Goal: Task Accomplishment & Management: Complete application form

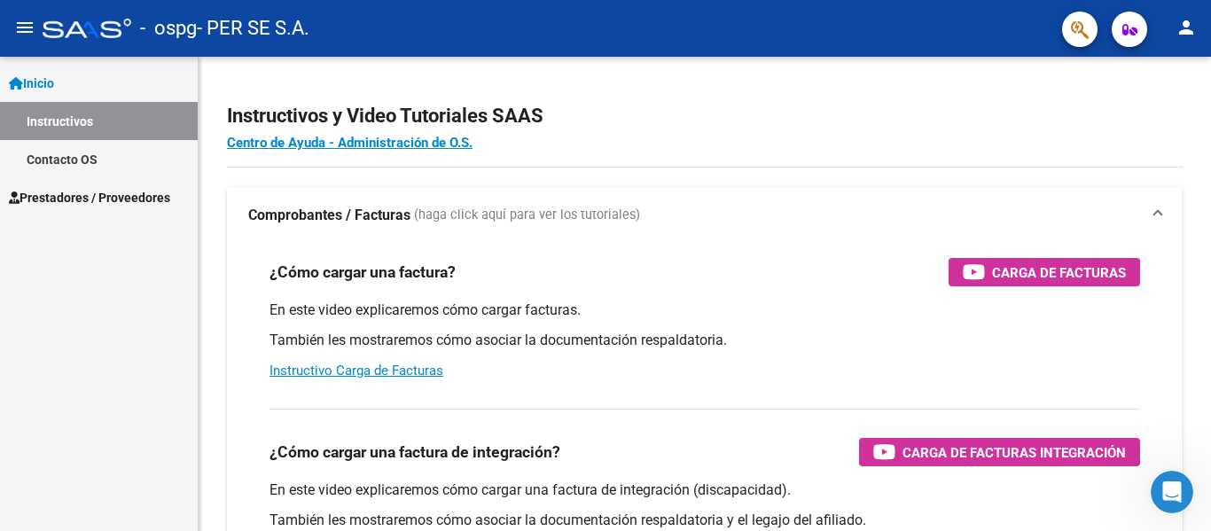
click at [29, 21] on mat-icon "menu" at bounding box center [24, 27] width 21 height 21
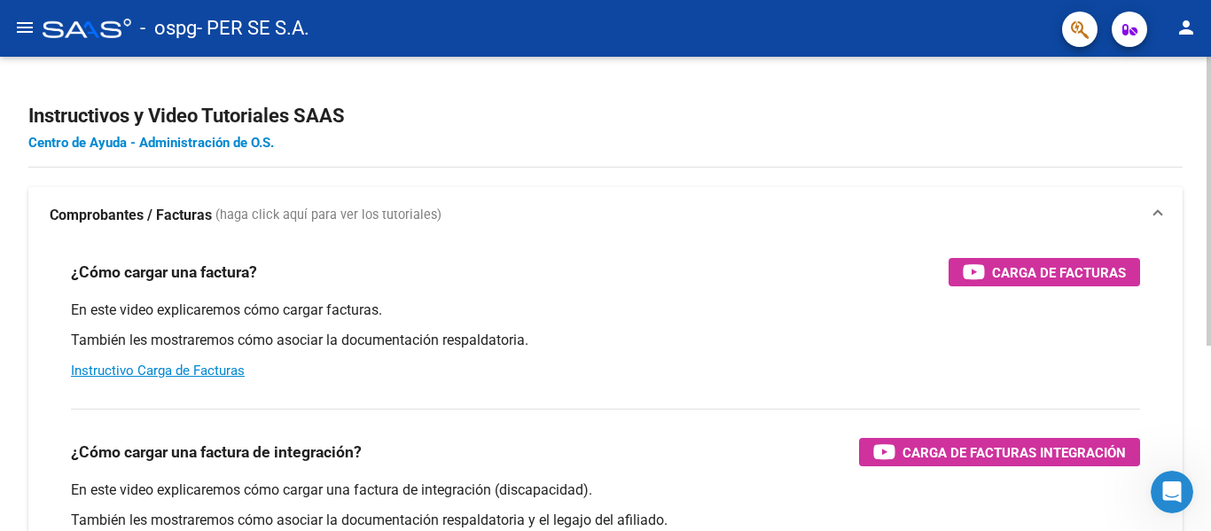
click at [249, 140] on link "Centro de Ayuda - Administración de O.S." at bounding box center [151, 143] width 246 height 16
click at [1122, 36] on icon "button" at bounding box center [1129, 29] width 15 height 13
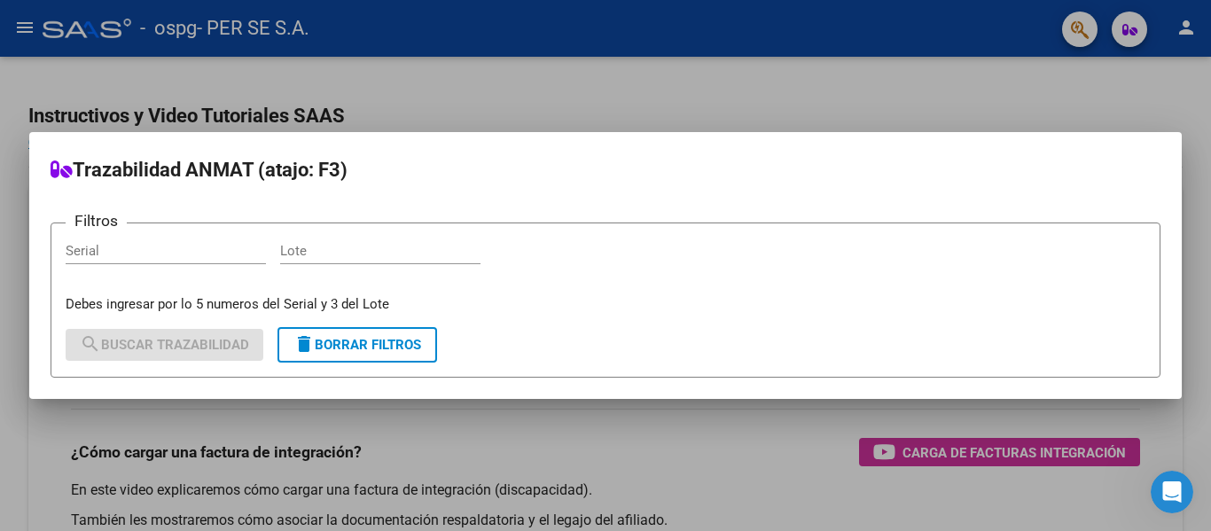
click at [1086, 63] on div at bounding box center [605, 265] width 1211 height 531
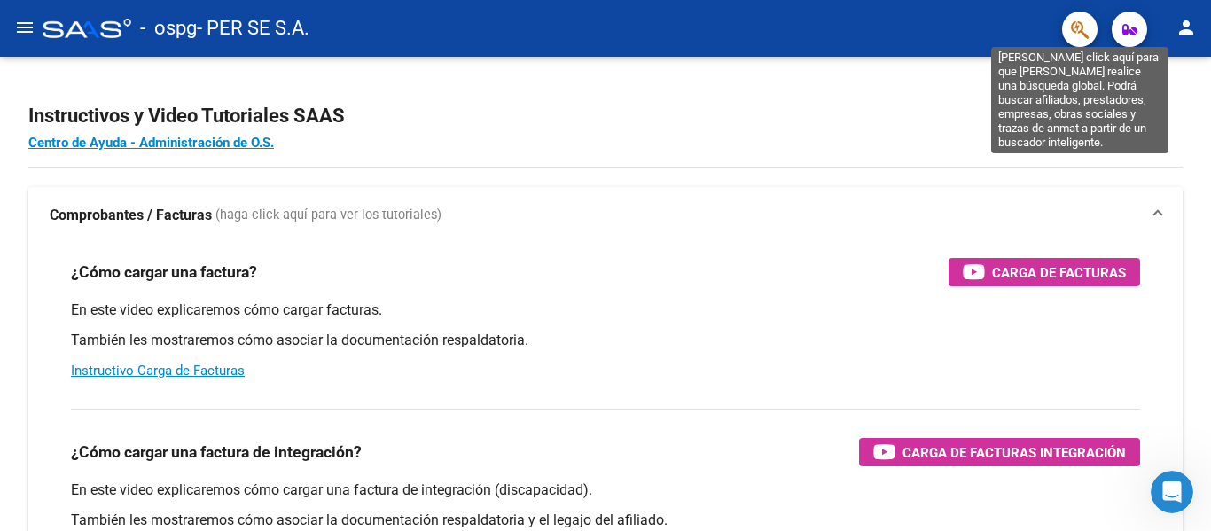
click at [1083, 27] on icon "button" at bounding box center [1080, 30] width 18 height 20
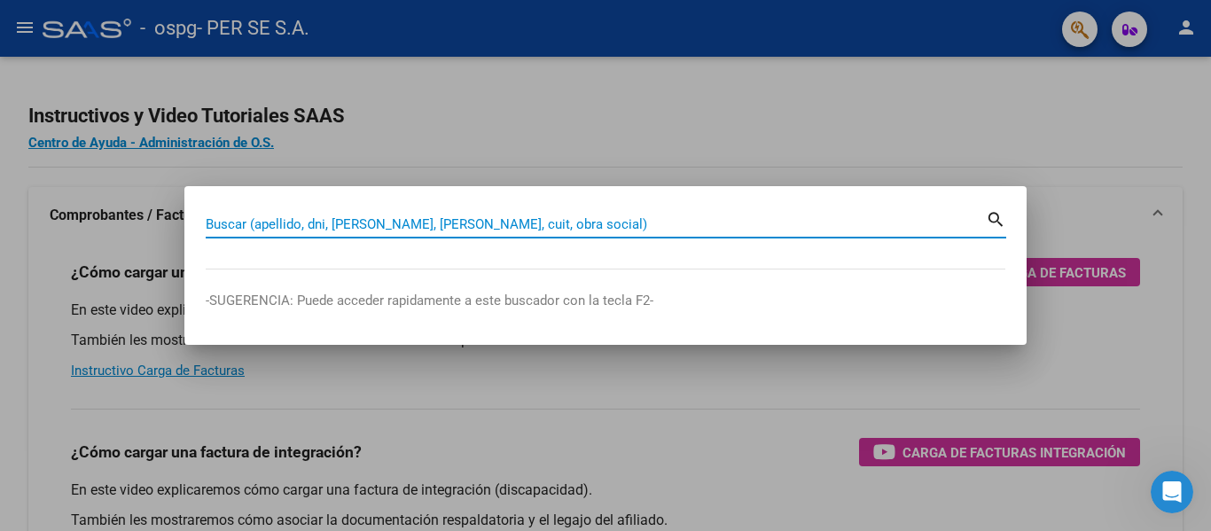
click at [1191, 27] on div at bounding box center [605, 265] width 1211 height 531
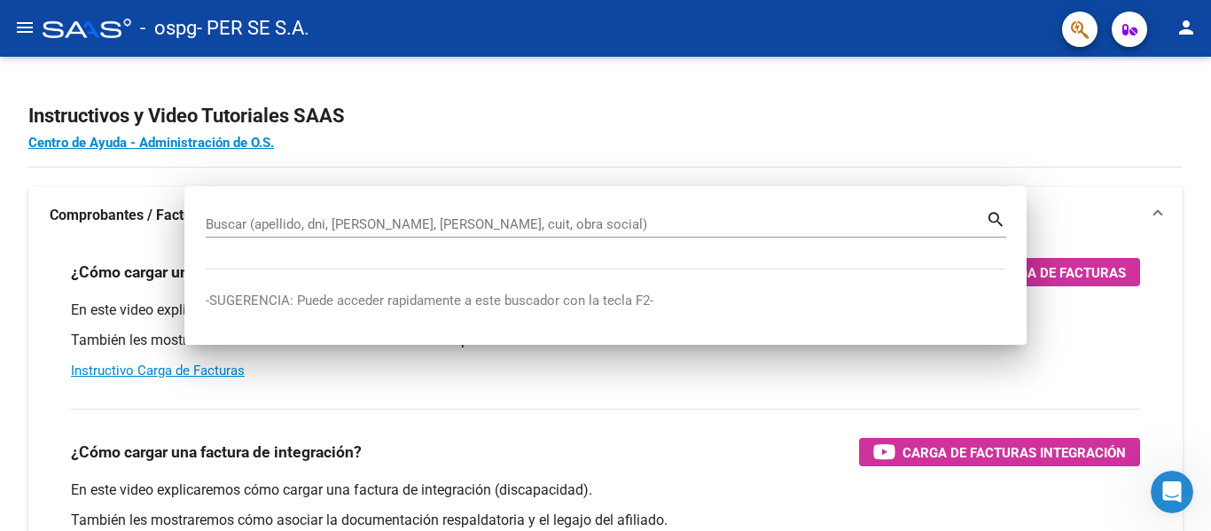
click at [1191, 27] on mat-icon "person" at bounding box center [1185, 27] width 21 height 21
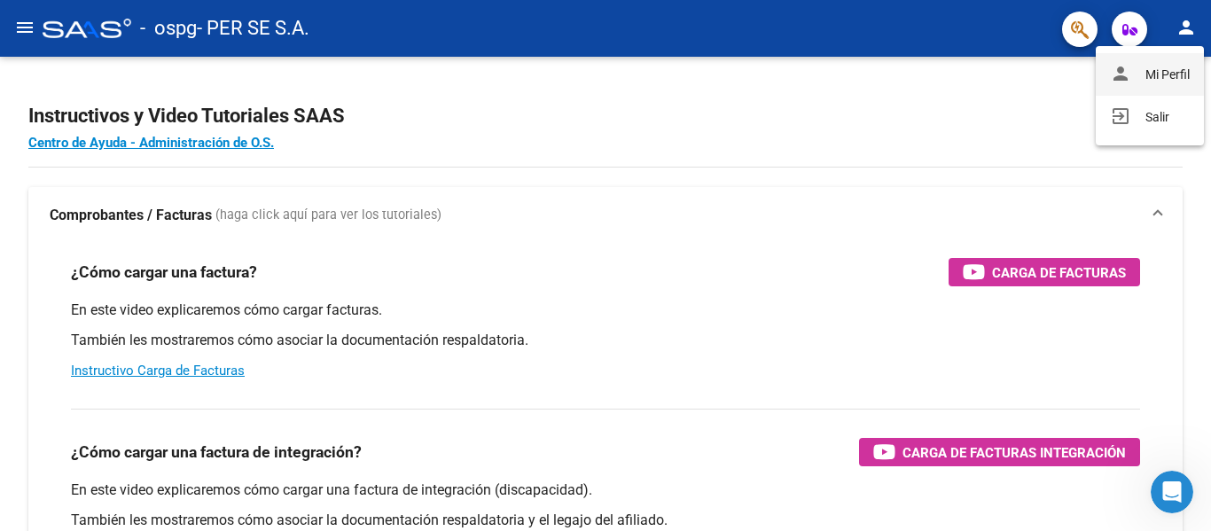
click at [1179, 70] on button "person Mi Perfil" at bounding box center [1150, 74] width 108 height 43
click at [1179, 70] on div "Instructivos y Video Tutoriales SAAS Centro de Ayuda - Administración de O.S. C…" at bounding box center [605, 445] width 1211 height 777
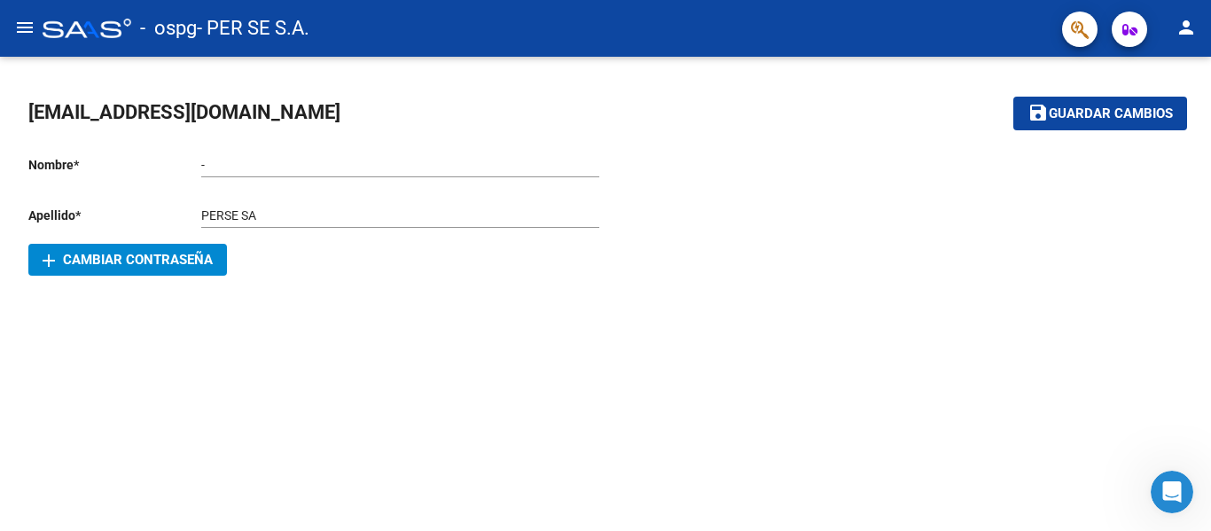
click at [9, 22] on button "menu" at bounding box center [24, 28] width 35 height 35
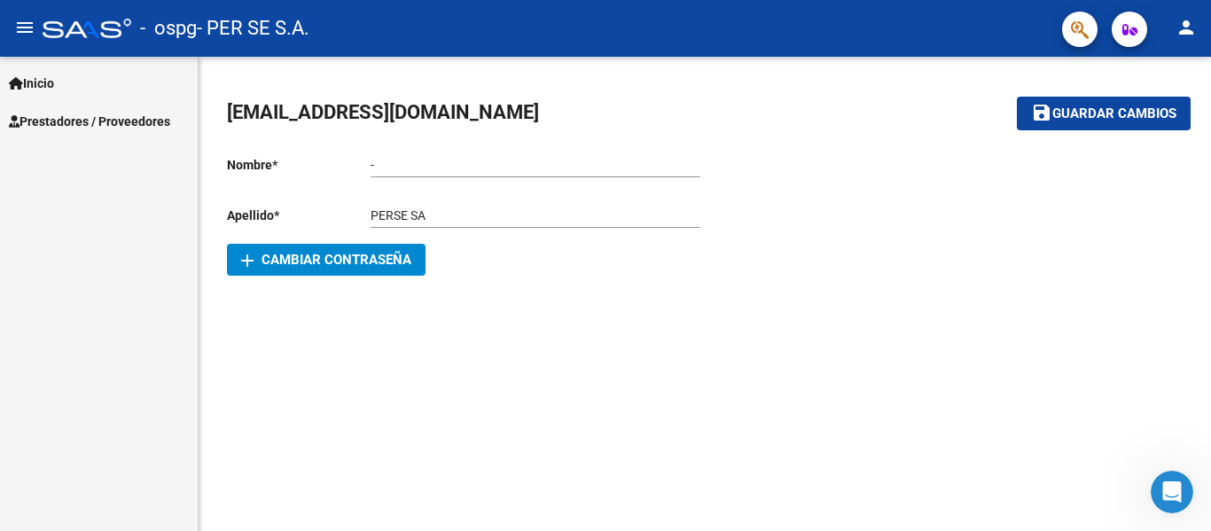
click at [82, 126] on span "Prestadores / Proveedores" at bounding box center [89, 122] width 161 height 20
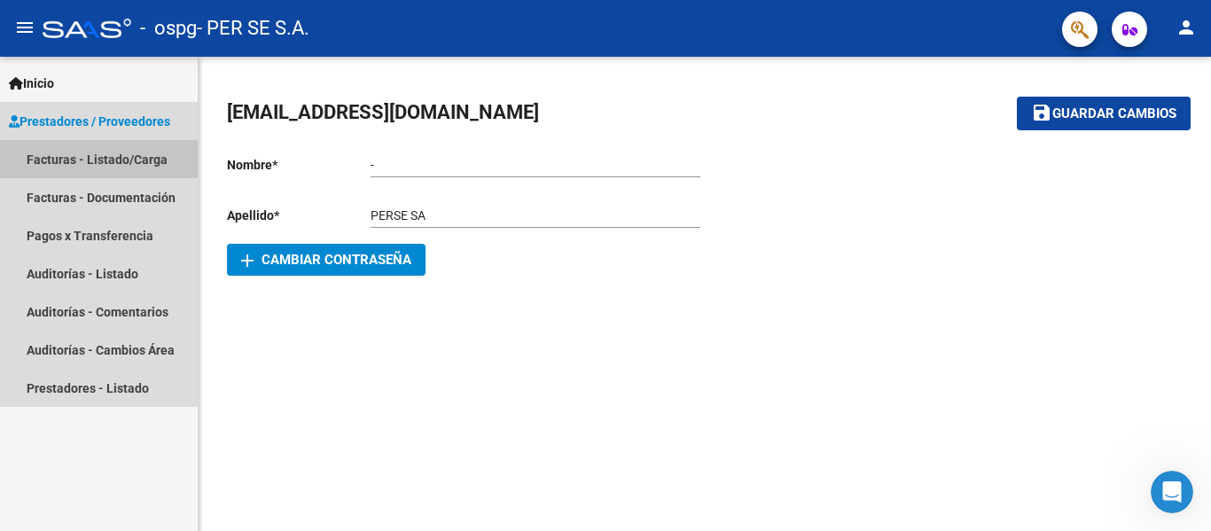
click at [98, 159] on link "Facturas - Listado/Carga" at bounding box center [99, 159] width 198 height 38
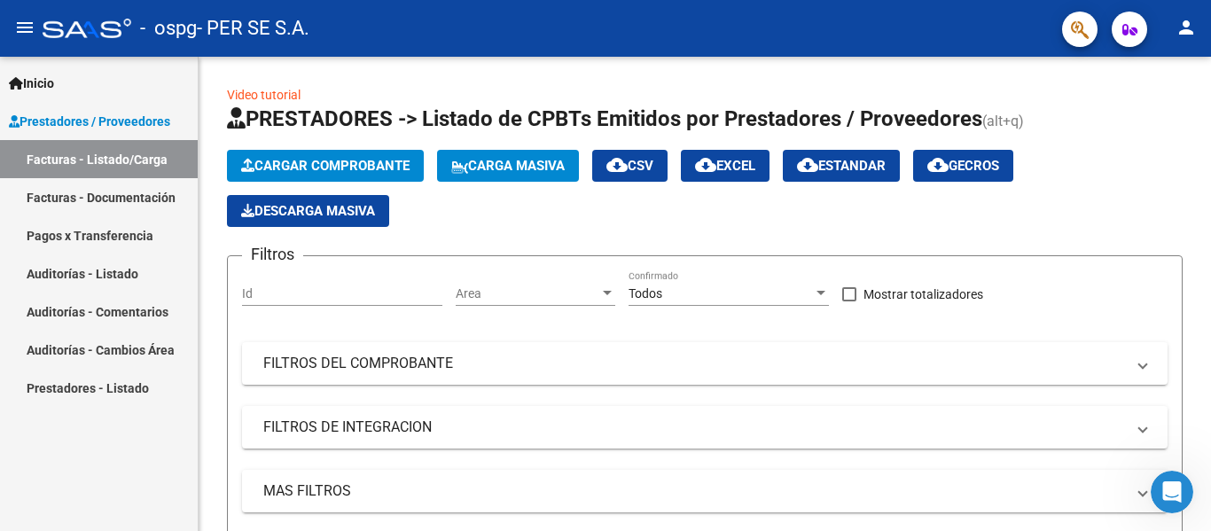
click at [135, 227] on link "Pagos x Transferencia" at bounding box center [99, 235] width 198 height 38
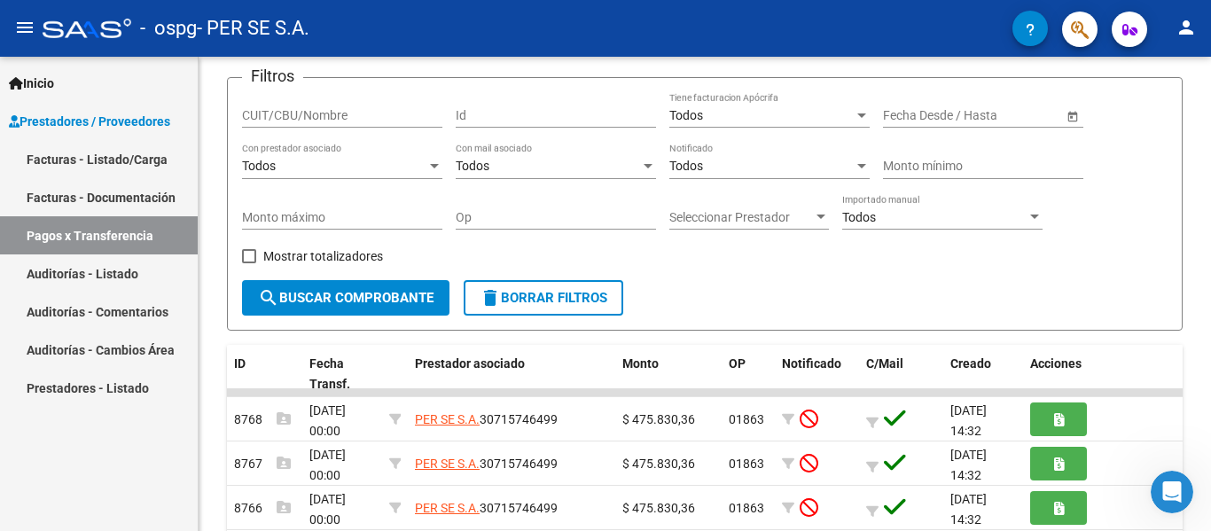
scroll to position [355, 0]
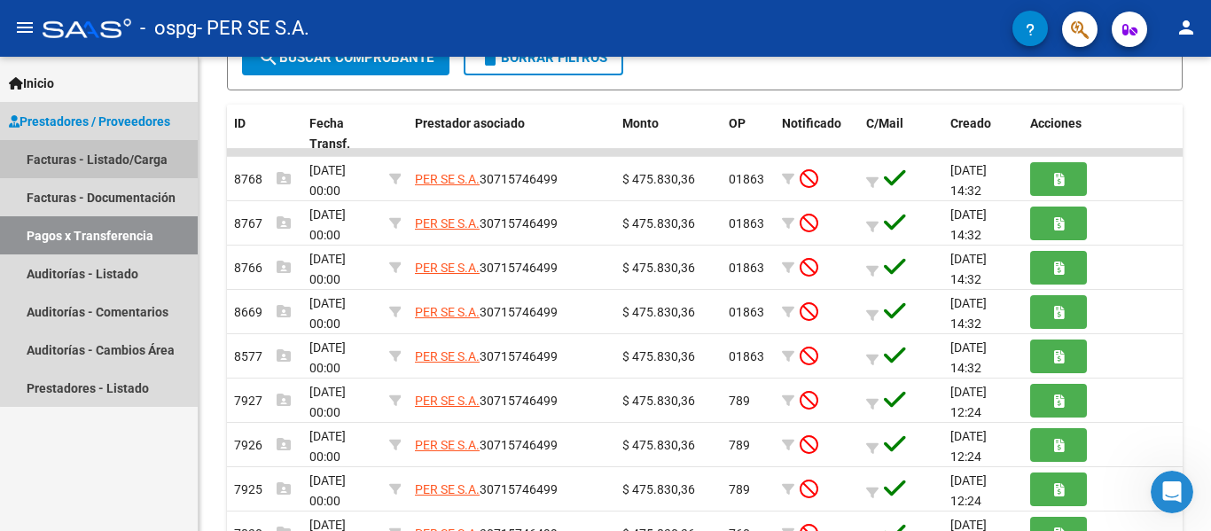
click at [152, 156] on link "Facturas - Listado/Carga" at bounding box center [99, 159] width 198 height 38
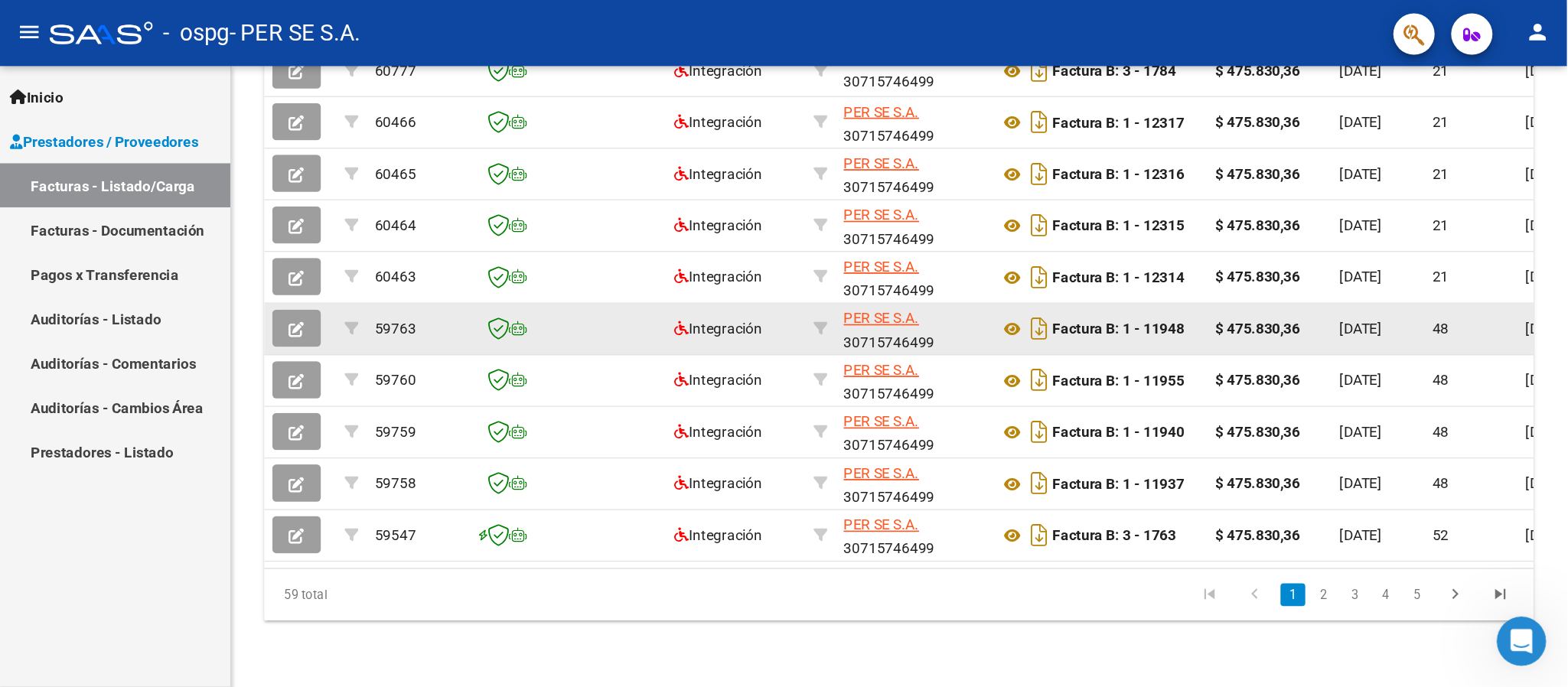
scroll to position [342, 0]
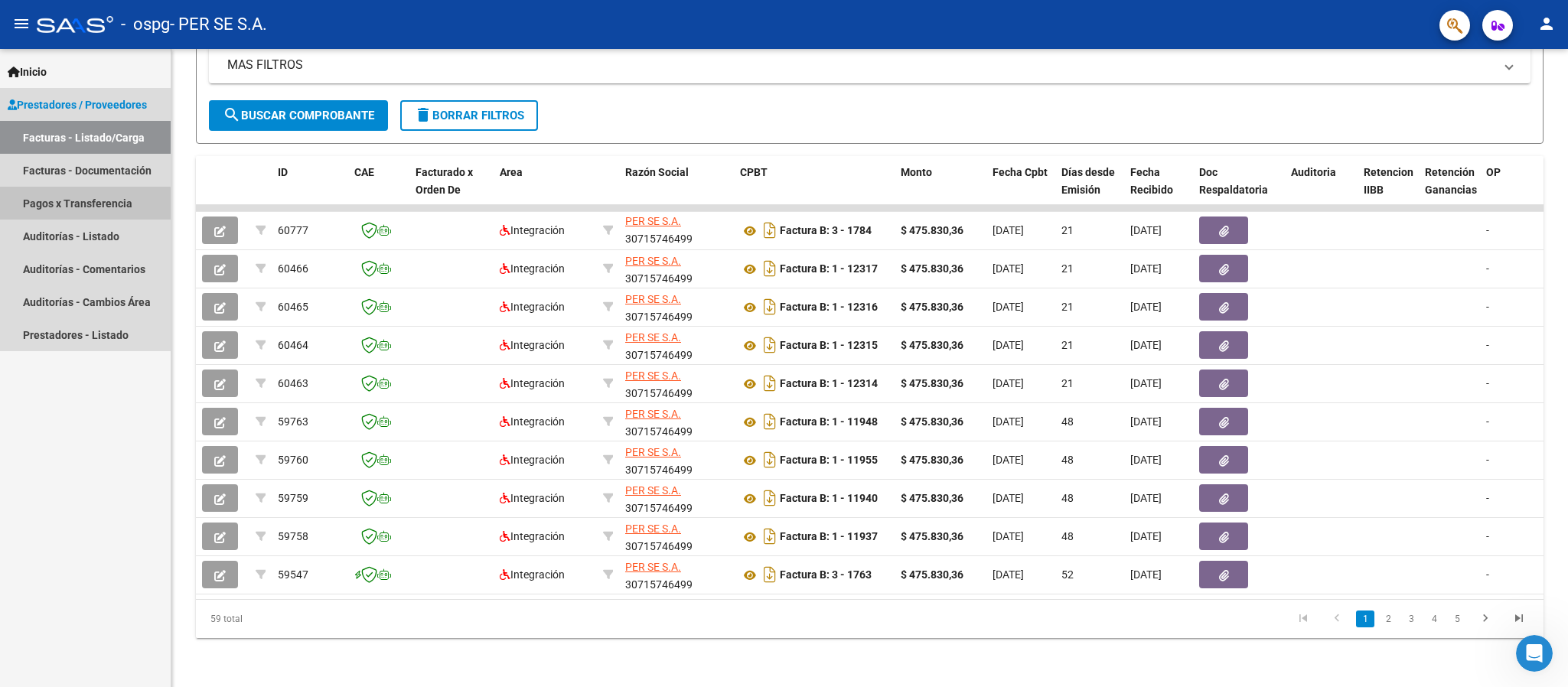
click at [79, 207] on link "Pagos x Transferencia" at bounding box center [85, 203] width 171 height 33
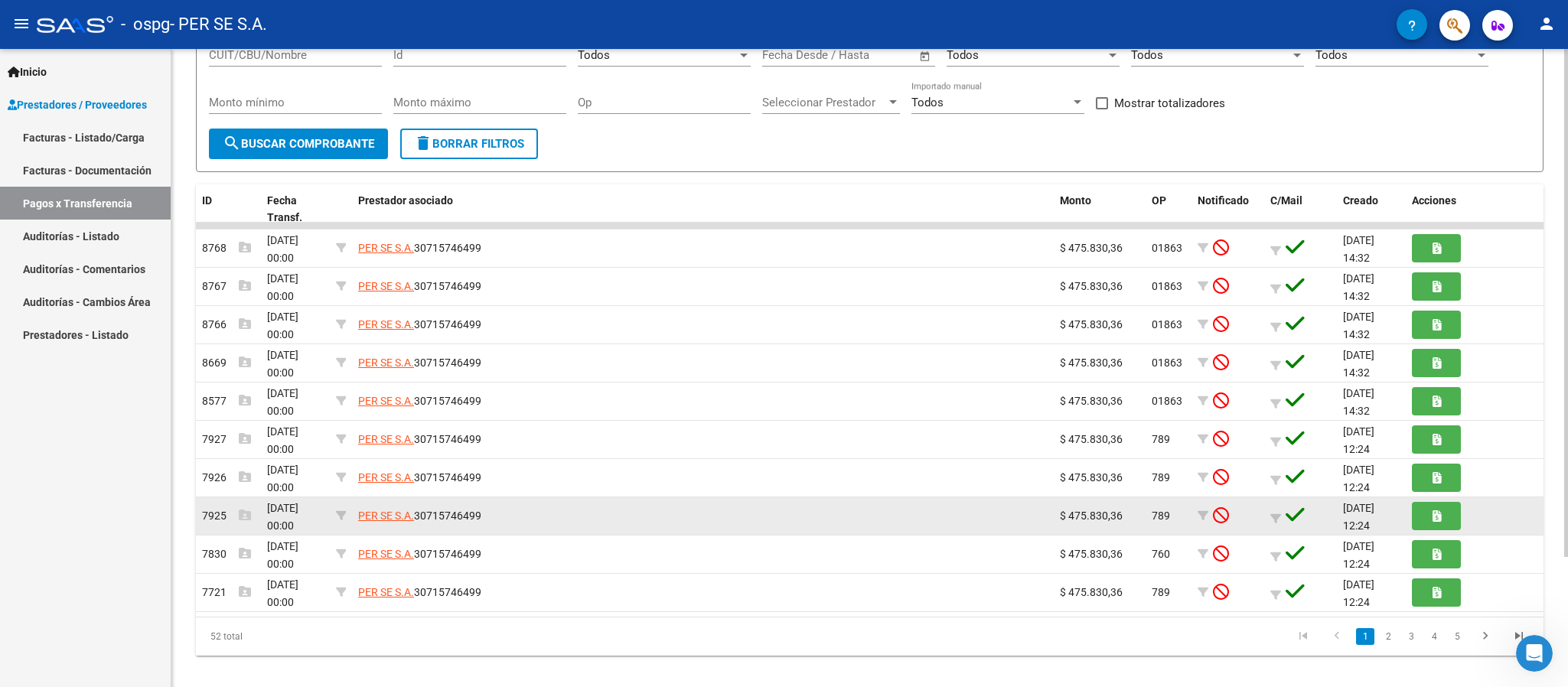
scroll to position [163, 0]
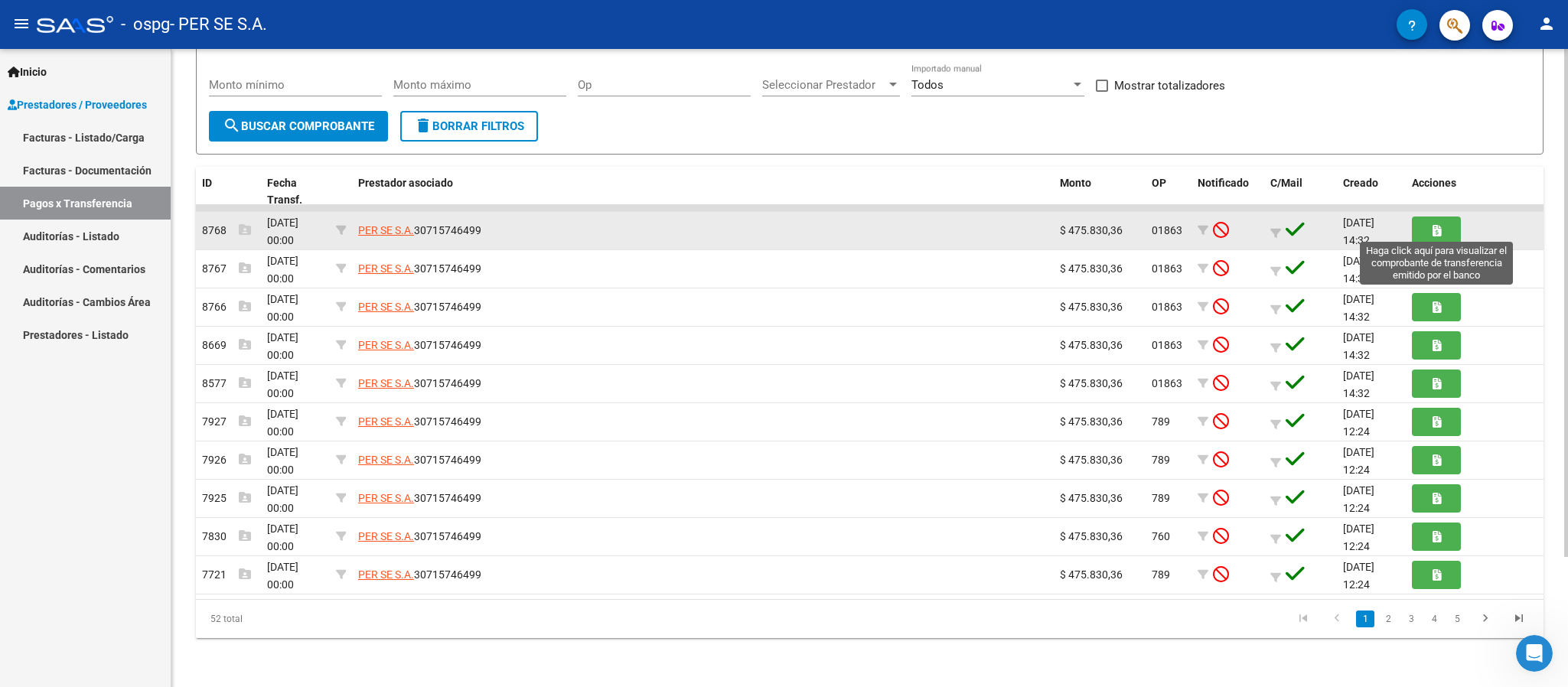
click at [1045, 228] on button "button" at bounding box center [1436, 230] width 49 height 28
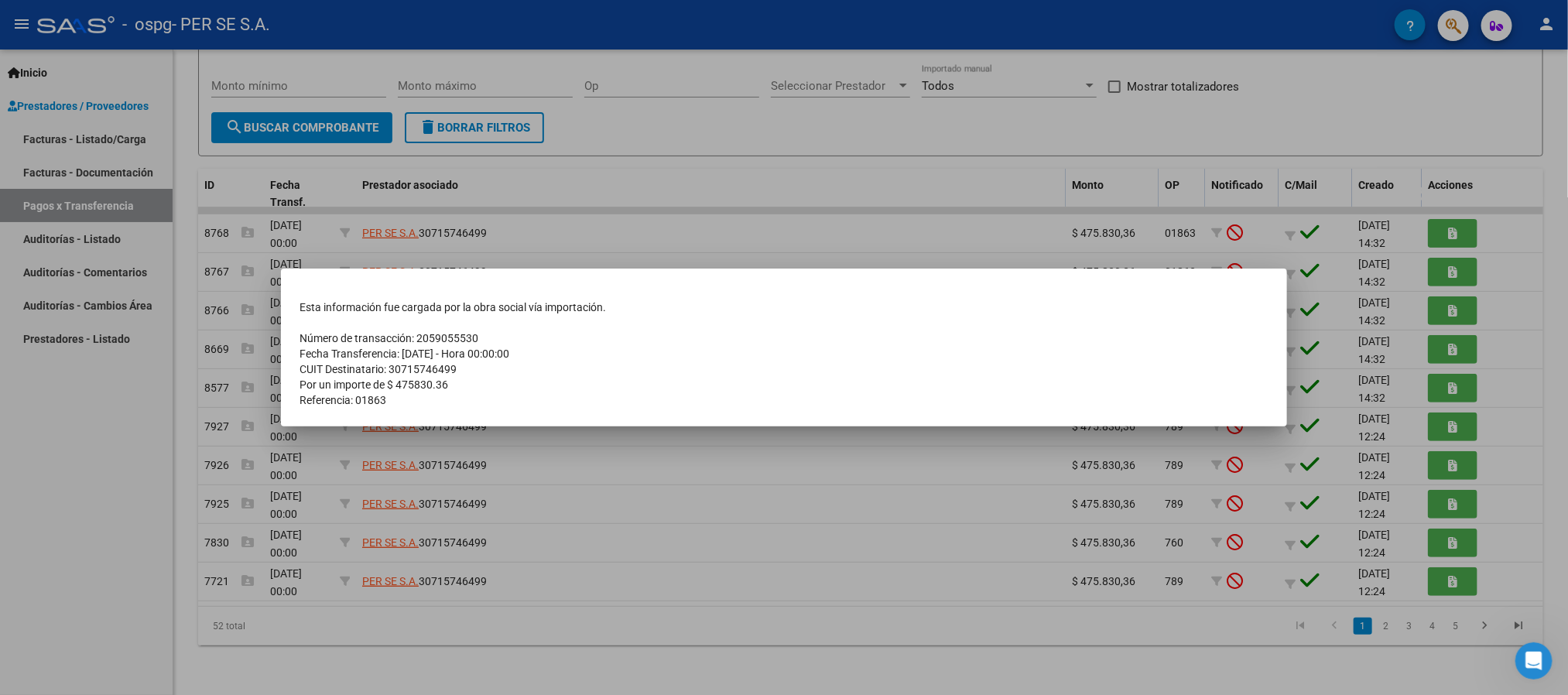
click at [460, 463] on div at bounding box center [784, 348] width 1568 height 695
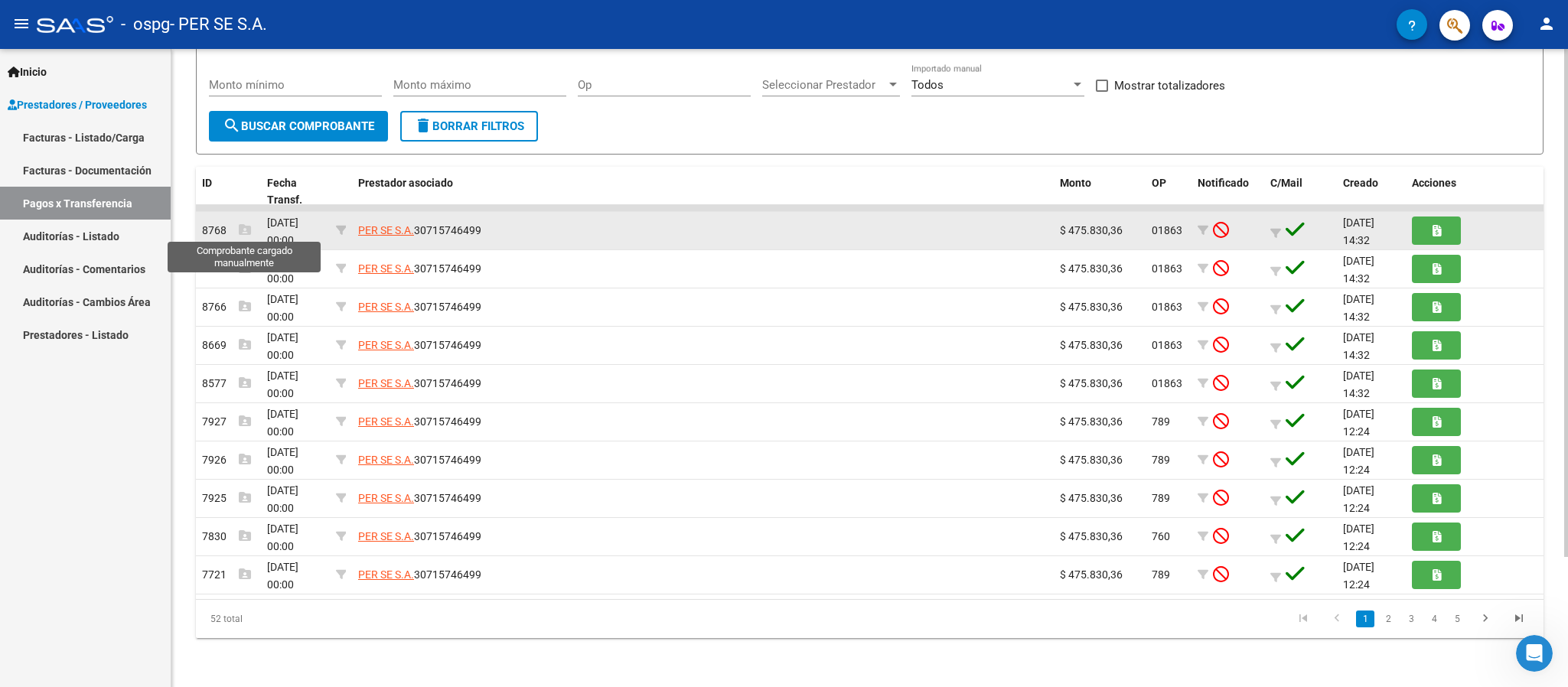
click at [239, 234] on icon at bounding box center [245, 230] width 12 height 12
click at [243, 228] on icon at bounding box center [245, 230] width 12 height 12
click at [285, 227] on span "[DATE] 00:00" at bounding box center [282, 231] width 31 height 30
click at [299, 227] on span "[DATE] 00:00" at bounding box center [282, 231] width 31 height 30
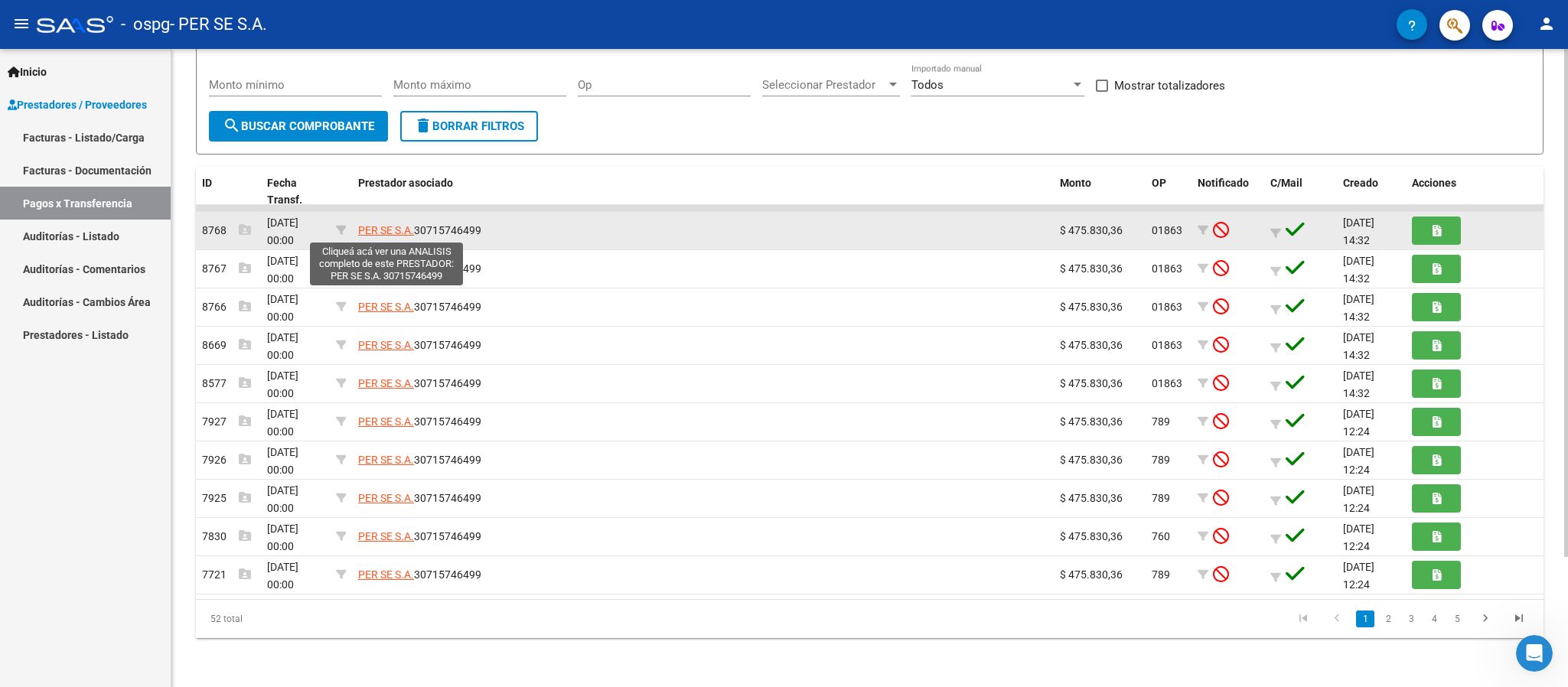
click at [401, 225] on span "PER SE S.A." at bounding box center [386, 230] width 56 height 12
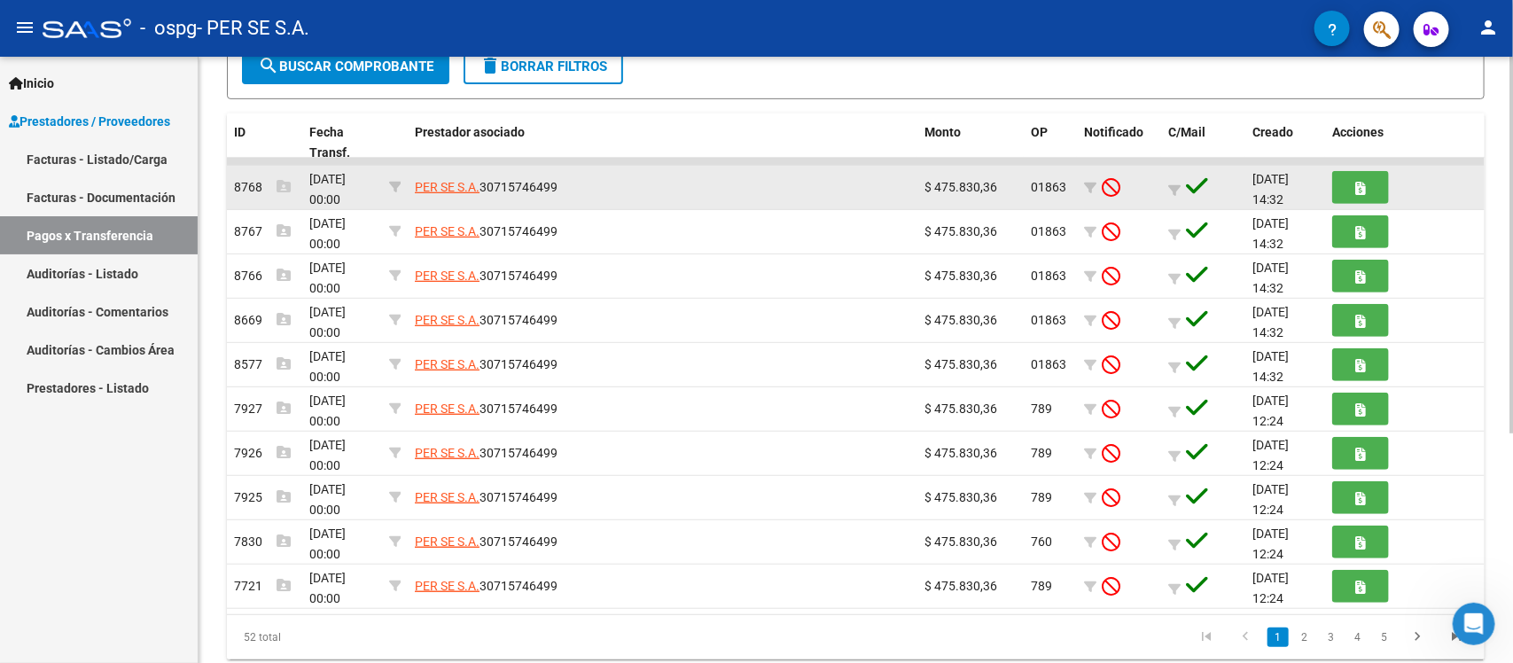
scroll to position [332, 0]
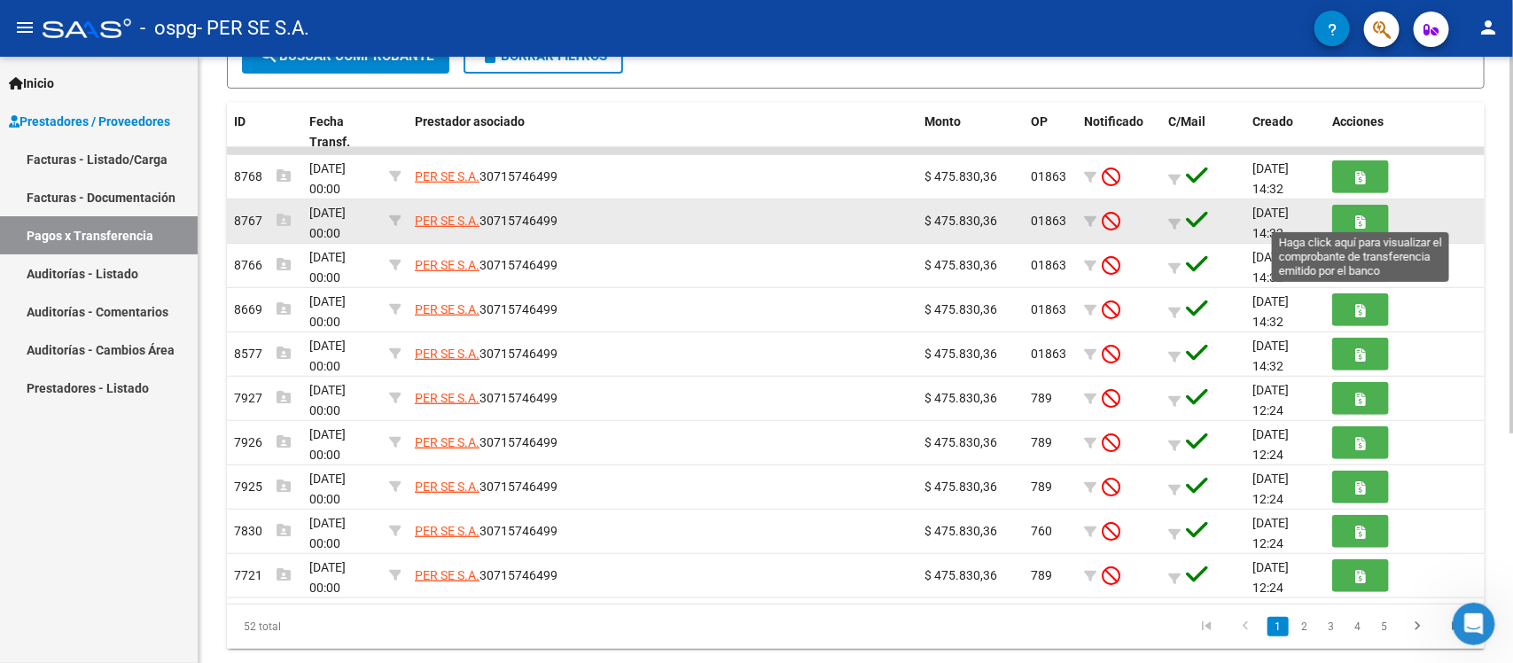
click at [1210, 215] on button "button" at bounding box center [1360, 221] width 57 height 33
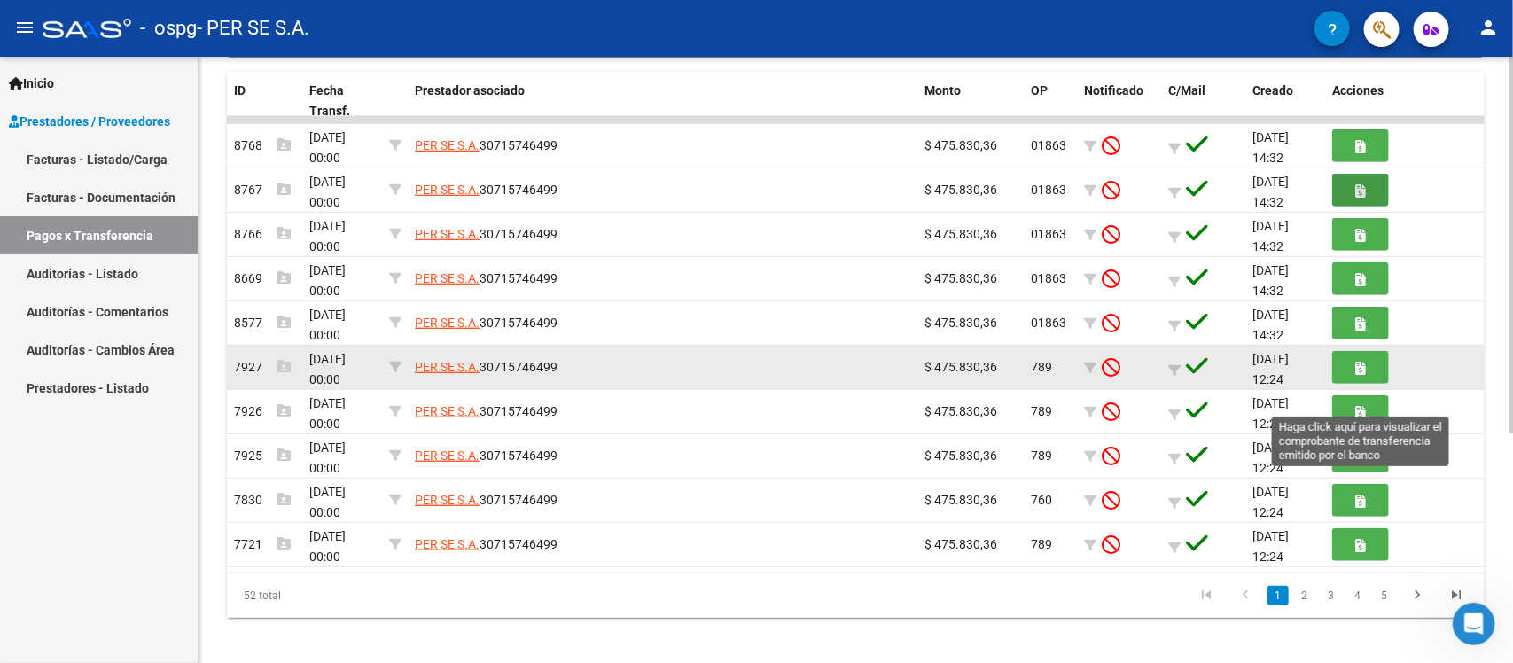
scroll to position [372, 0]
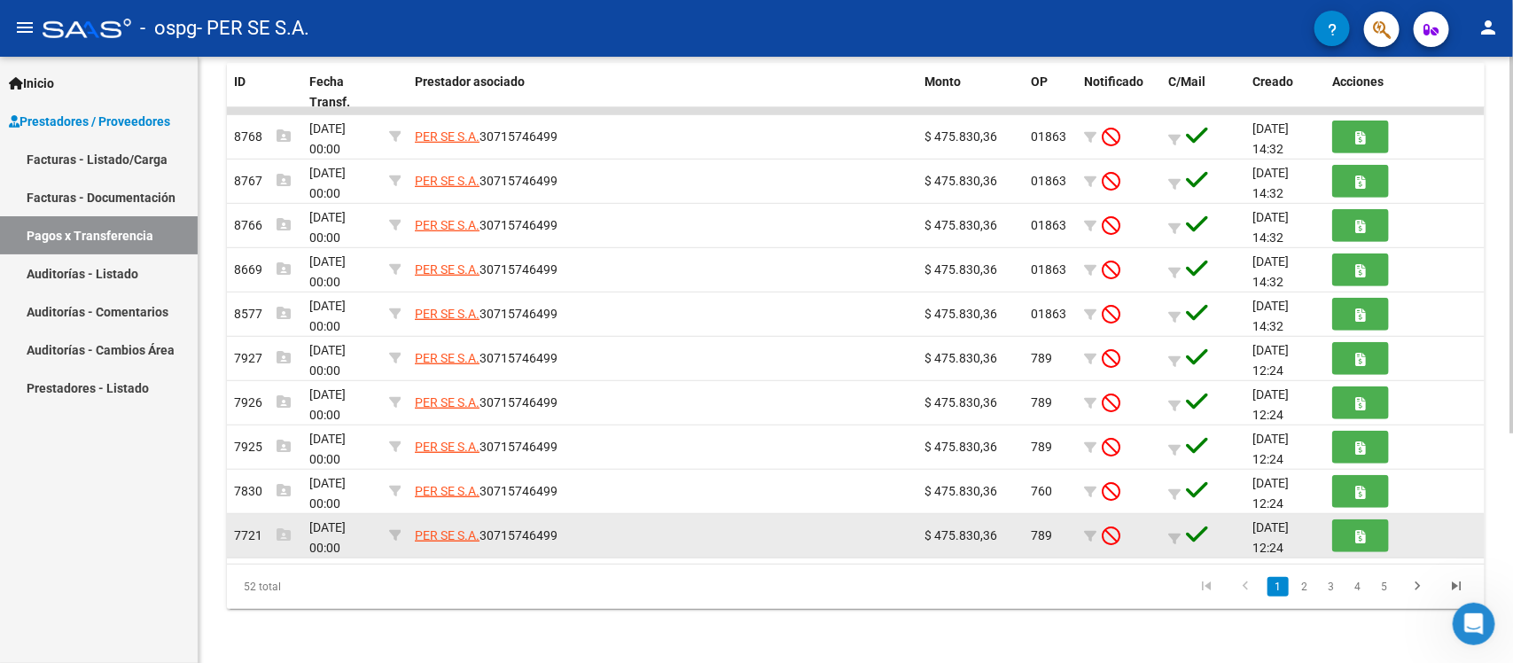
click at [249, 528] on span "7721" at bounding box center [262, 535] width 57 height 14
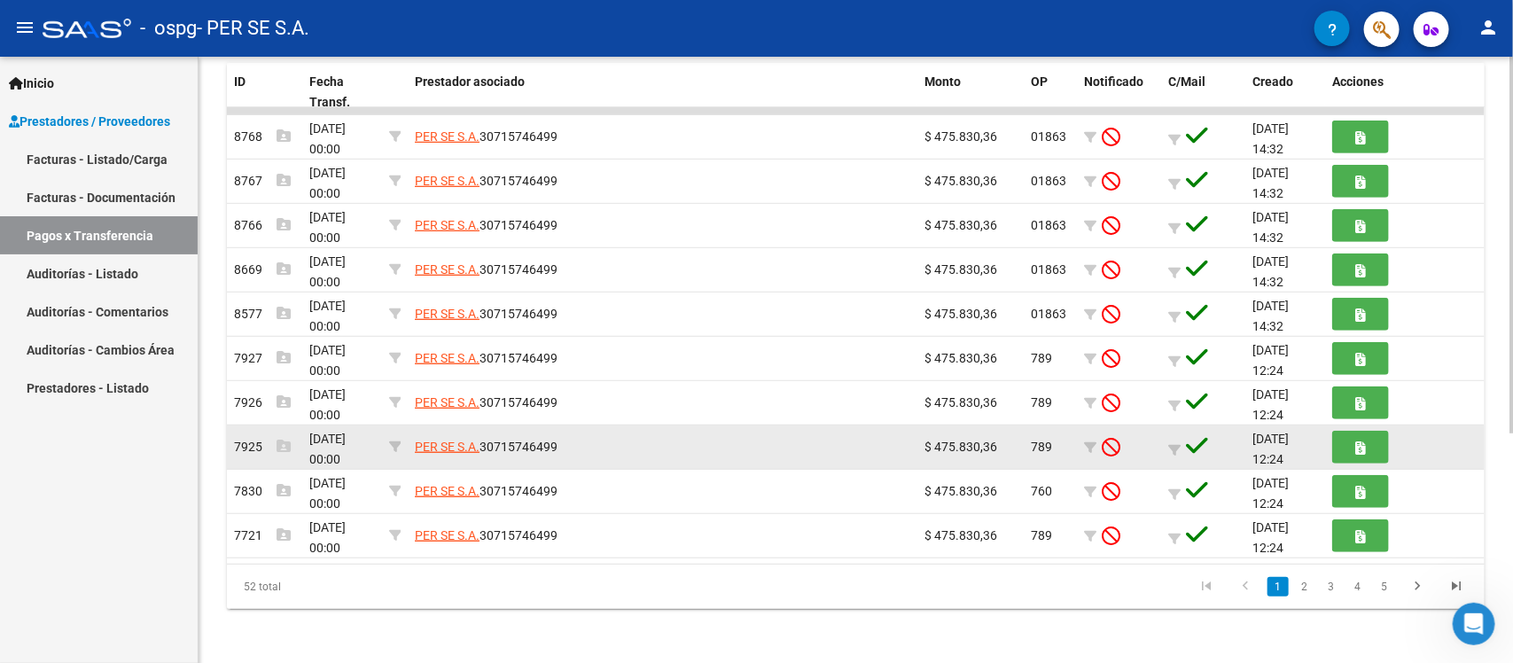
click at [251, 457] on datatable-body-cell "7925" at bounding box center [264, 446] width 75 height 43
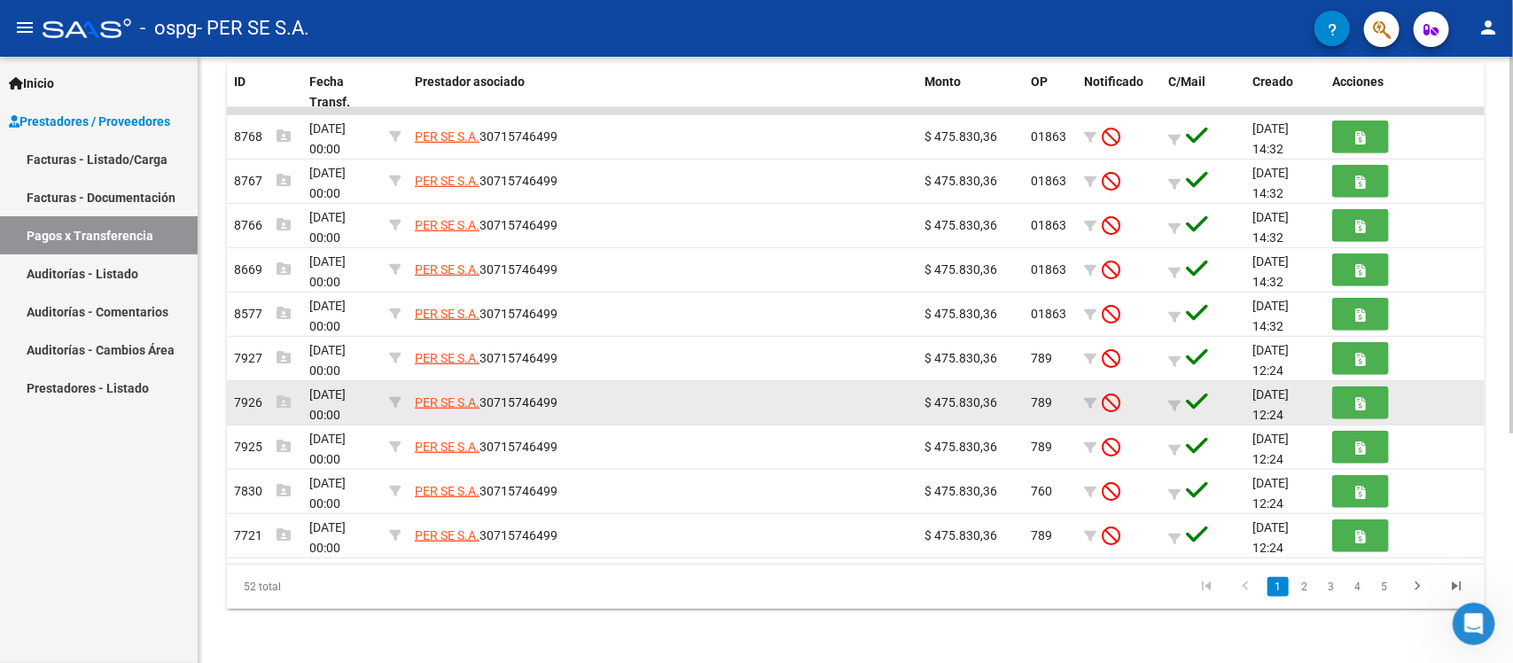
click at [260, 399] on span "7926" at bounding box center [262, 402] width 57 height 14
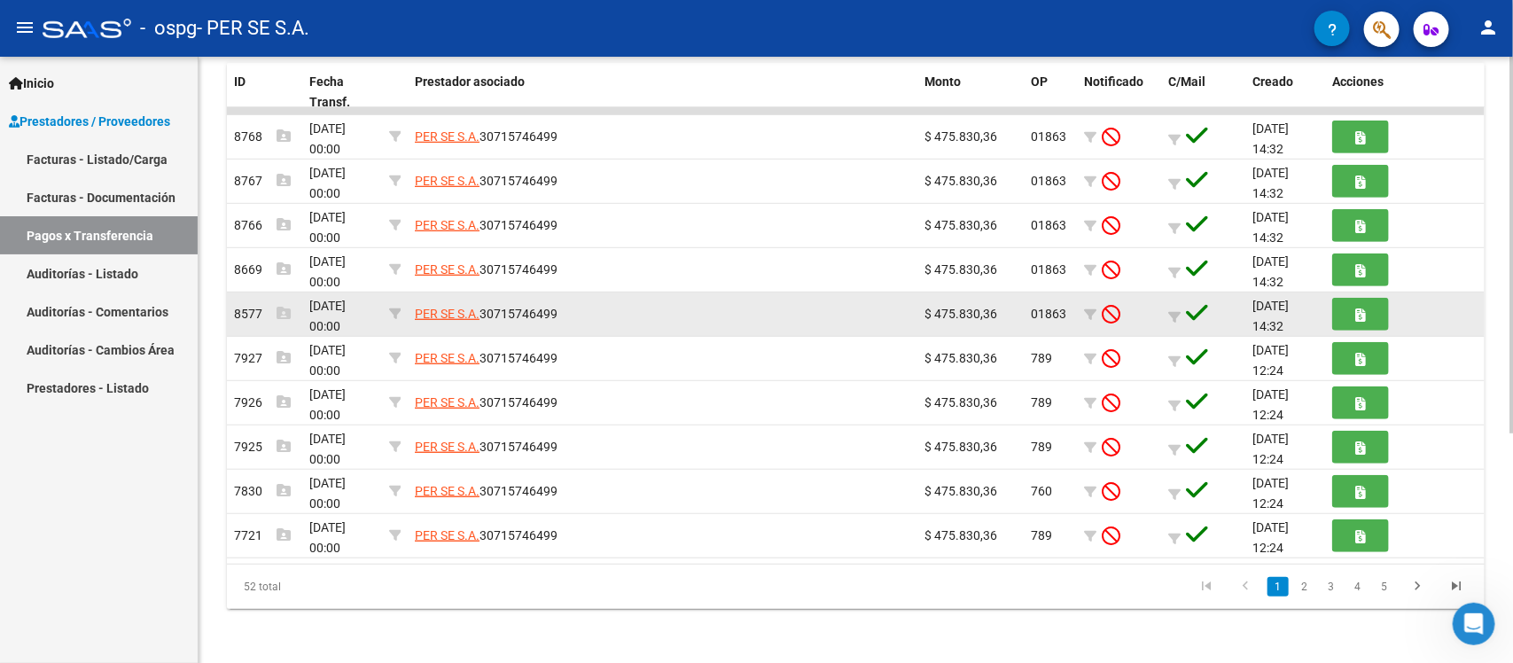
click at [260, 308] on span "8577" at bounding box center [262, 314] width 57 height 14
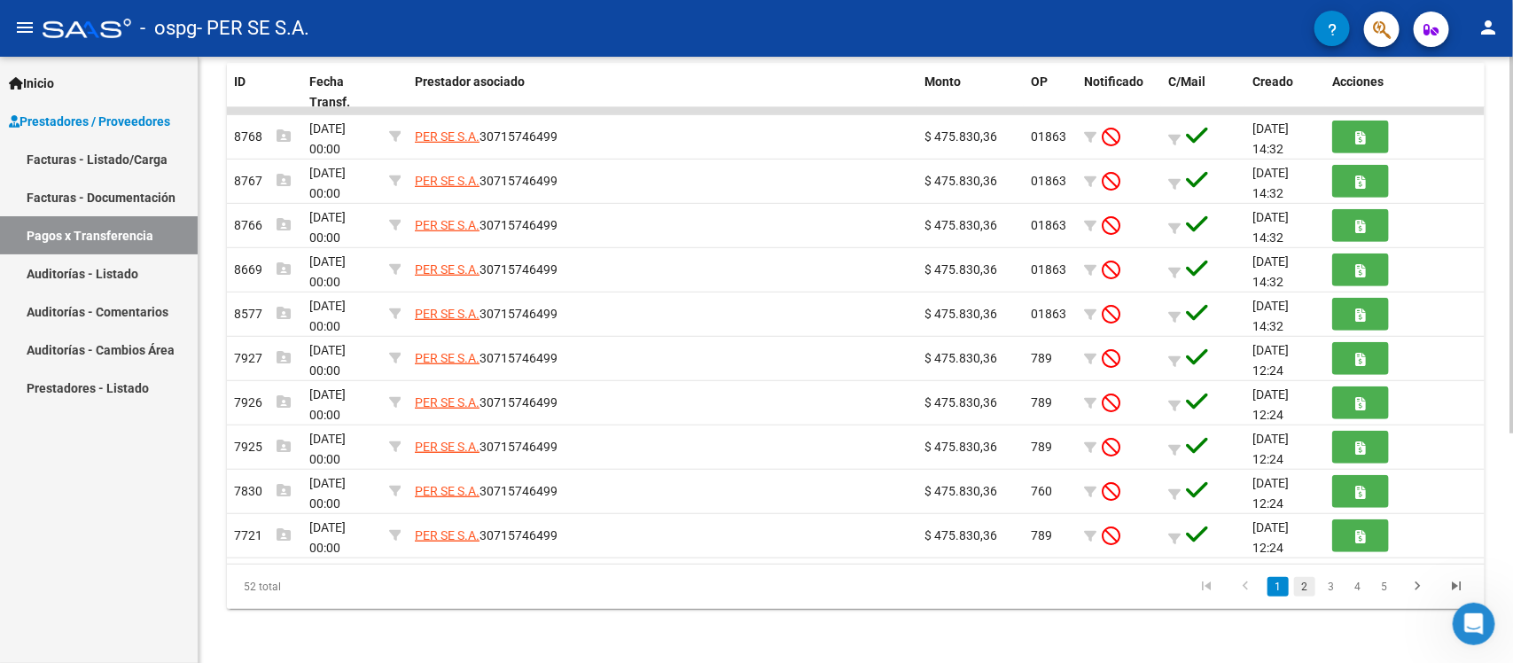
click at [1210, 530] on link "2" at bounding box center [1304, 587] width 21 height 20
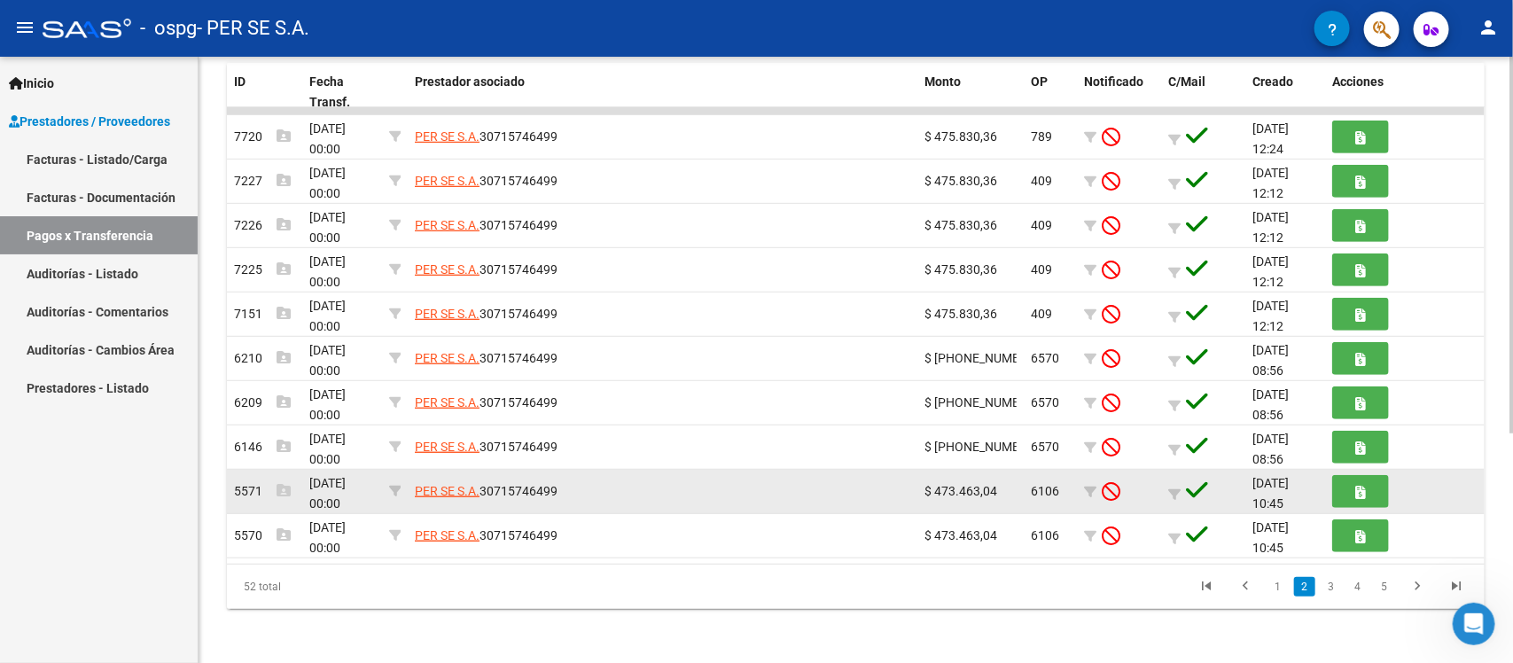
scroll to position [0, 0]
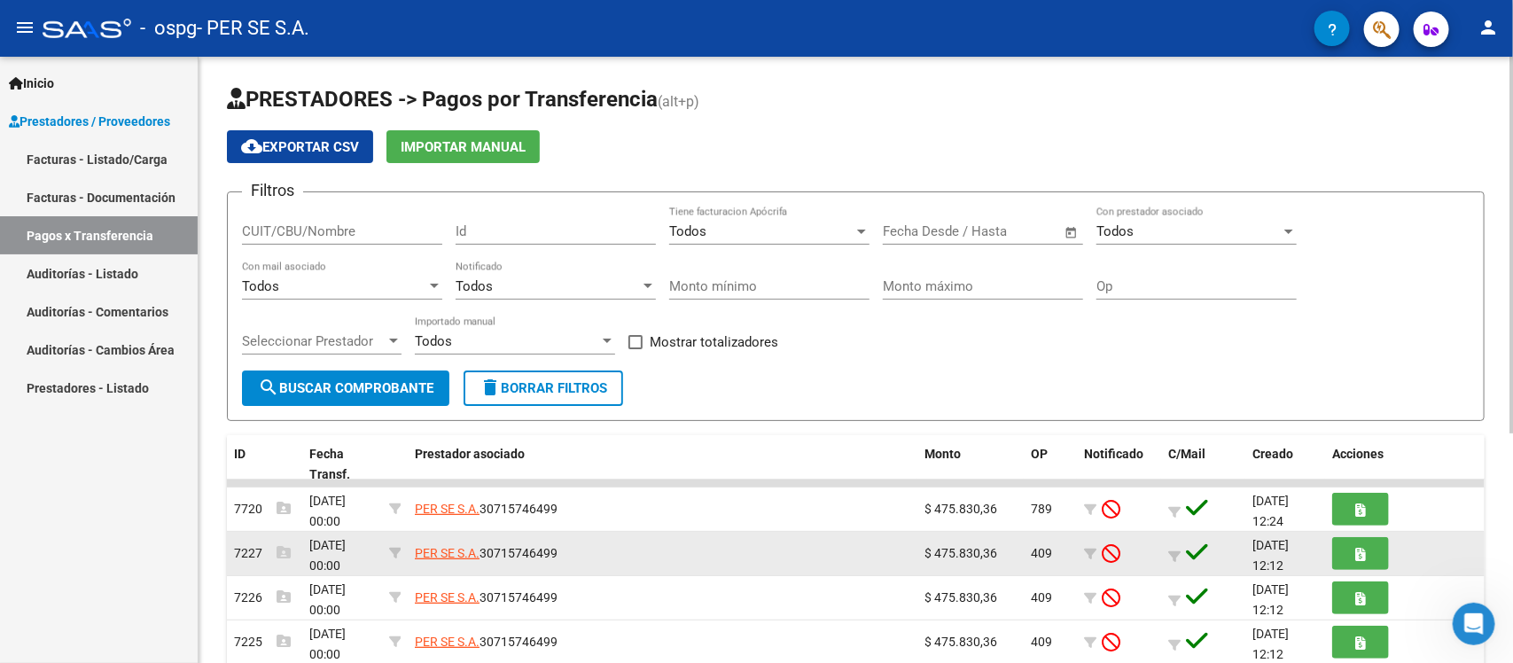
drag, startPoint x: 1197, startPoint y: 507, endPoint x: 1162, endPoint y: 538, distance: 46.4
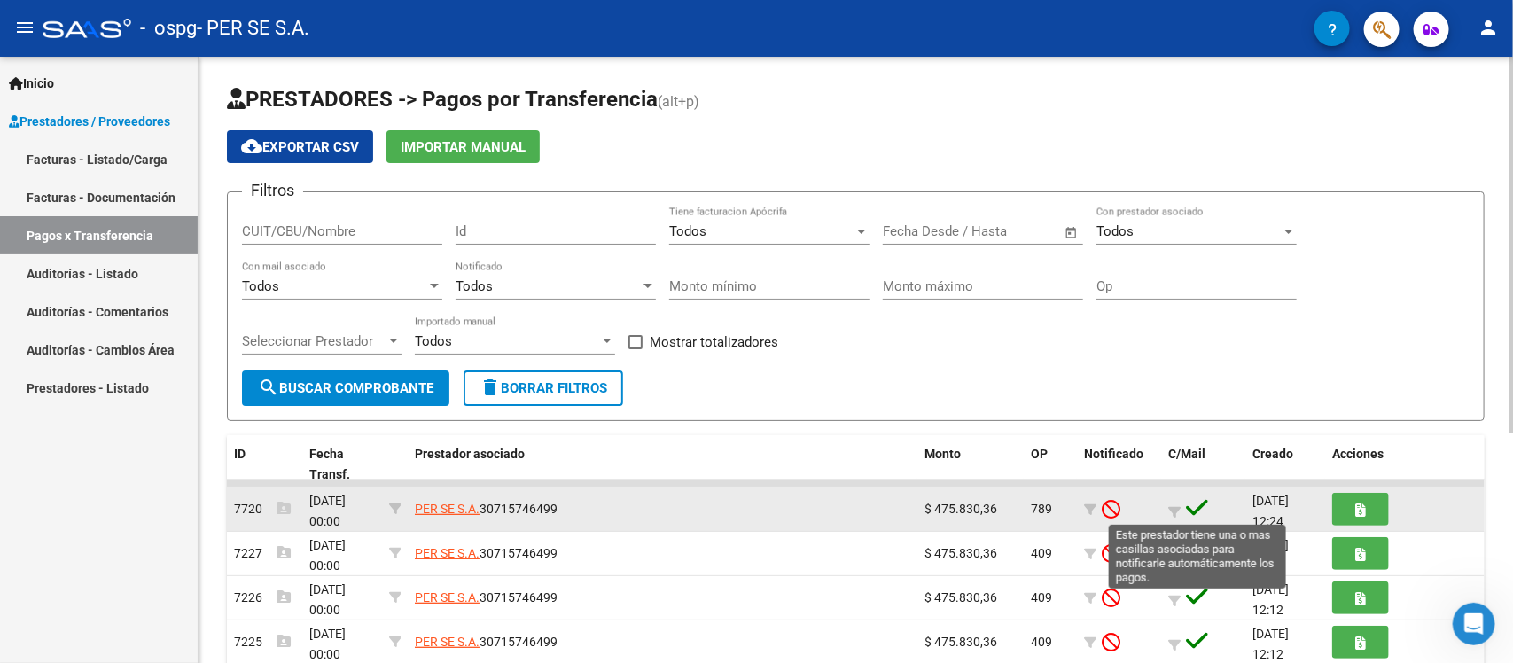
click at [1201, 508] on icon at bounding box center [1197, 508] width 22 height 25
click at [1190, 512] on icon at bounding box center [1197, 508] width 22 height 25
click at [1173, 510] on icon at bounding box center [1174, 512] width 12 height 12
click at [1186, 508] on icon at bounding box center [1197, 508] width 22 height 25
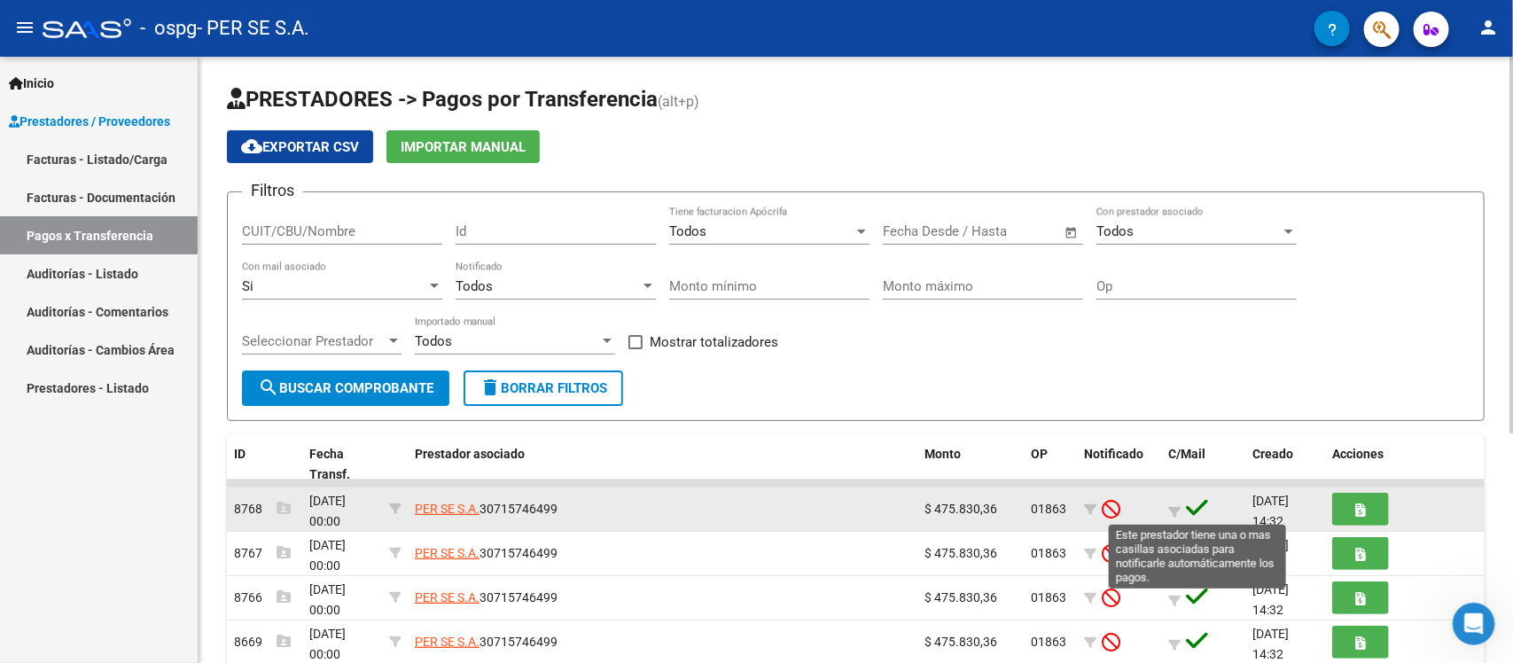
click at [1201, 506] on icon at bounding box center [1197, 508] width 22 height 25
click at [1195, 499] on icon at bounding box center [1197, 508] width 22 height 25
click at [1197, 506] on icon at bounding box center [1197, 508] width 22 height 25
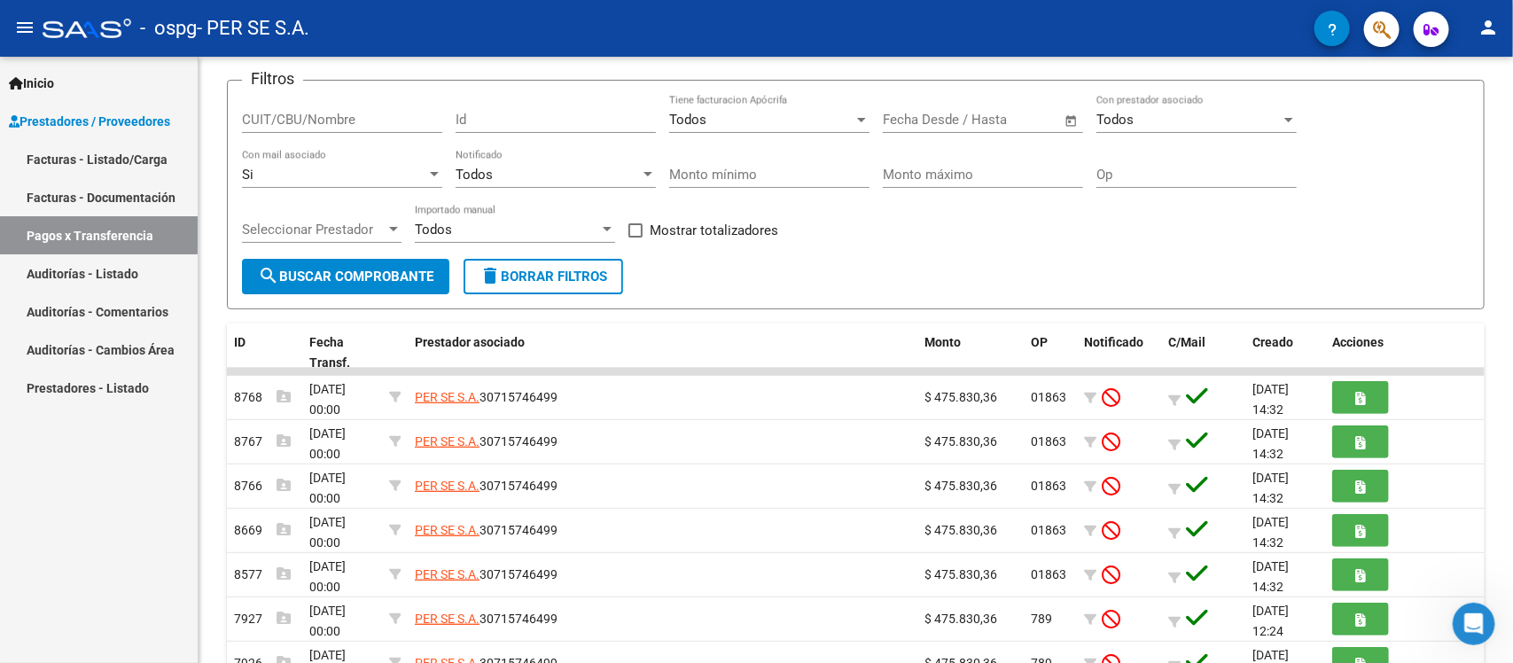
scroll to position [372, 0]
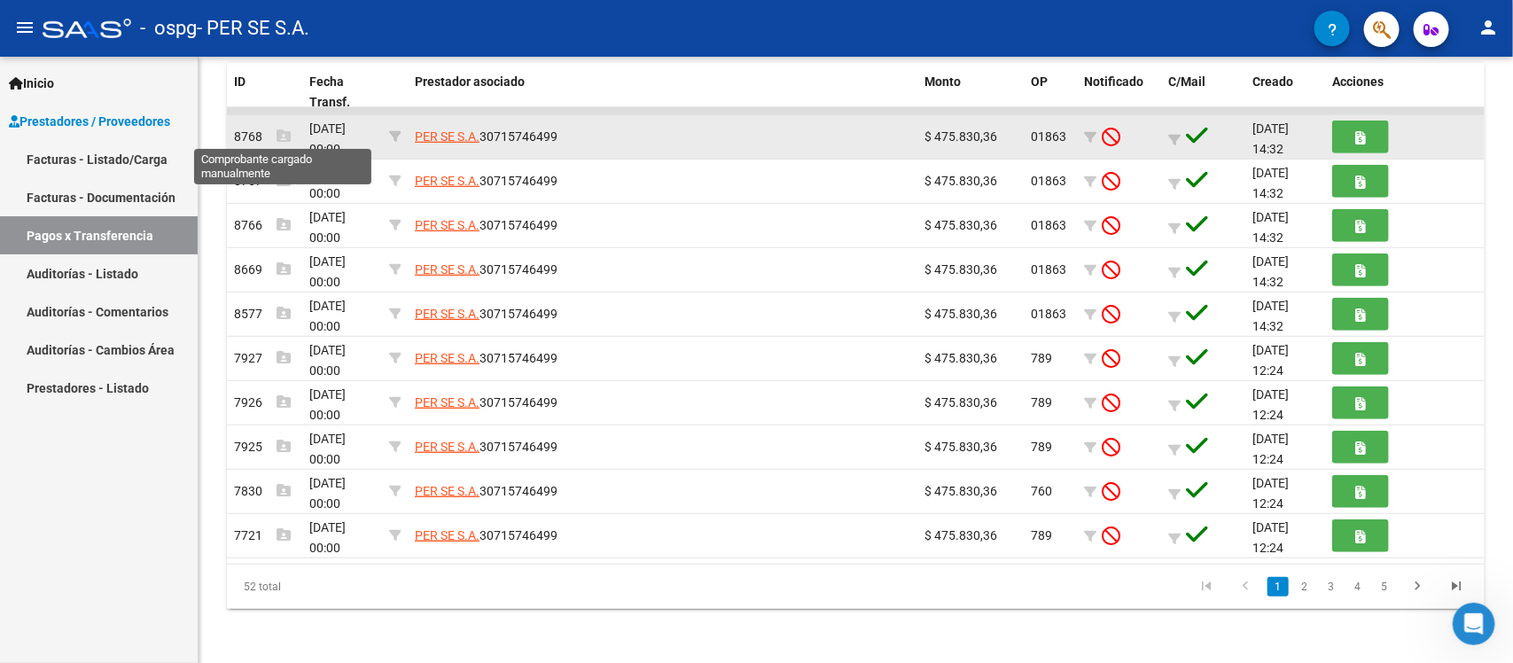
click at [282, 129] on icon at bounding box center [284, 136] width 14 height 14
click at [284, 129] on icon at bounding box center [284, 136] width 14 height 14
click at [239, 140] on span "8768" at bounding box center [262, 136] width 57 height 14
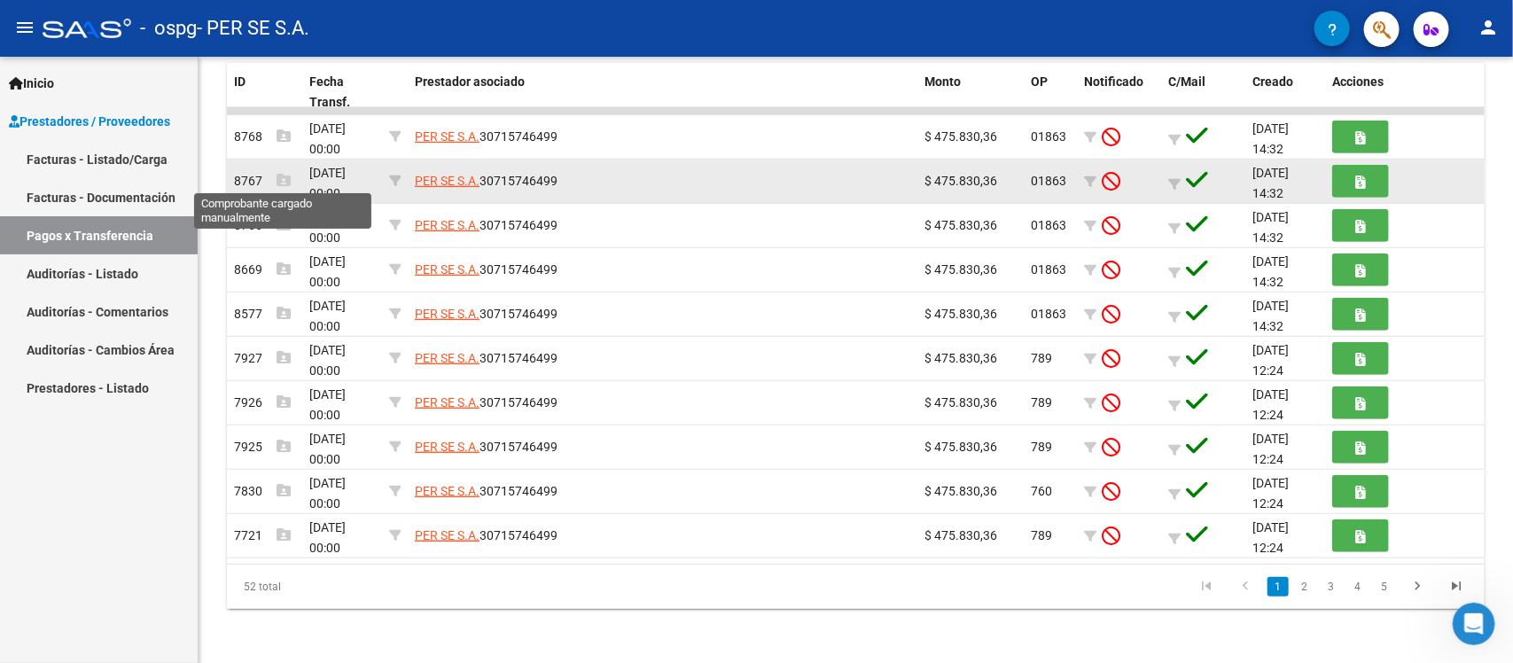
click at [282, 173] on icon at bounding box center [284, 180] width 14 height 14
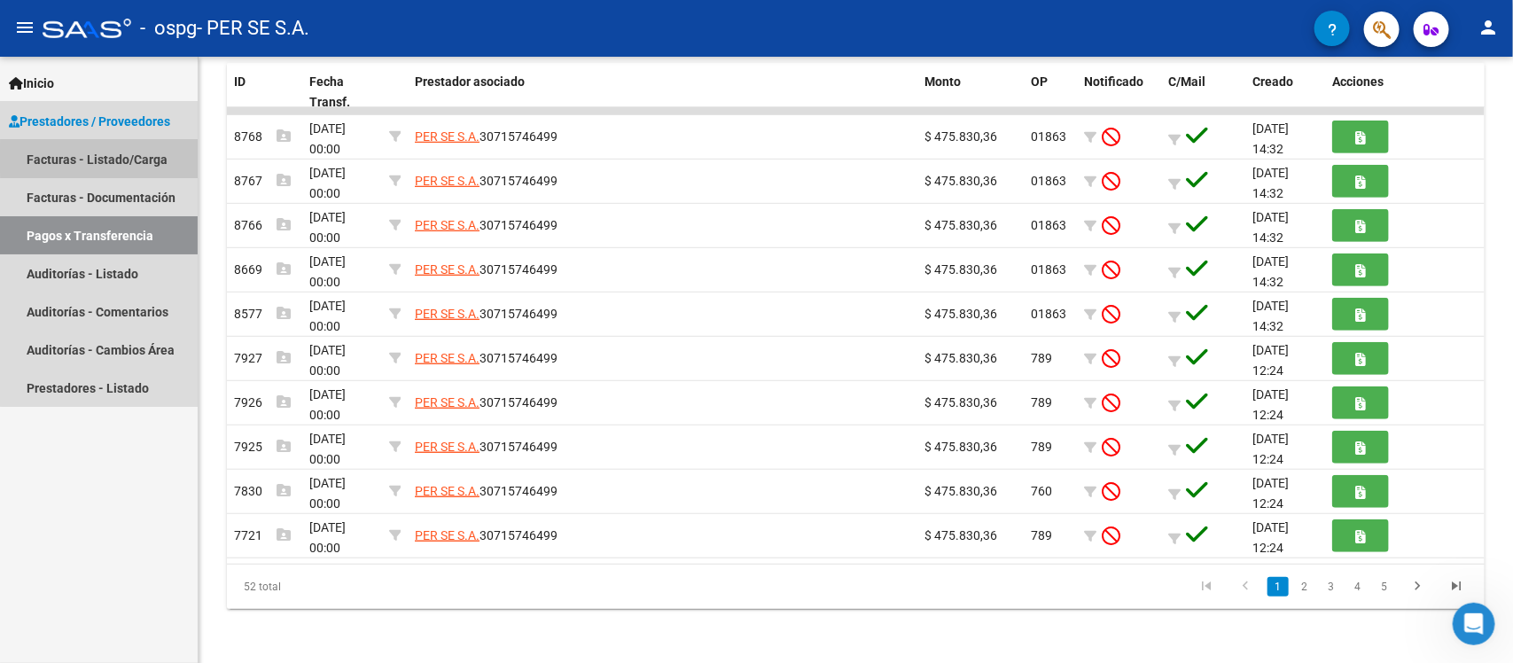
click at [130, 158] on link "Facturas - Listado/Carga" at bounding box center [99, 159] width 198 height 38
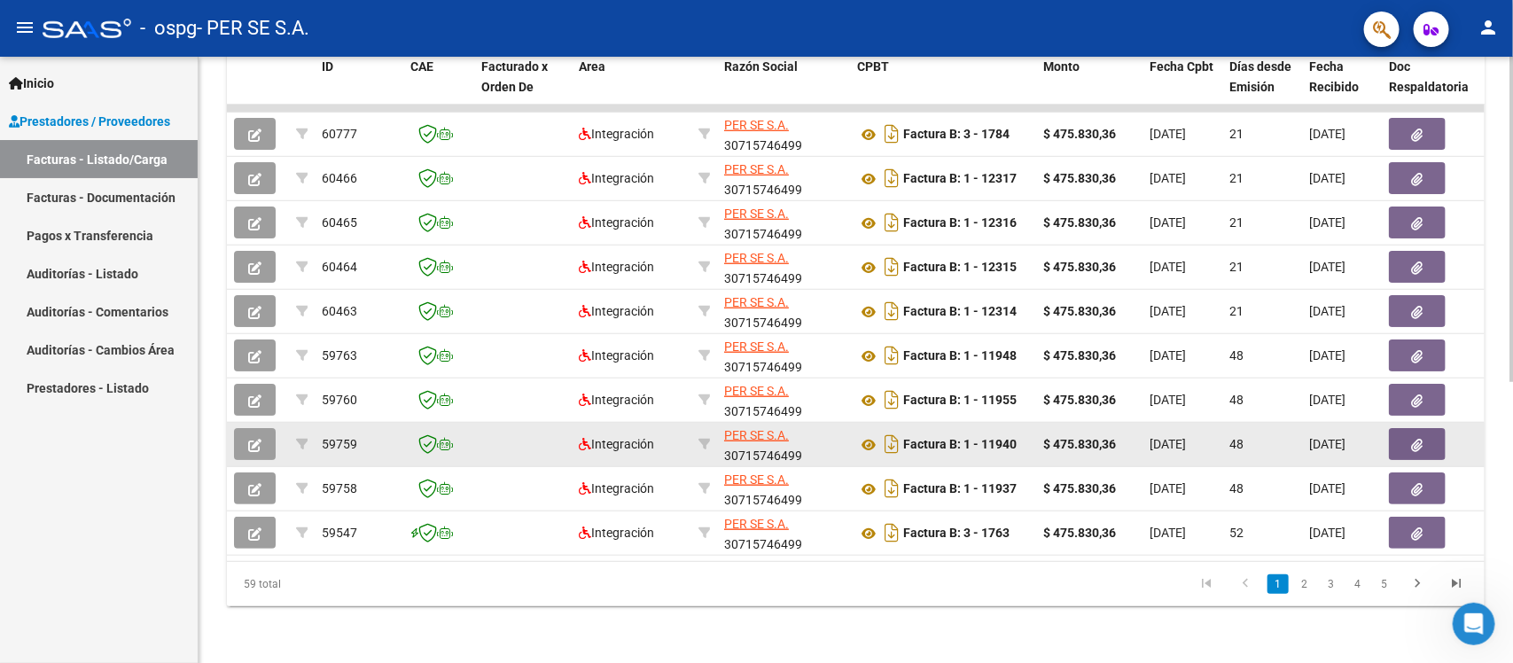
scroll to position [523, 0]
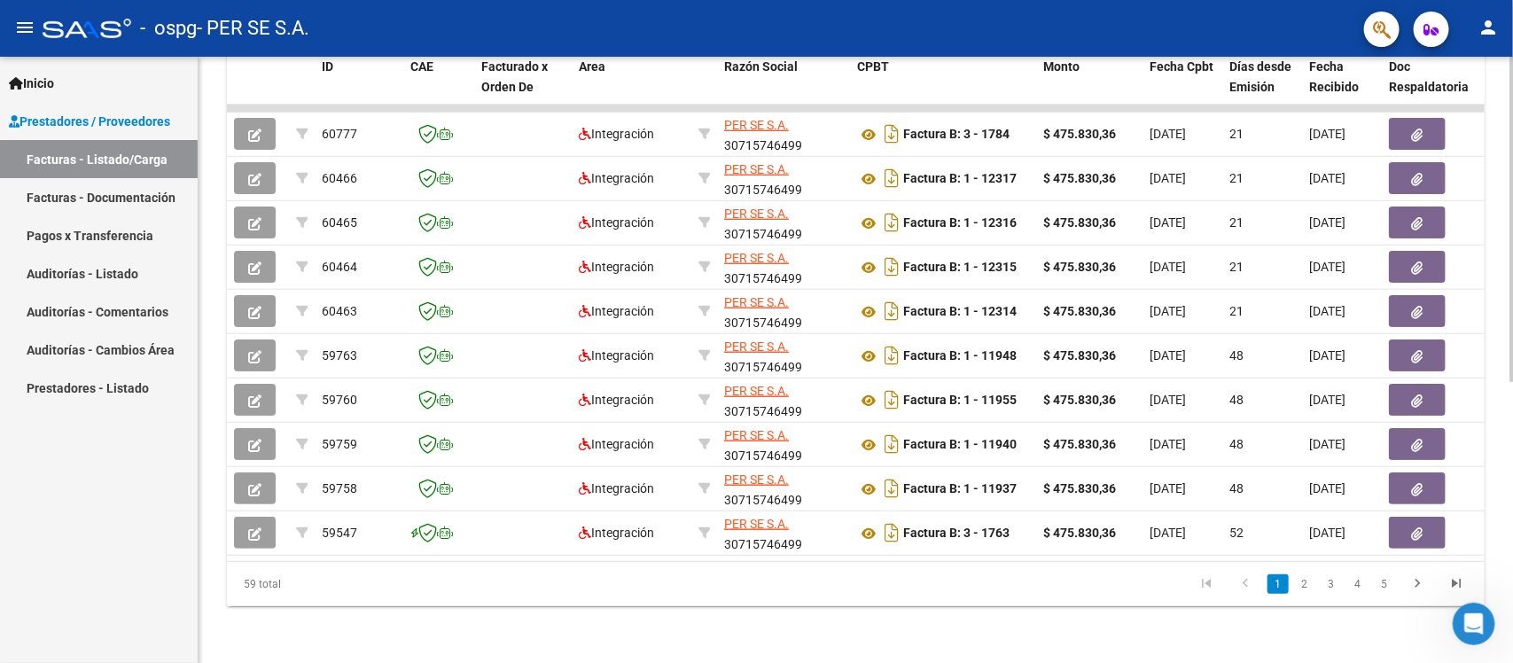
click at [1210, 530] on link "2" at bounding box center [1304, 584] width 21 height 20
click at [1210, 530] on link "3" at bounding box center [1331, 584] width 21 height 20
click at [1210, 530] on link "4" at bounding box center [1357, 584] width 21 height 20
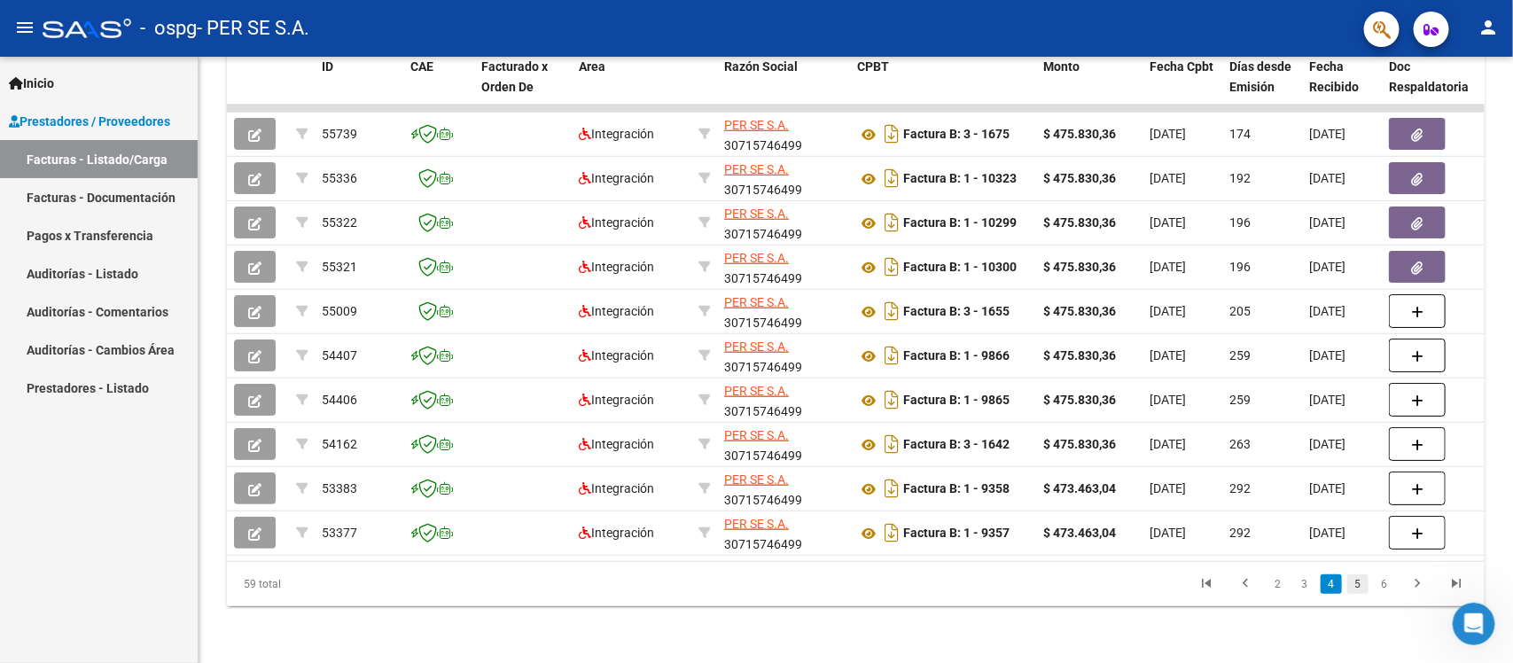
click at [1210, 530] on link "5" at bounding box center [1357, 584] width 21 height 20
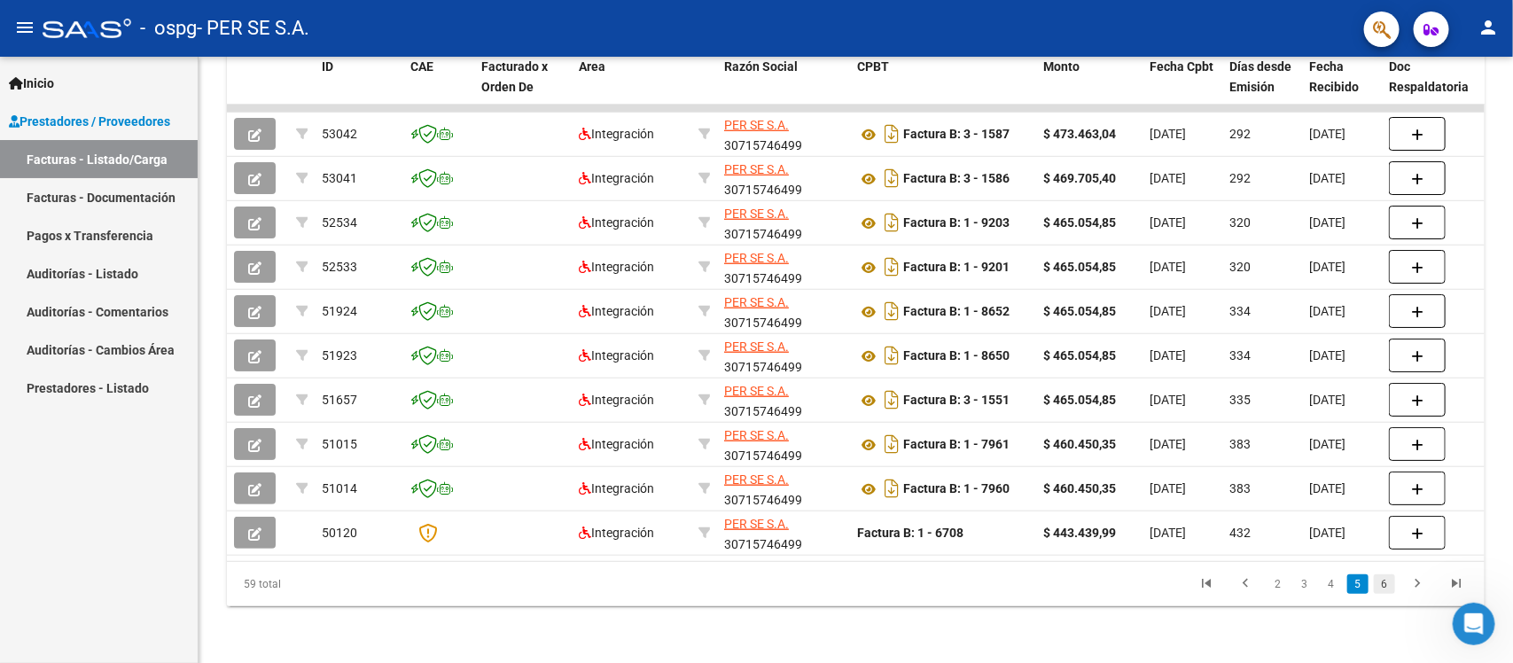
click at [1210, 530] on link "6" at bounding box center [1384, 584] width 21 height 20
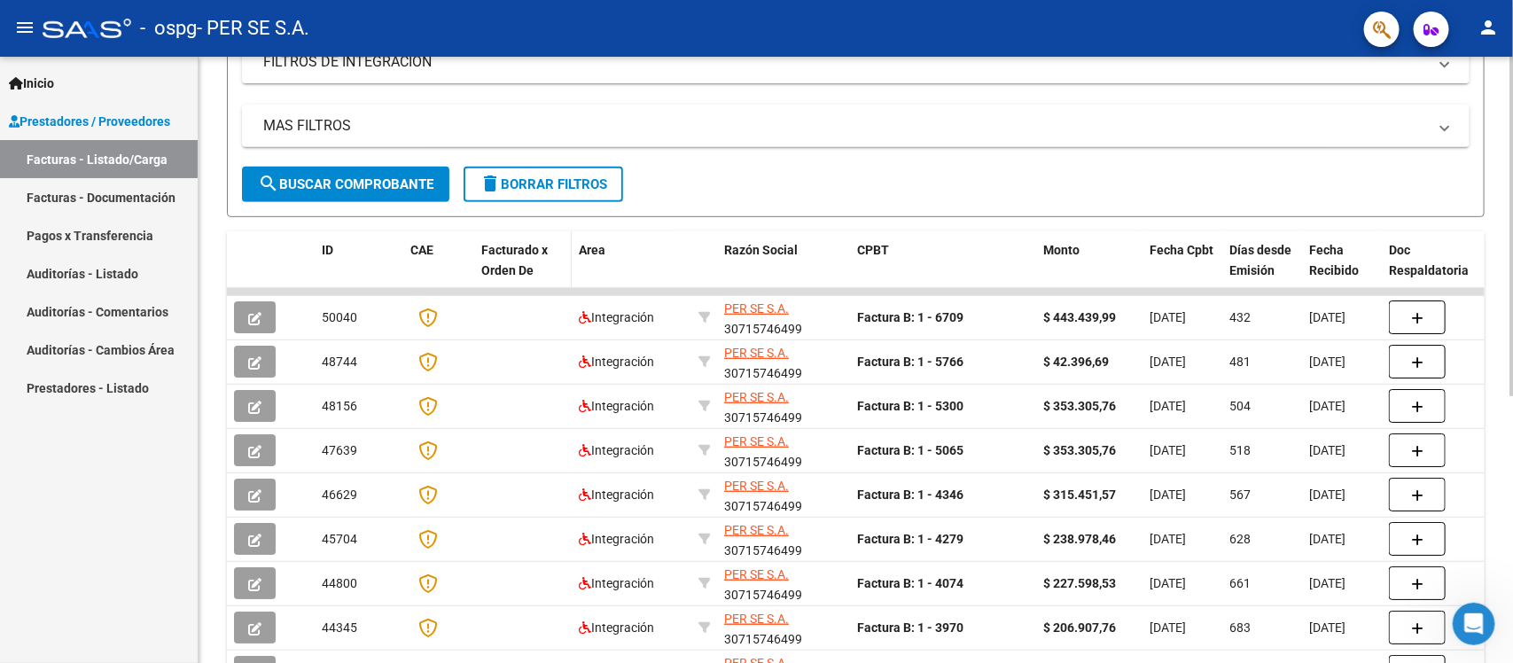
scroll to position [479, 0]
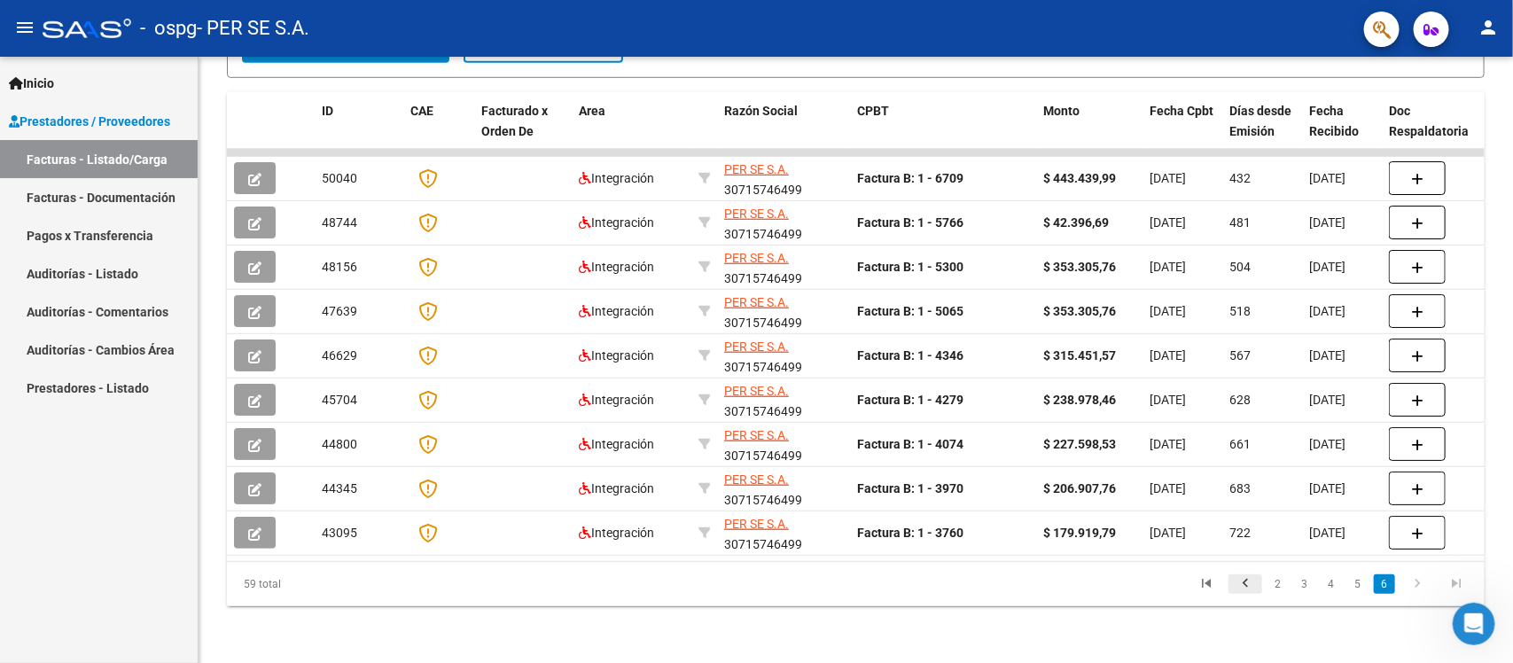
click at [1210, 530] on icon "go to previous page" at bounding box center [1245, 585] width 23 height 21
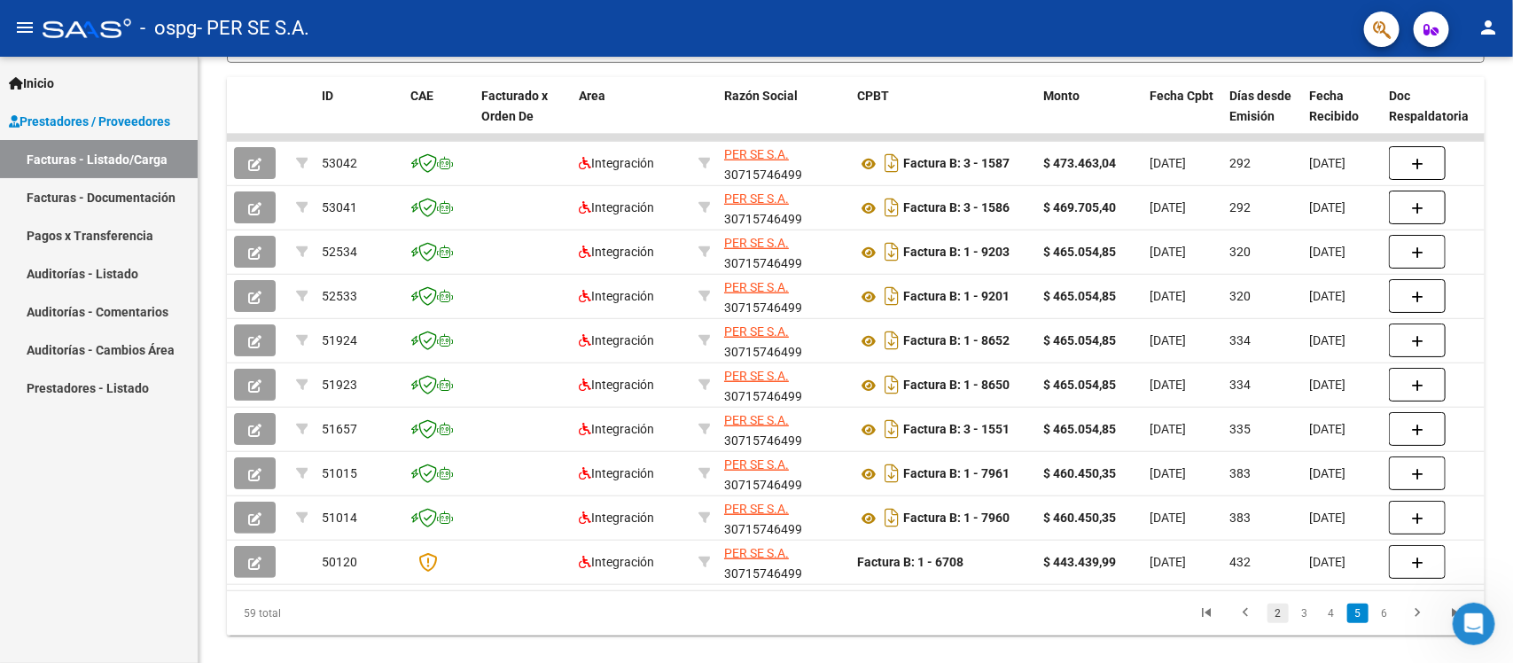
click at [1210, 530] on link "2" at bounding box center [1278, 614] width 21 height 20
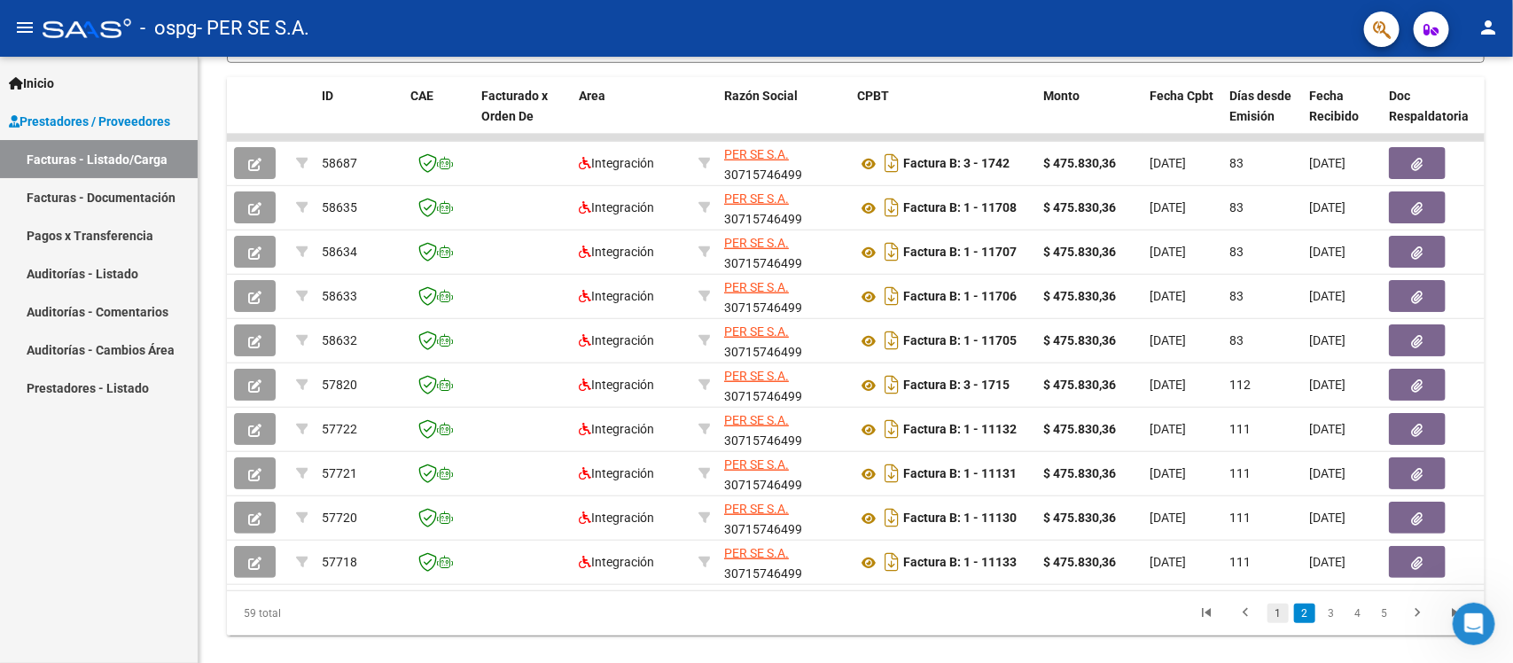
click at [1210, 530] on link "1" at bounding box center [1278, 614] width 21 height 20
click at [1210, 530] on link "2" at bounding box center [1304, 614] width 21 height 20
click at [1210, 530] on link "3" at bounding box center [1331, 614] width 21 height 20
click at [1210, 530] on link "4" at bounding box center [1357, 614] width 21 height 20
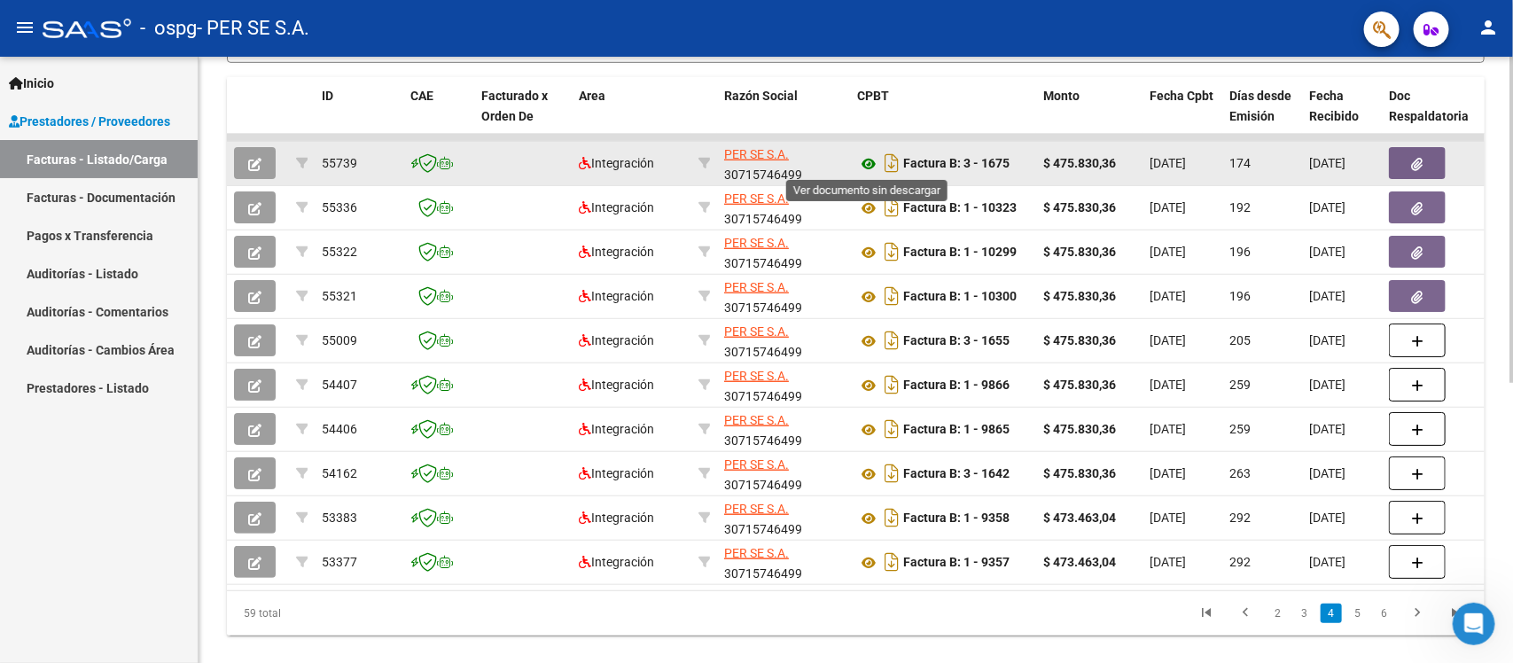
click at [873, 160] on icon at bounding box center [868, 163] width 23 height 21
click at [254, 158] on icon "button" at bounding box center [254, 164] width 13 height 13
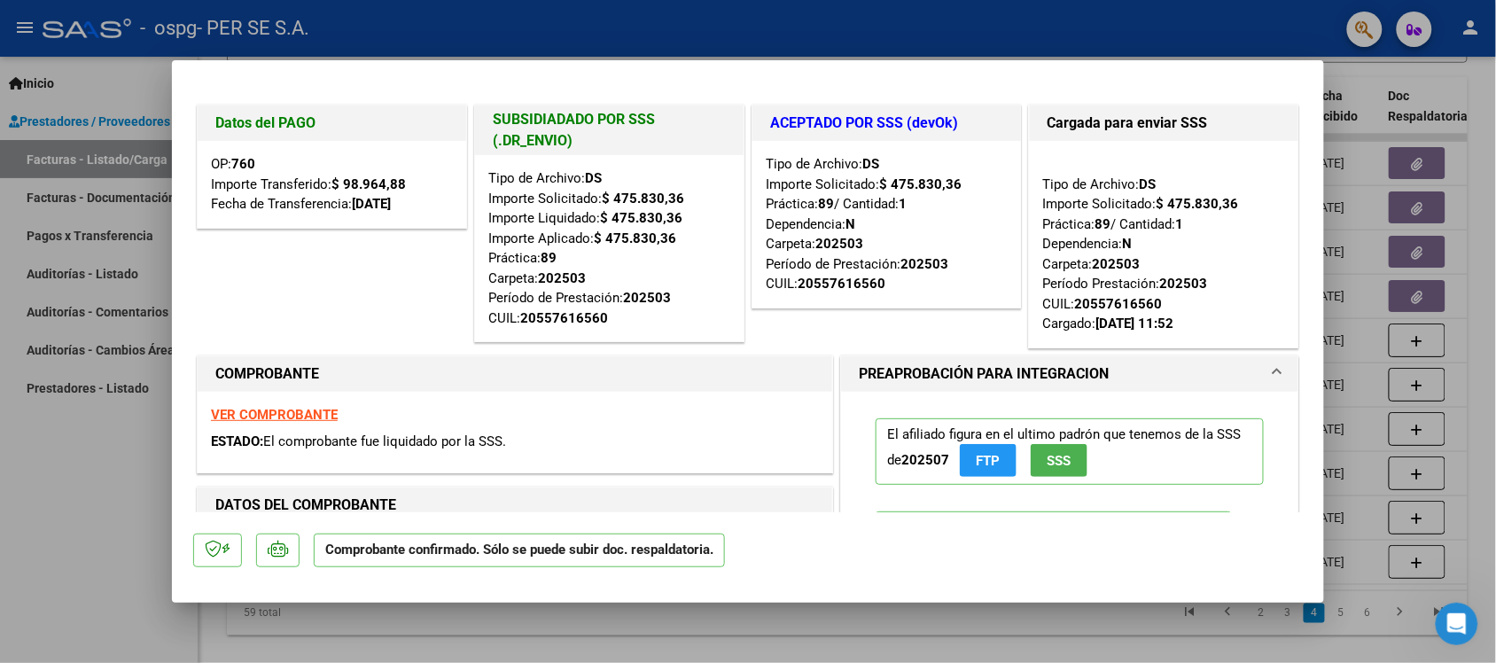
click at [1210, 211] on div at bounding box center [748, 331] width 1496 height 663
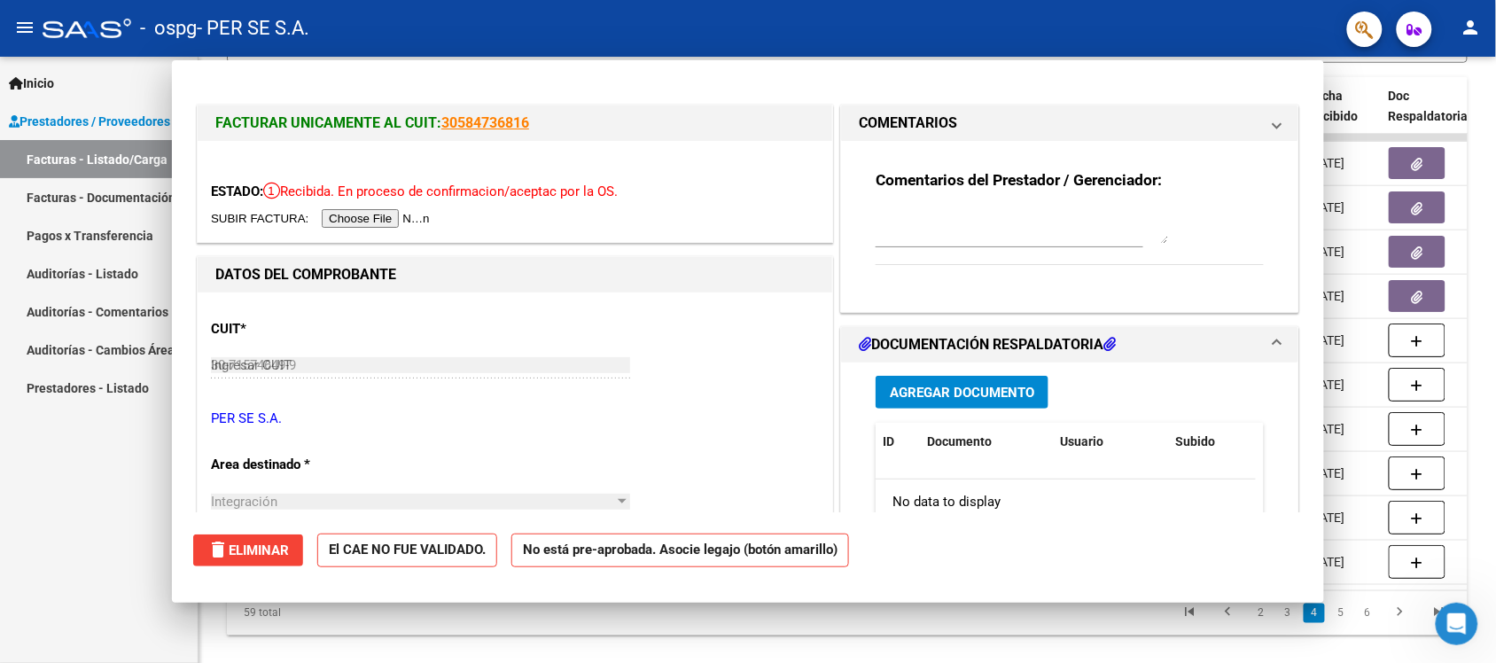
type input "$ 0,00"
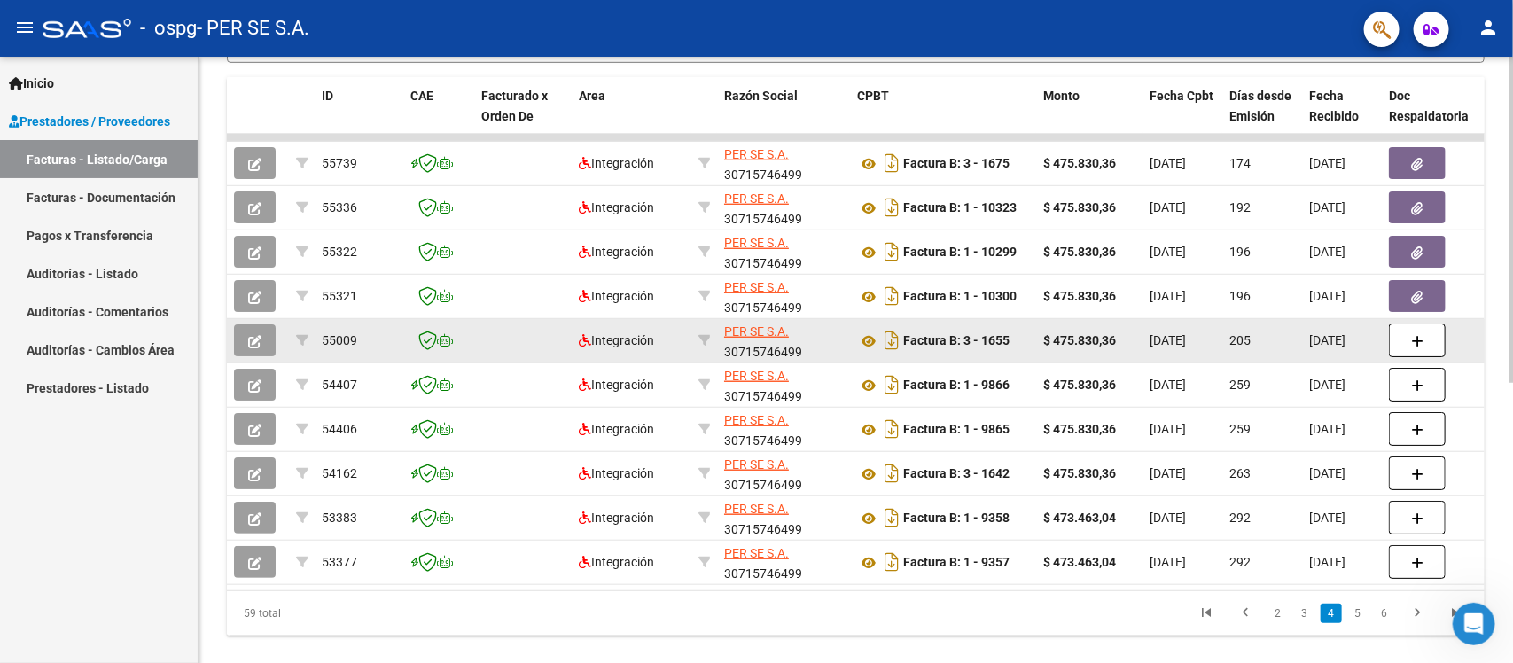
click at [242, 339] on button "button" at bounding box center [255, 340] width 42 height 32
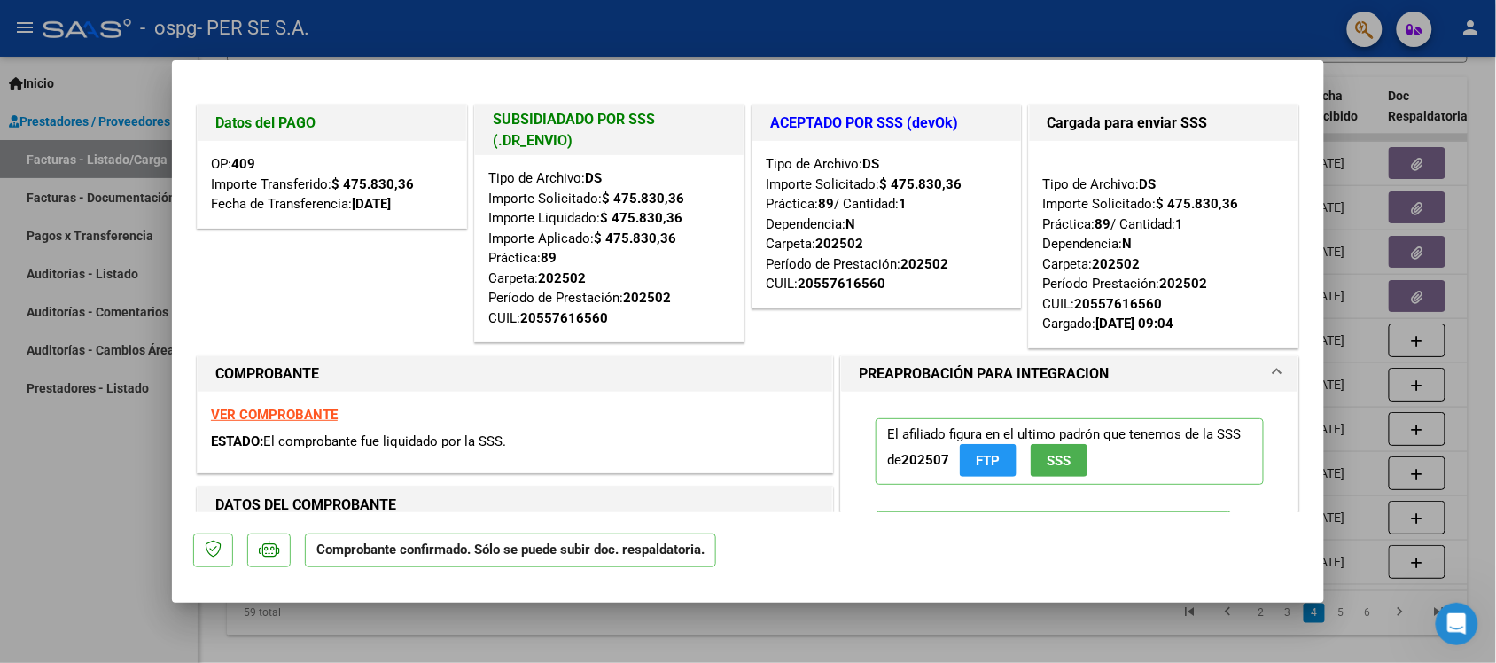
click at [1210, 378] on div at bounding box center [748, 331] width 1496 height 663
type input "$ 0,00"
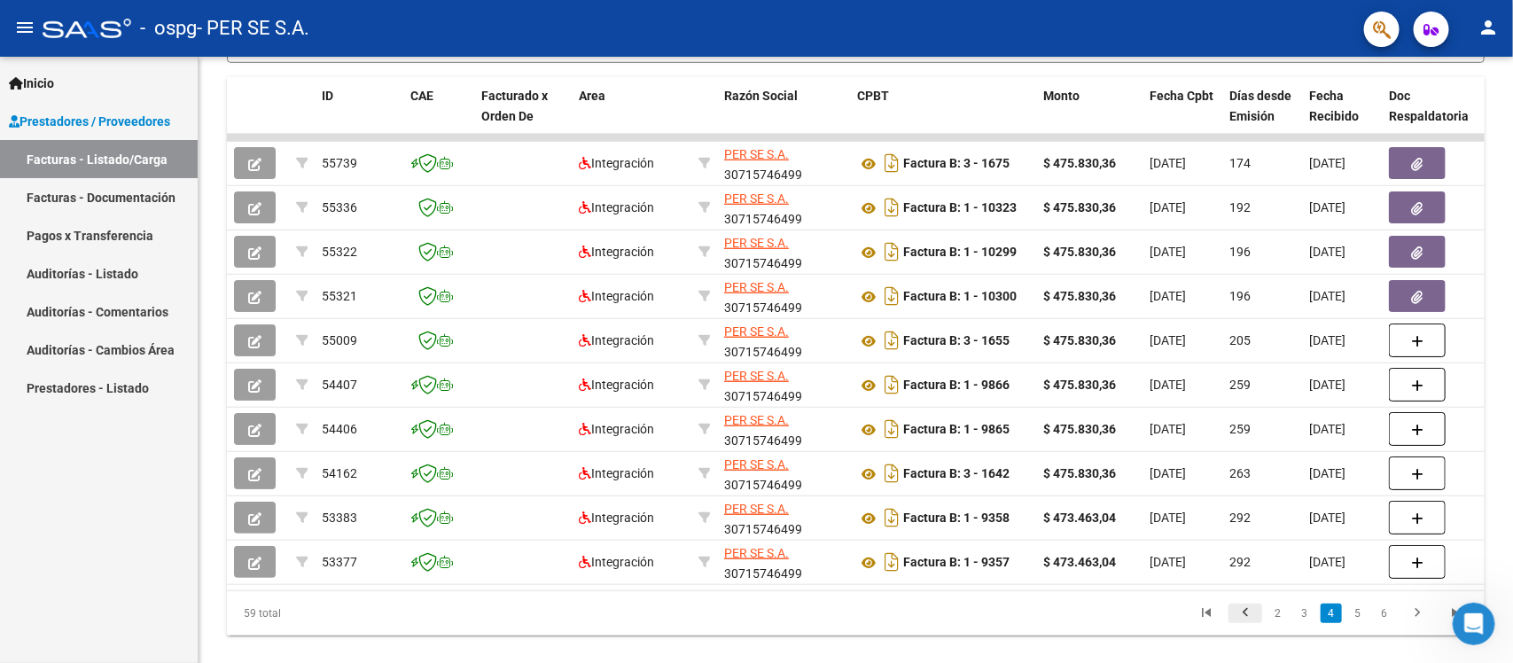
click at [1210, 530] on icon "go to previous page" at bounding box center [1245, 615] width 23 height 21
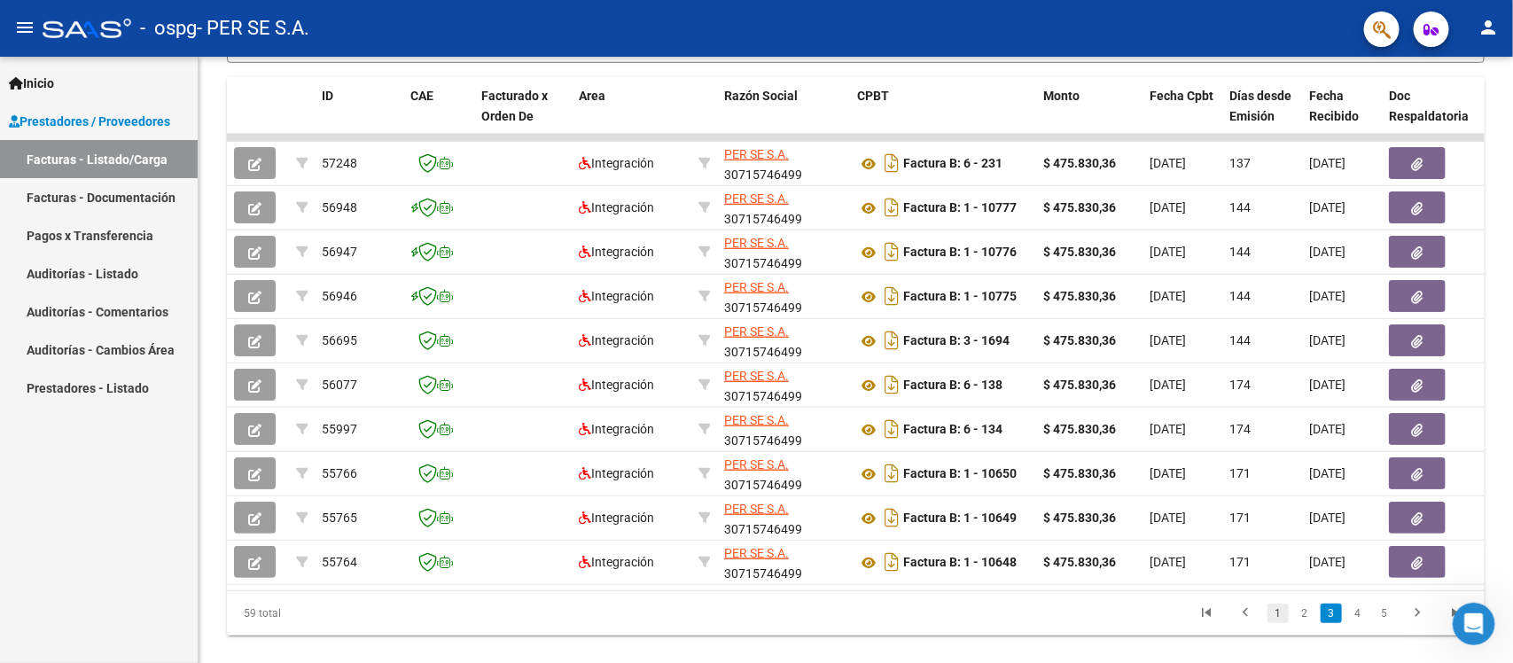
click at [1210, 530] on link "1" at bounding box center [1278, 614] width 21 height 20
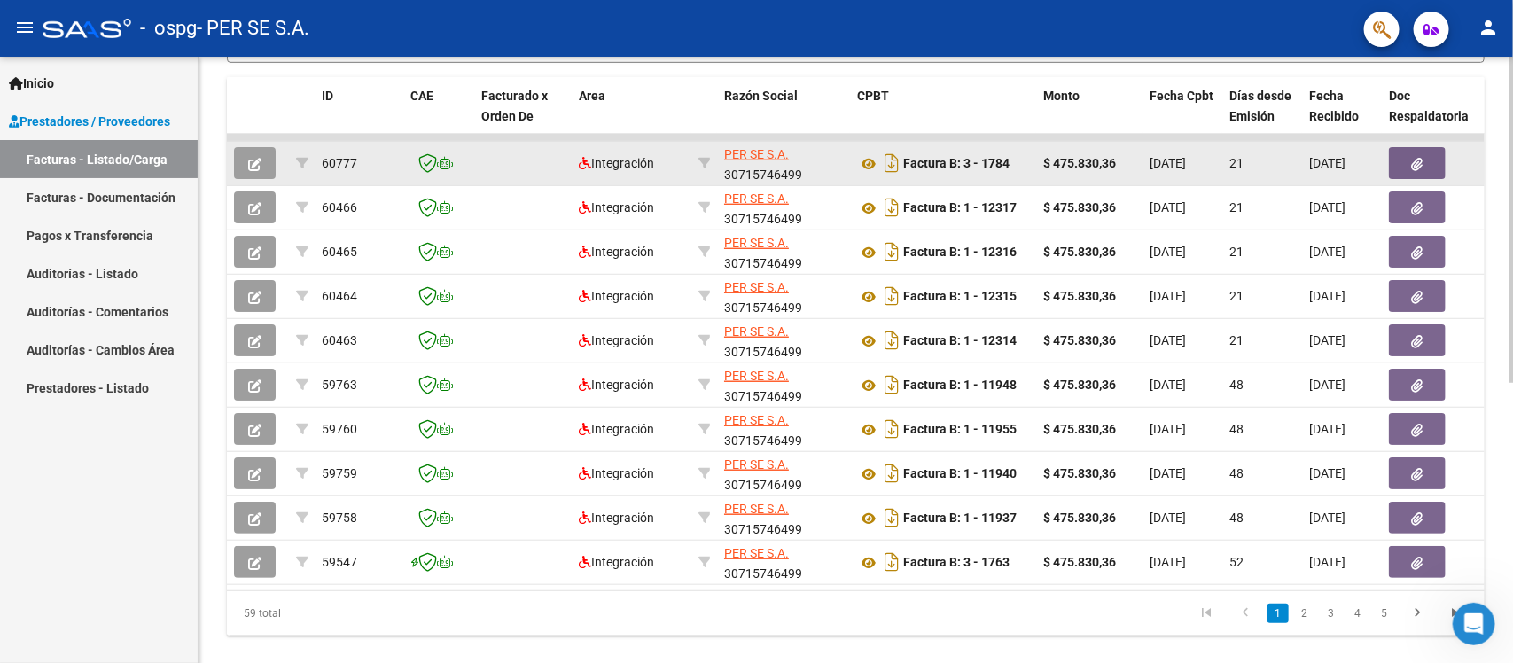
click at [261, 160] on button "button" at bounding box center [255, 163] width 42 height 32
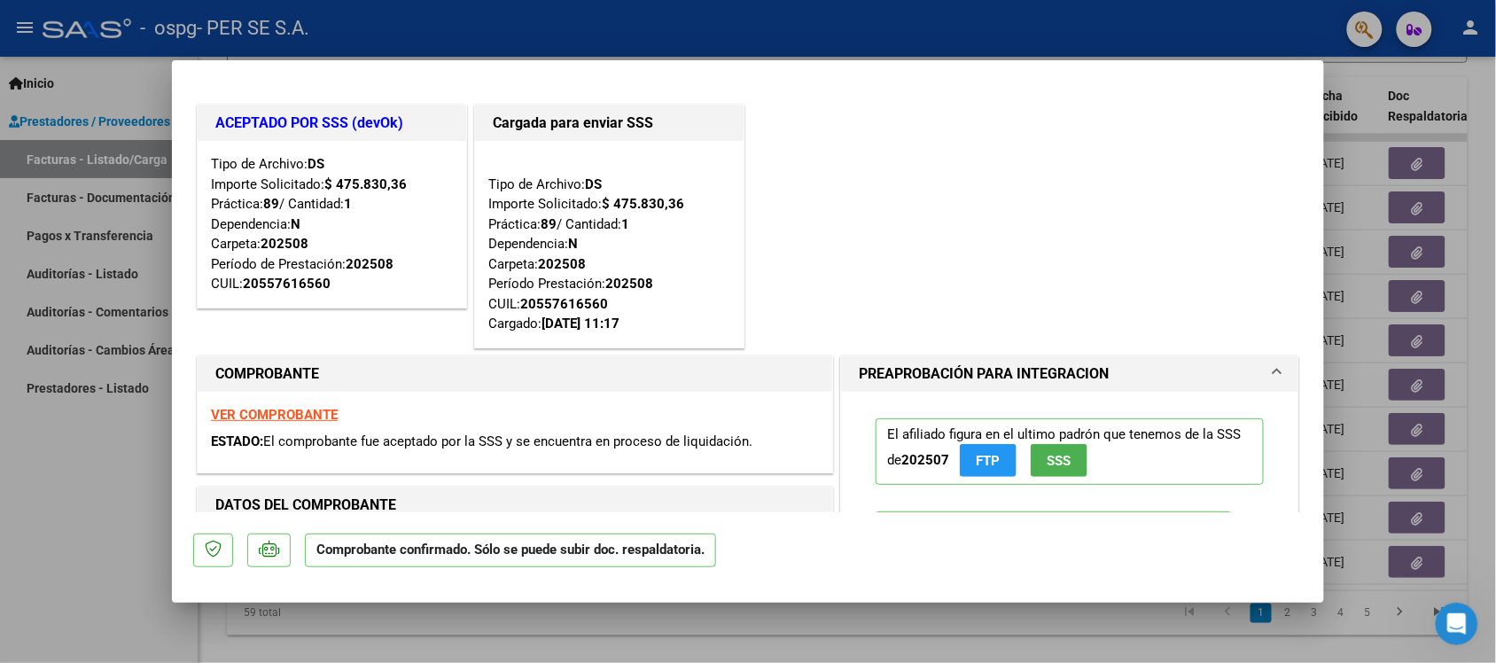
click at [59, 495] on div at bounding box center [748, 331] width 1496 height 663
type input "$ 0,00"
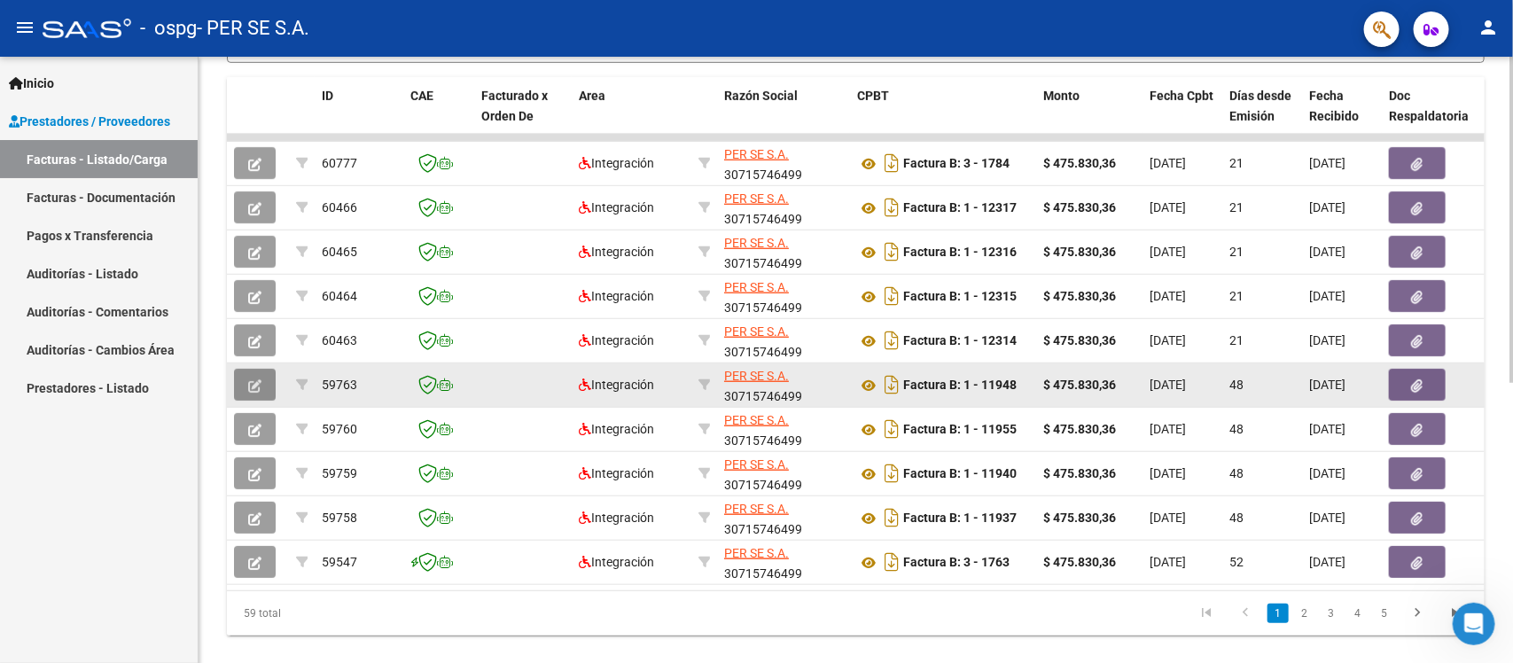
click at [249, 386] on icon "button" at bounding box center [254, 385] width 13 height 13
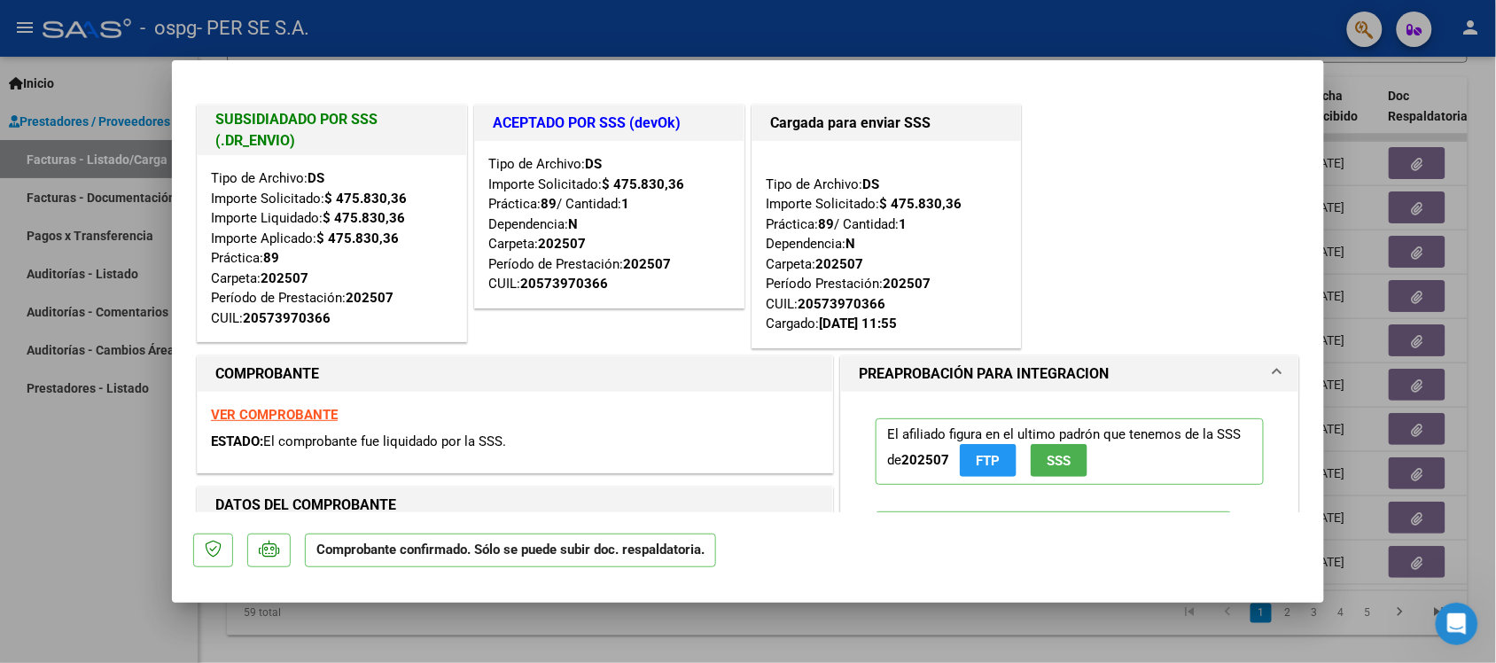
type input "$ 0,00"
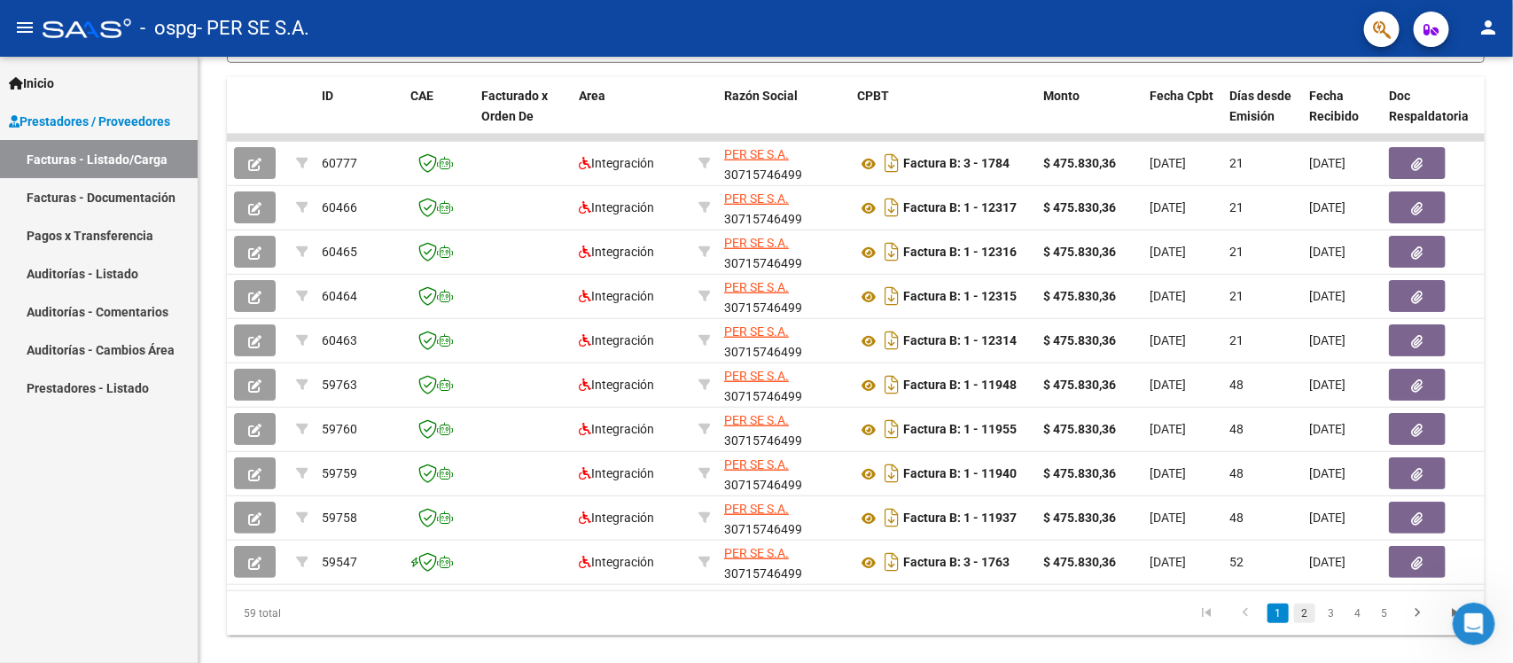
click at [1210, 530] on link "2" at bounding box center [1304, 614] width 21 height 20
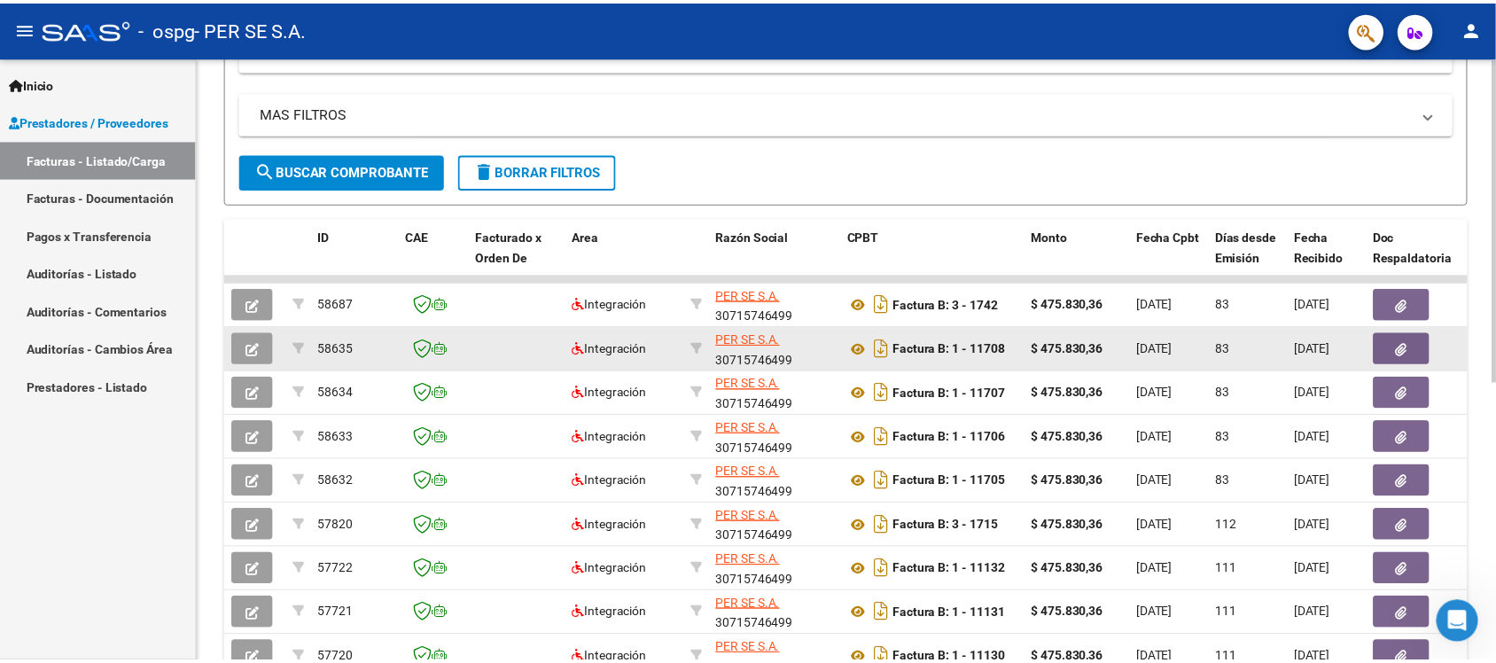
scroll to position [368, 0]
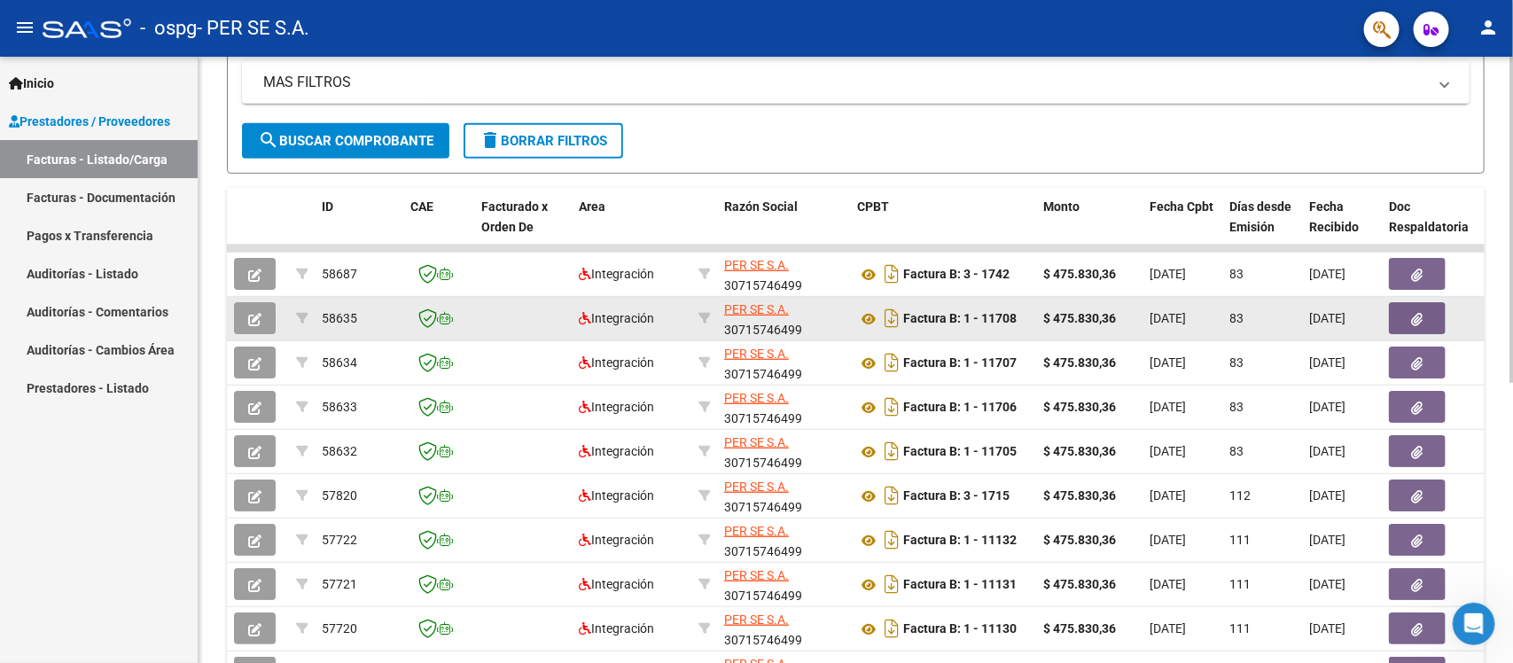
click at [249, 320] on icon "button" at bounding box center [254, 319] width 13 height 13
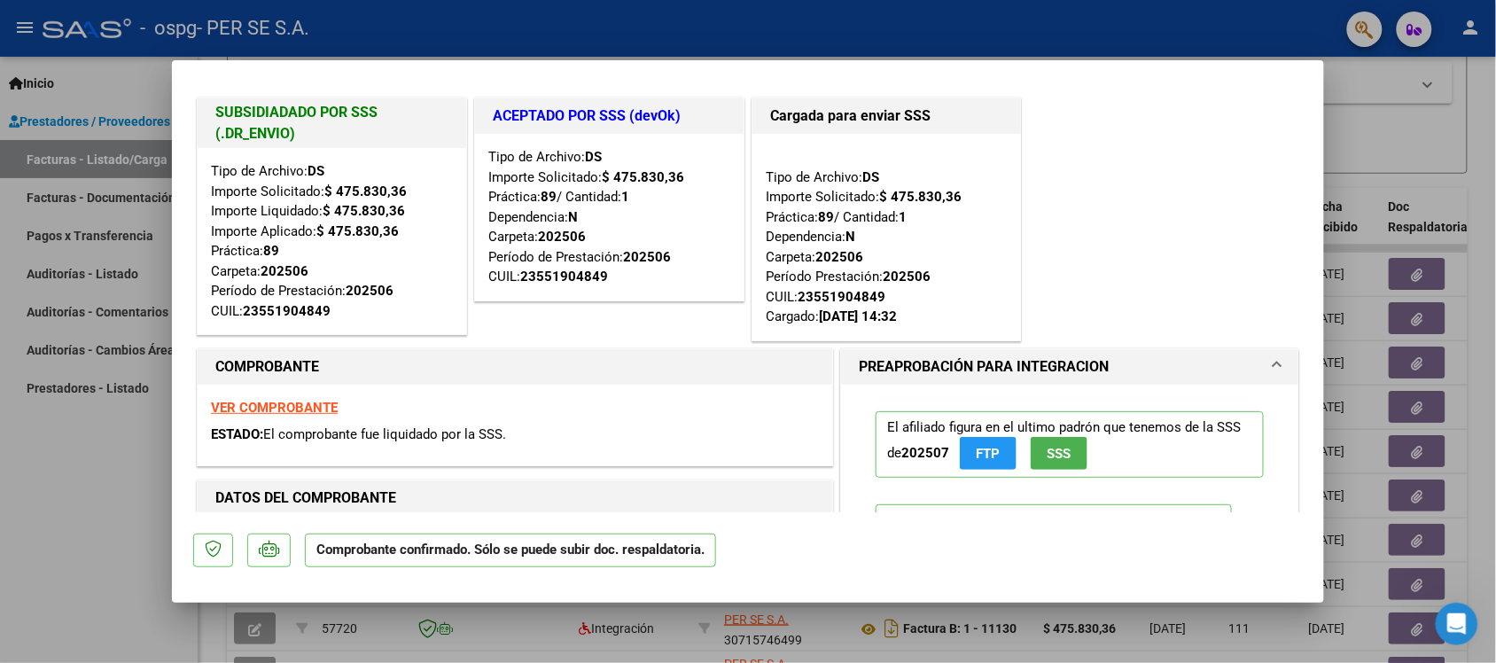
scroll to position [0, 0]
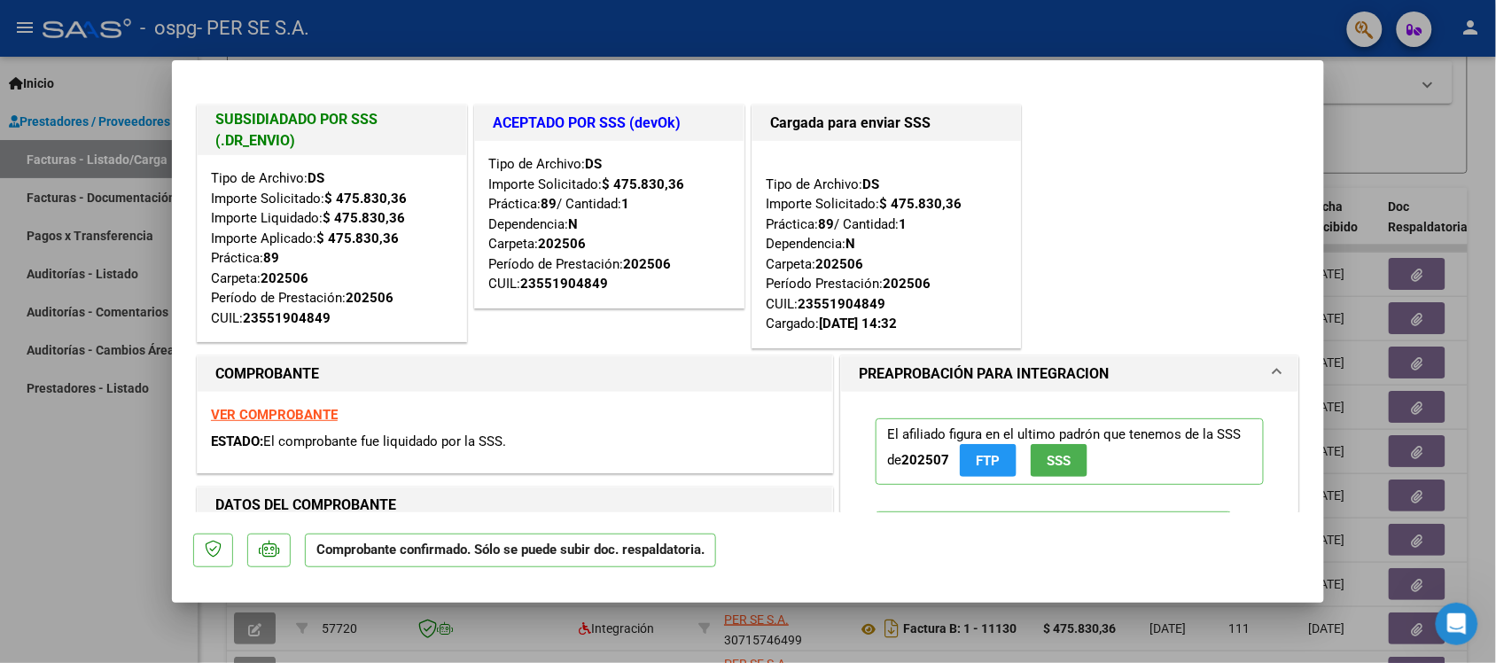
type input "$ 0,00"
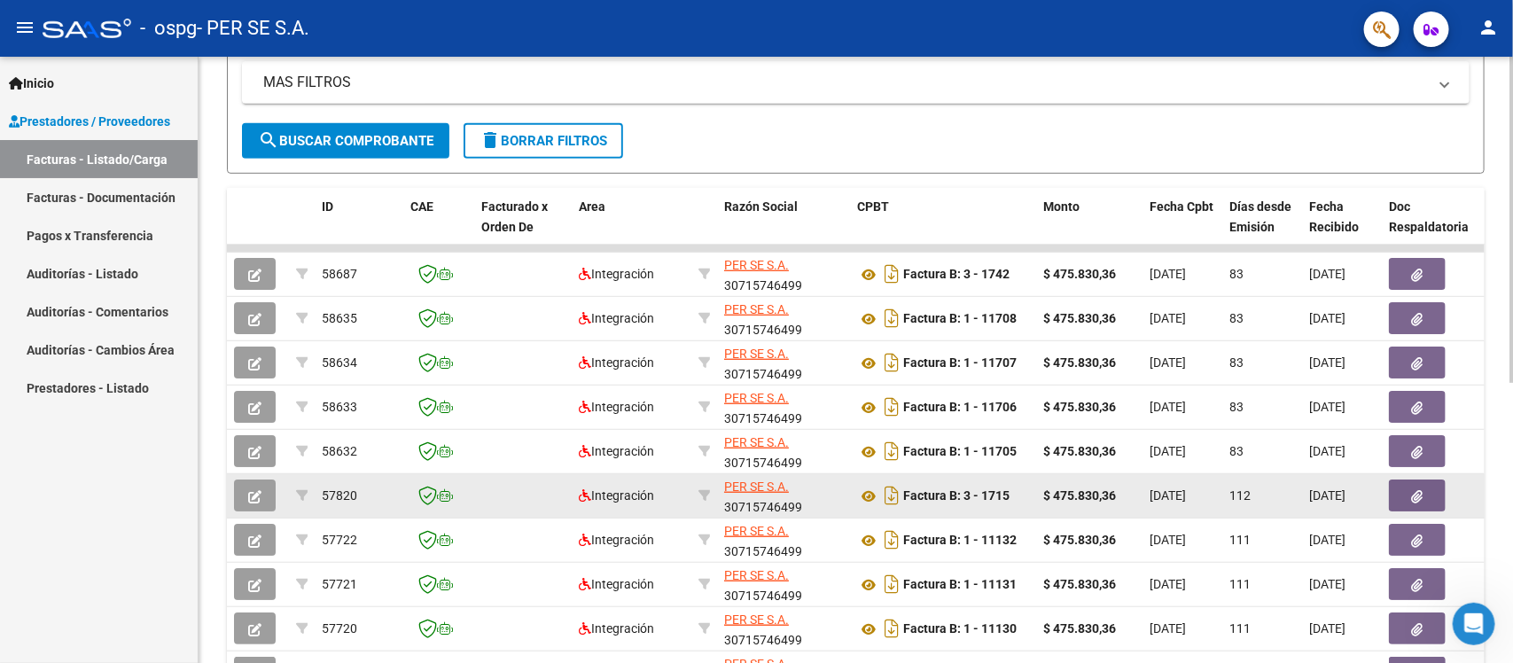
click at [255, 493] on icon "button" at bounding box center [254, 496] width 13 height 13
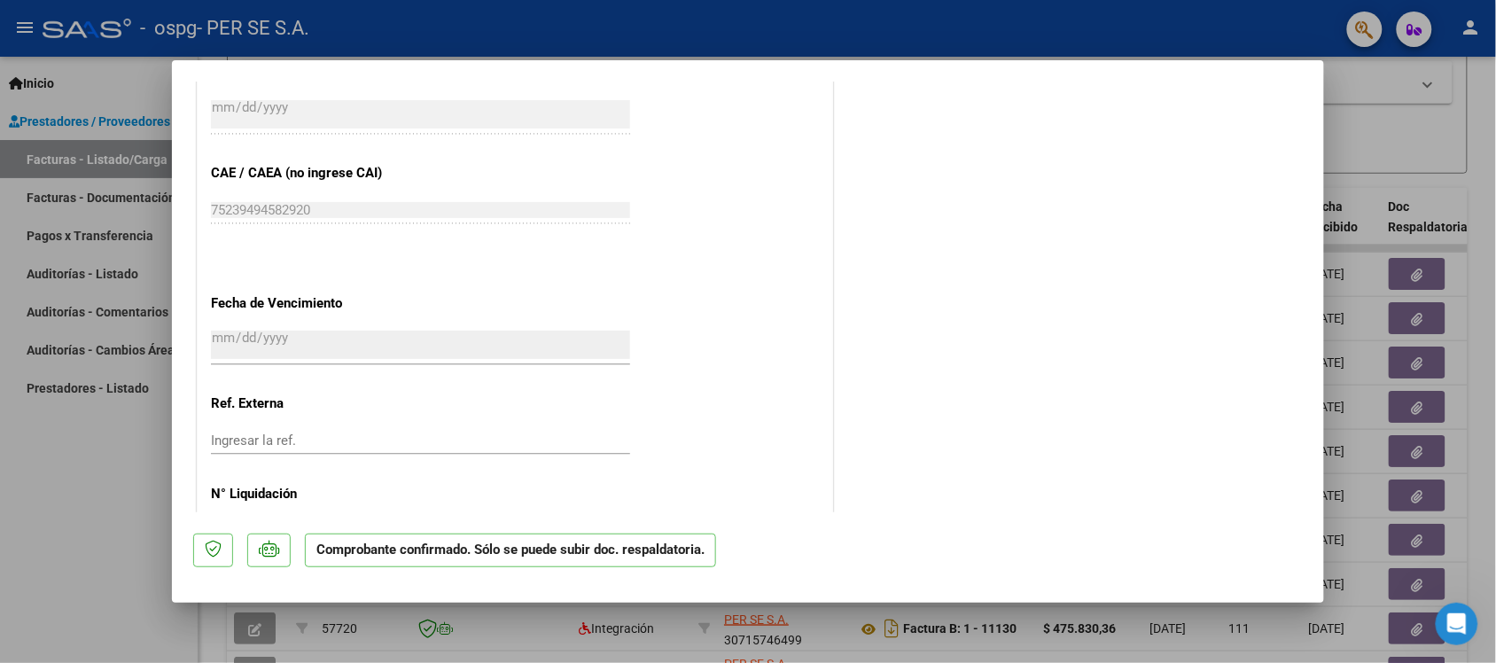
scroll to position [1233, 0]
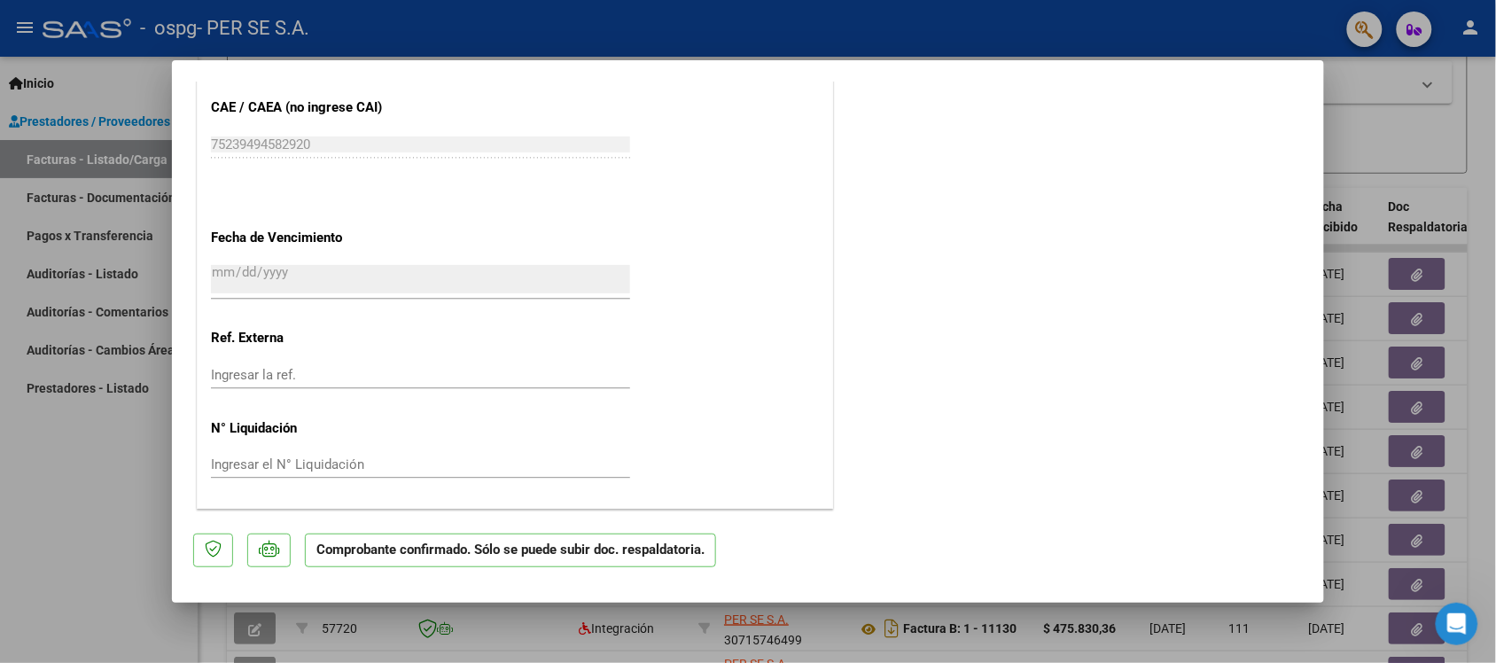
type input "$ 0,00"
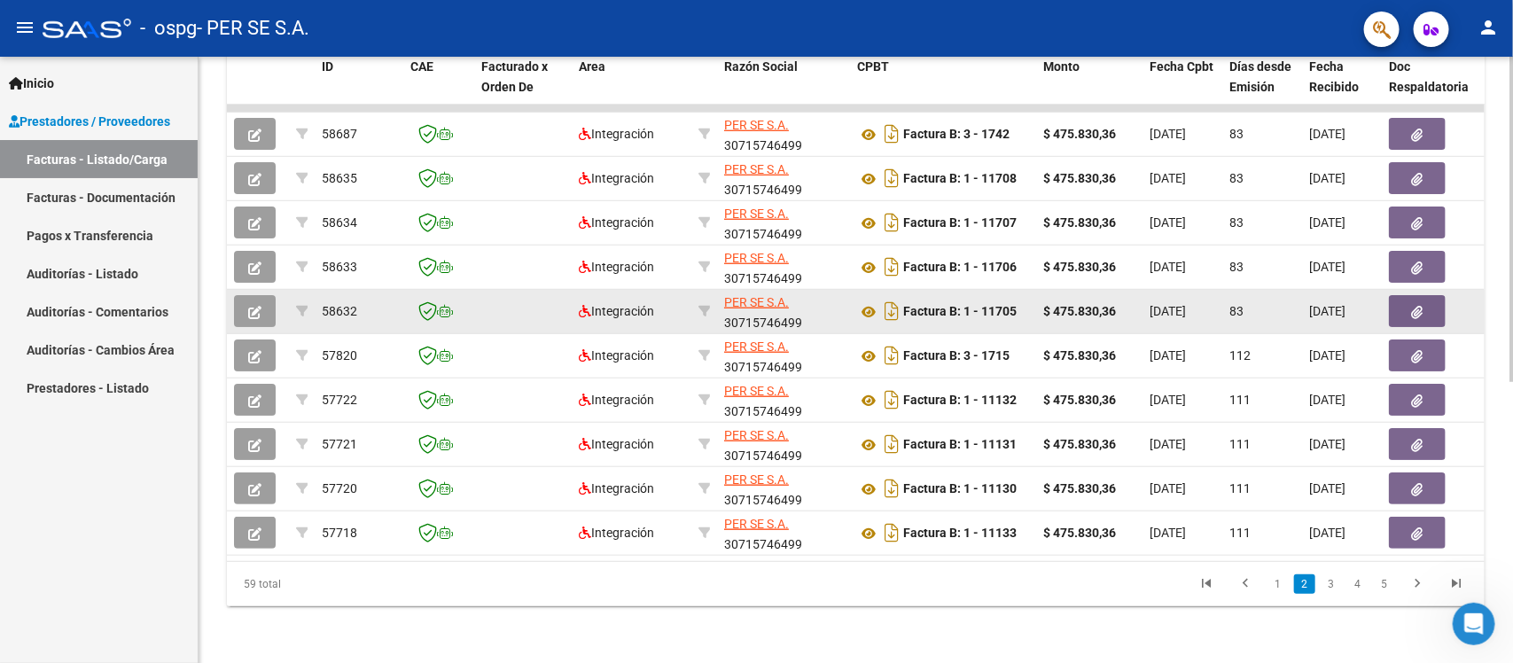
scroll to position [523, 0]
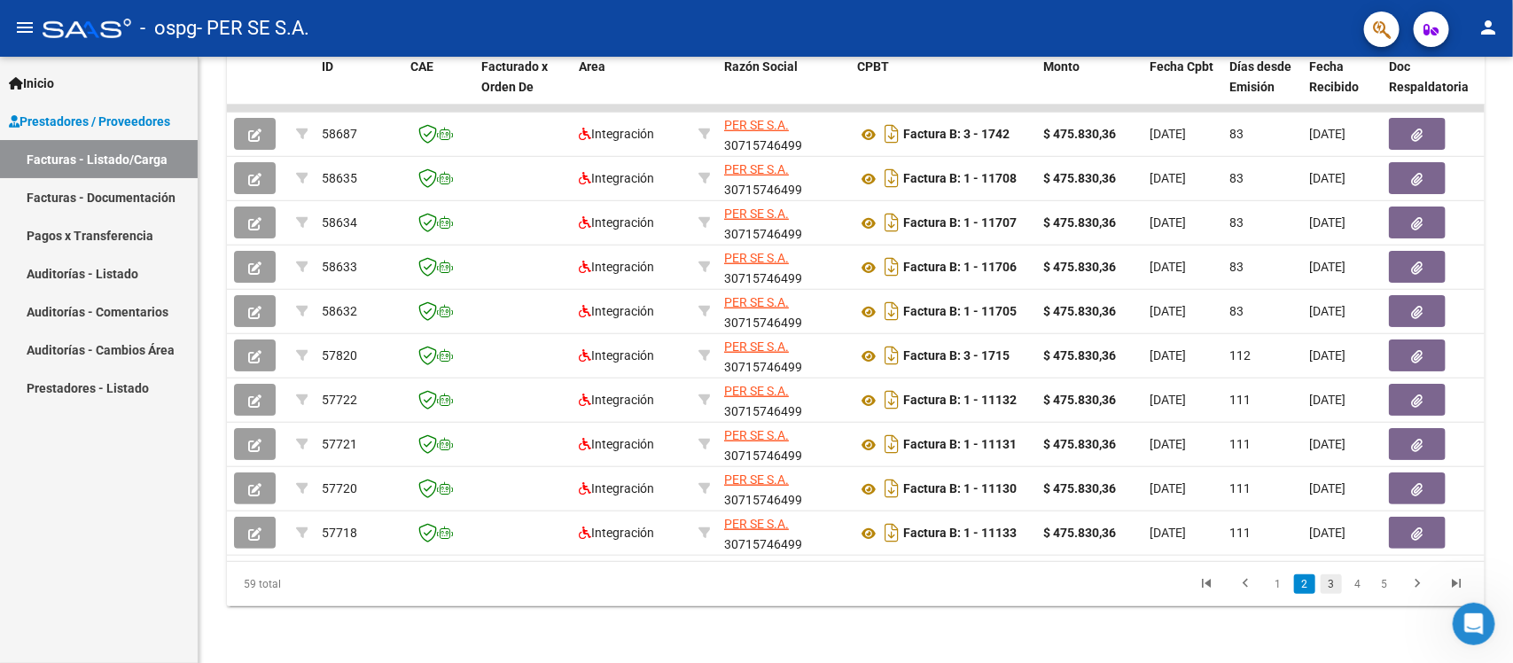
click at [1210, 530] on link "3" at bounding box center [1331, 584] width 21 height 20
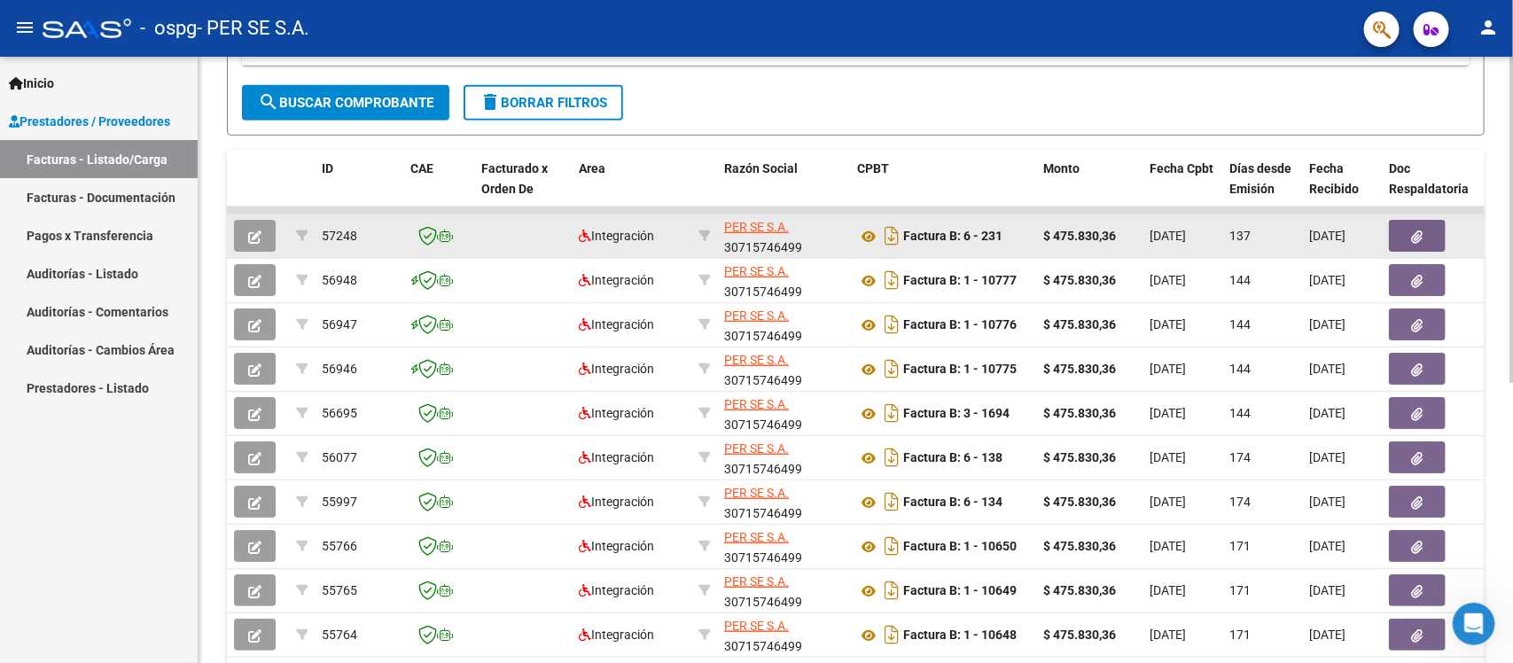
scroll to position [412, 0]
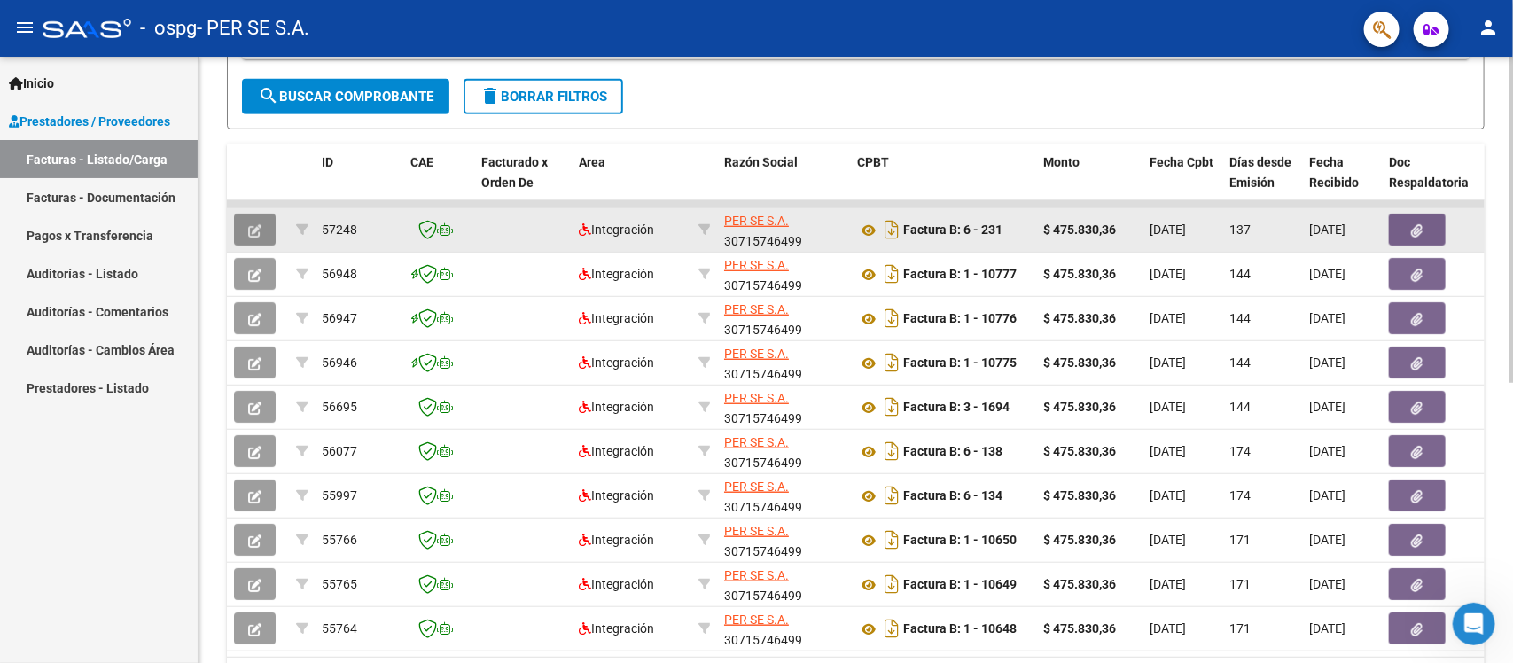
click at [248, 224] on icon "button" at bounding box center [254, 230] width 13 height 13
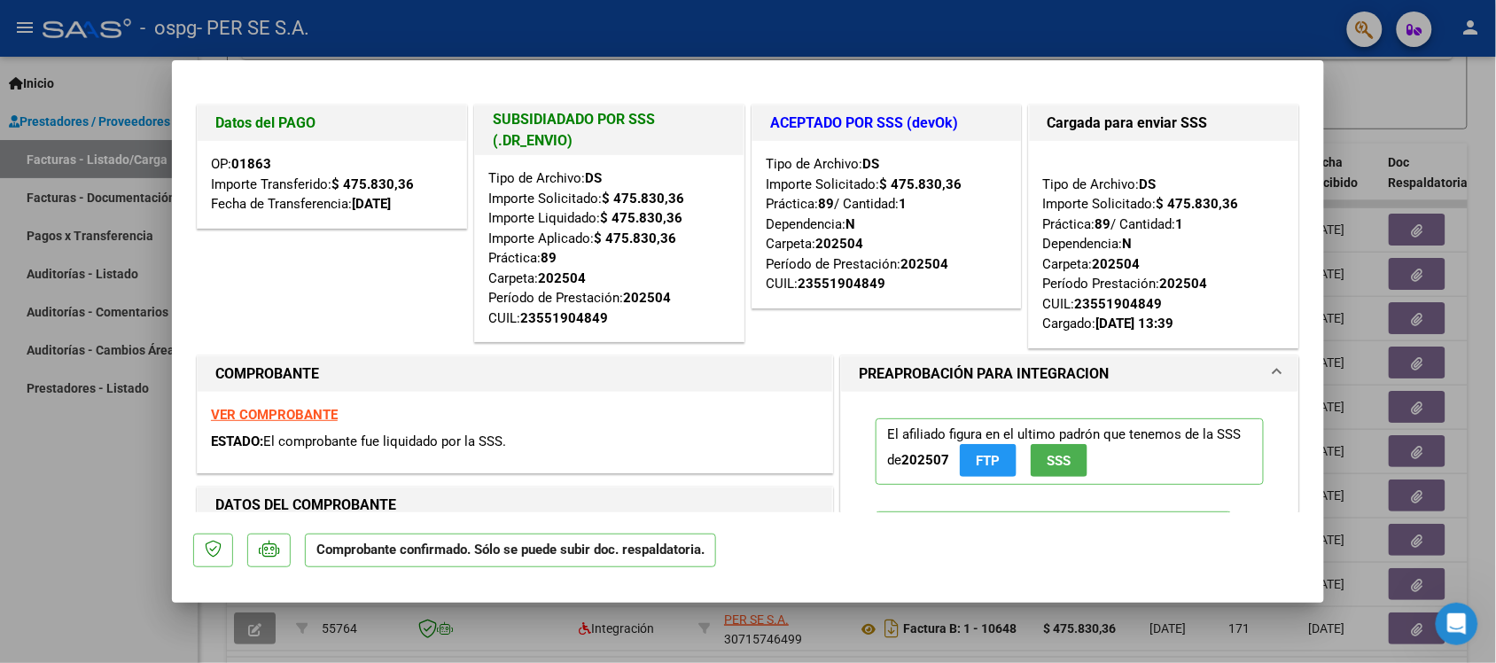
click at [140, 386] on div at bounding box center [748, 331] width 1496 height 663
type input "$ 0,00"
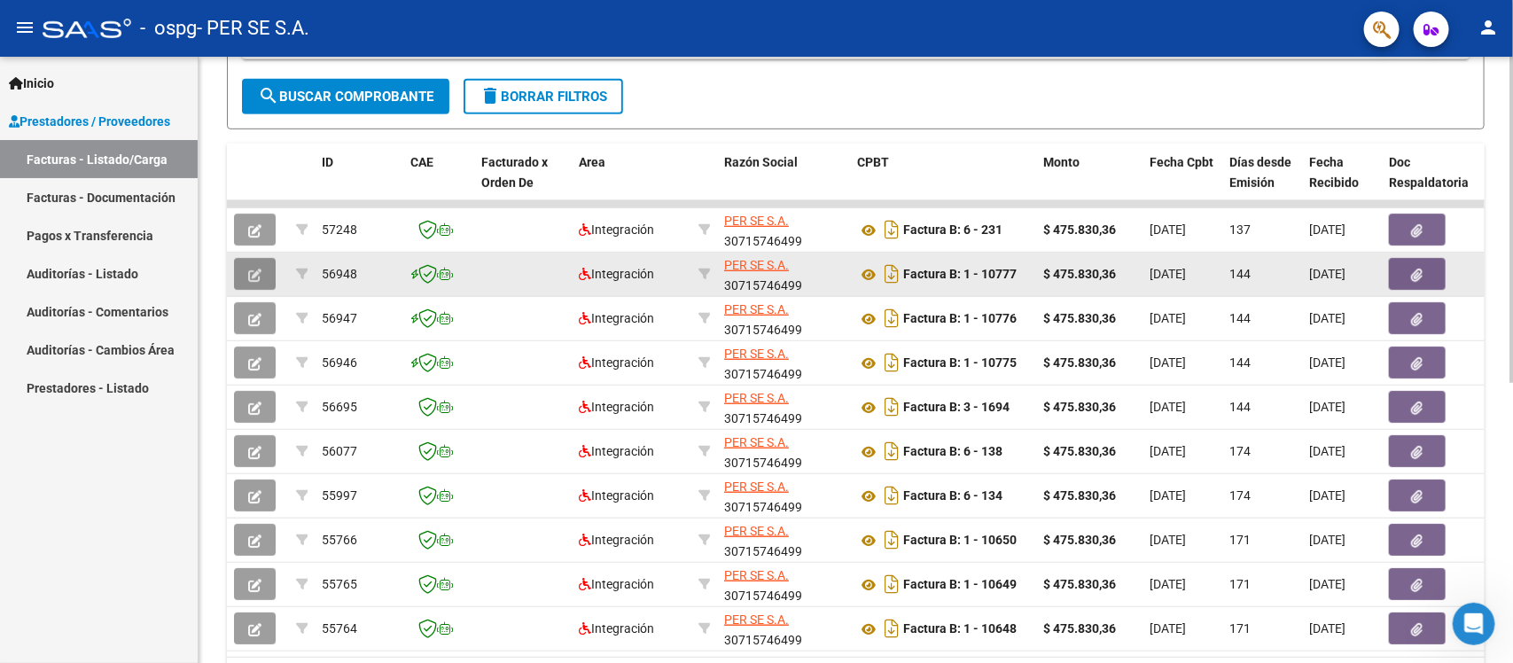
click at [242, 266] on button "button" at bounding box center [255, 274] width 42 height 32
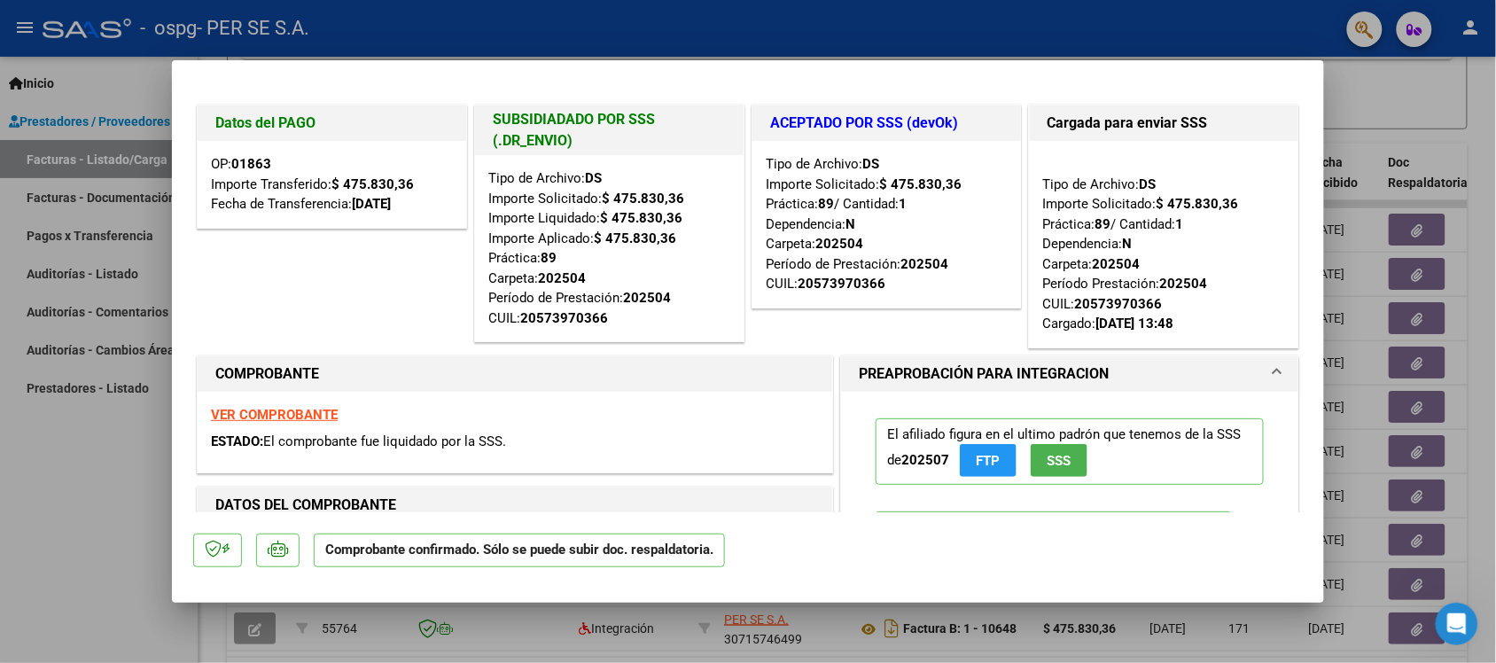
click at [107, 472] on div at bounding box center [748, 331] width 1496 height 663
type input "$ 0,00"
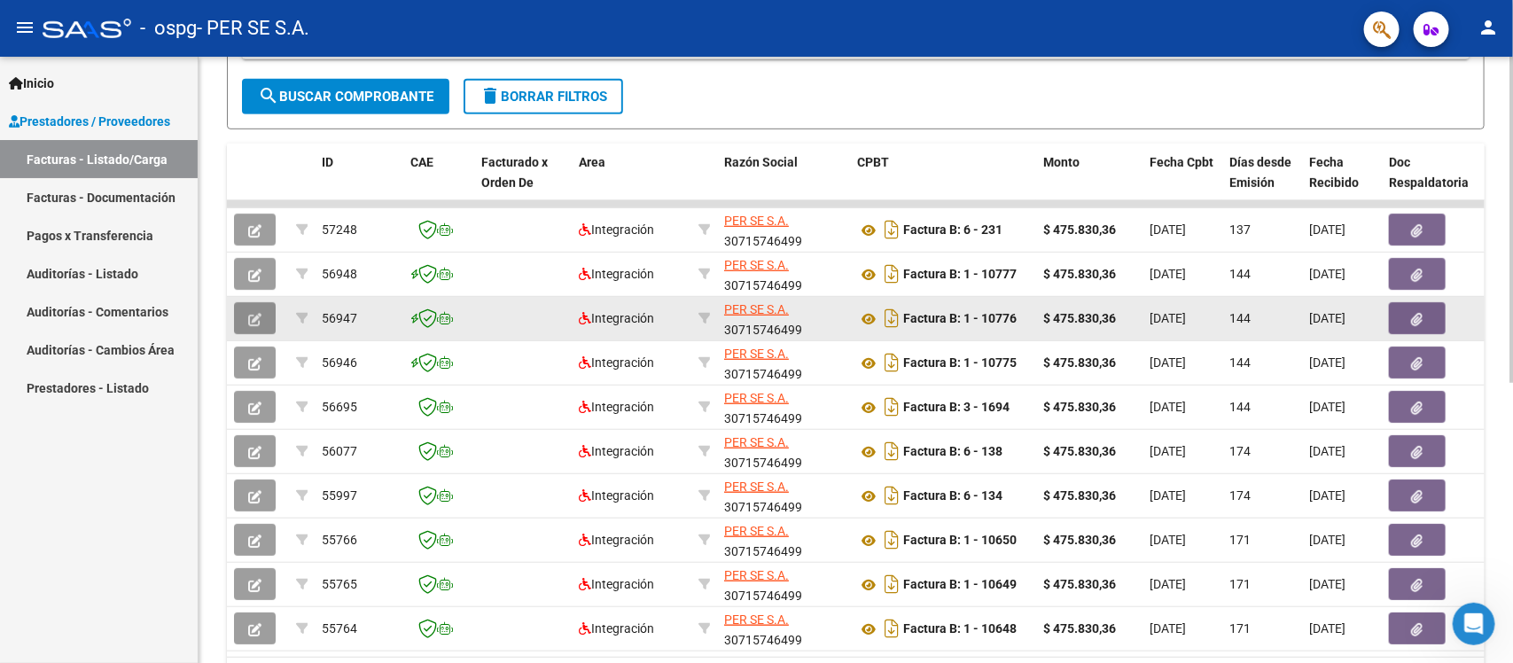
click at [248, 319] on icon "button" at bounding box center [254, 319] width 13 height 13
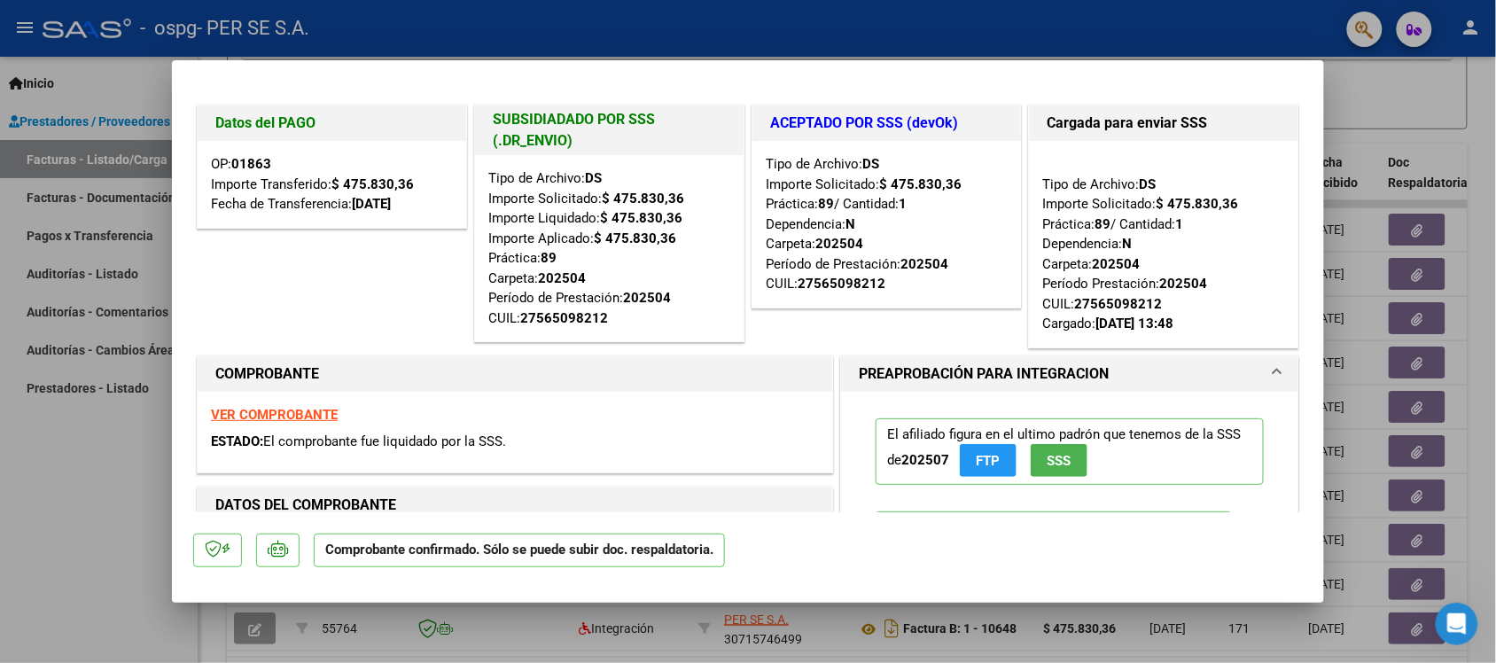
click at [574, 446] on div "ESTADO: El comprobante fue liquidado por la SSS." at bounding box center [515, 442] width 608 height 20
type input "$ 0,00"
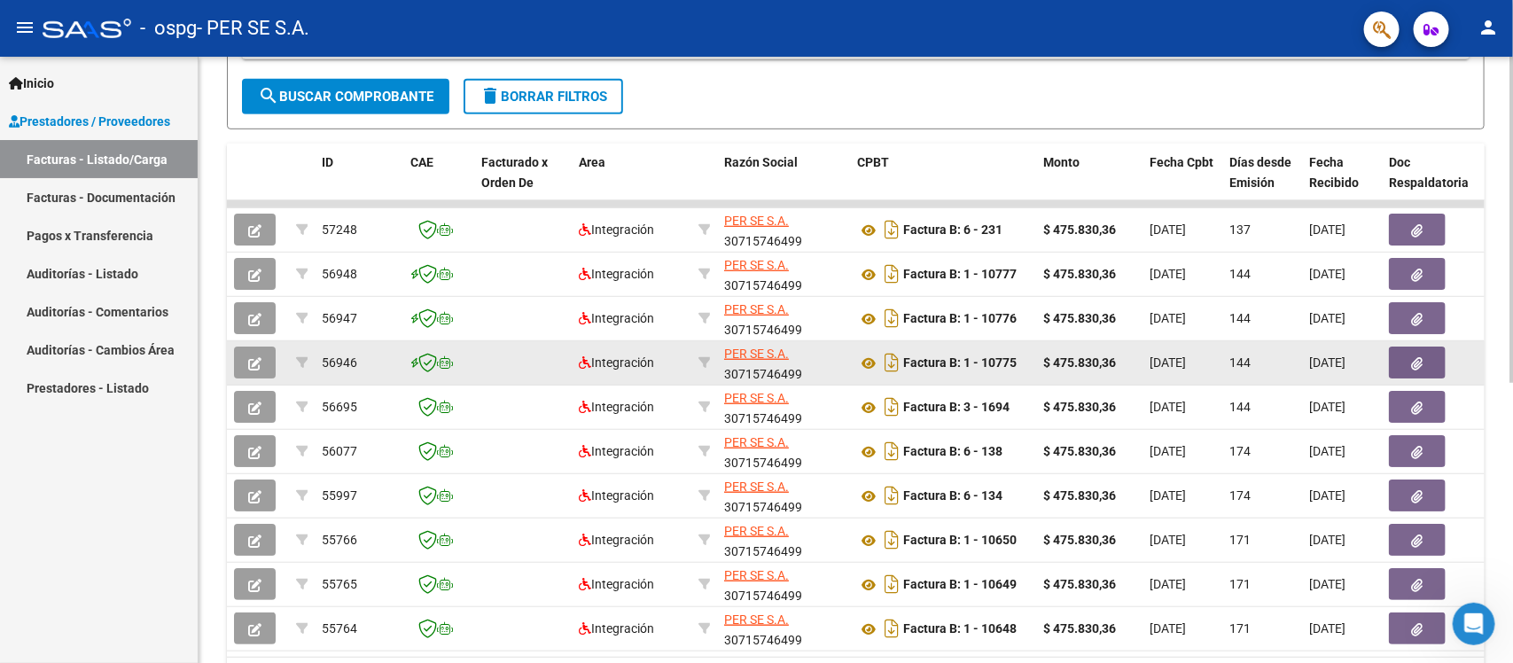
click at [269, 359] on button "button" at bounding box center [255, 363] width 42 height 32
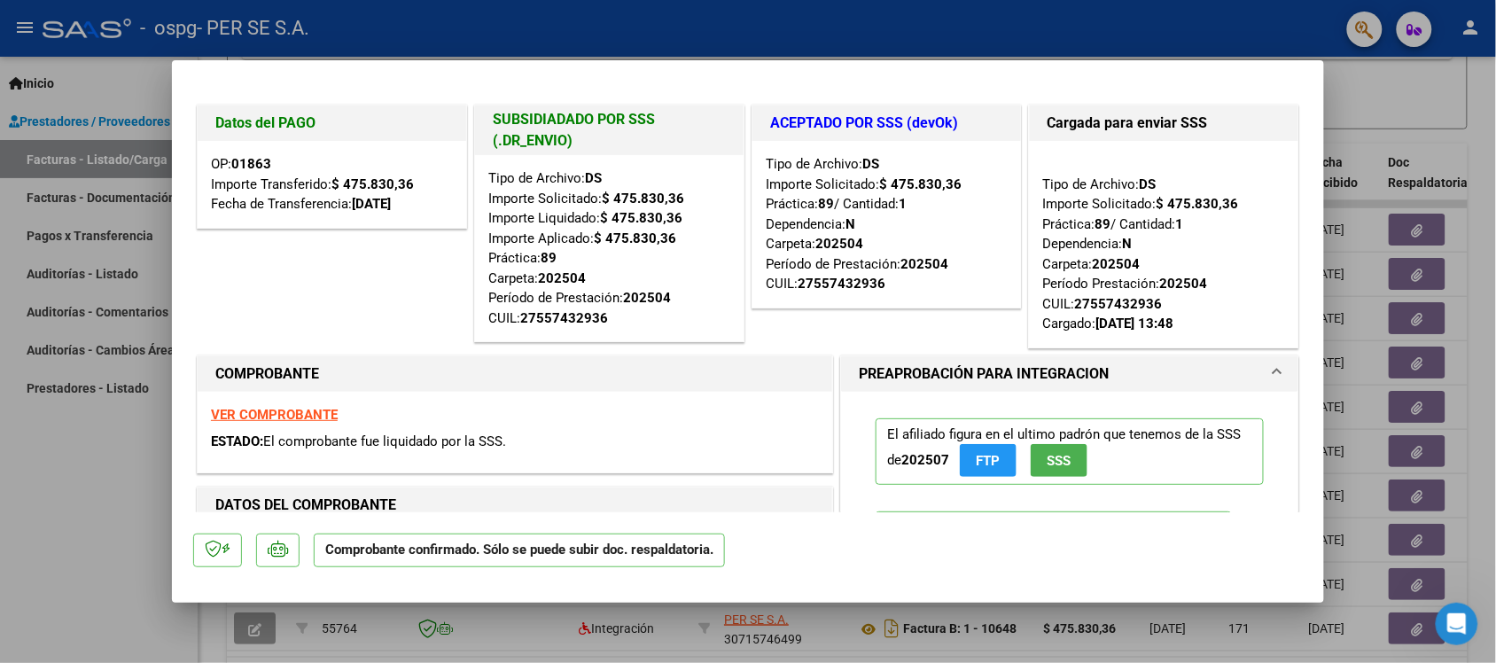
type input "$ 0,00"
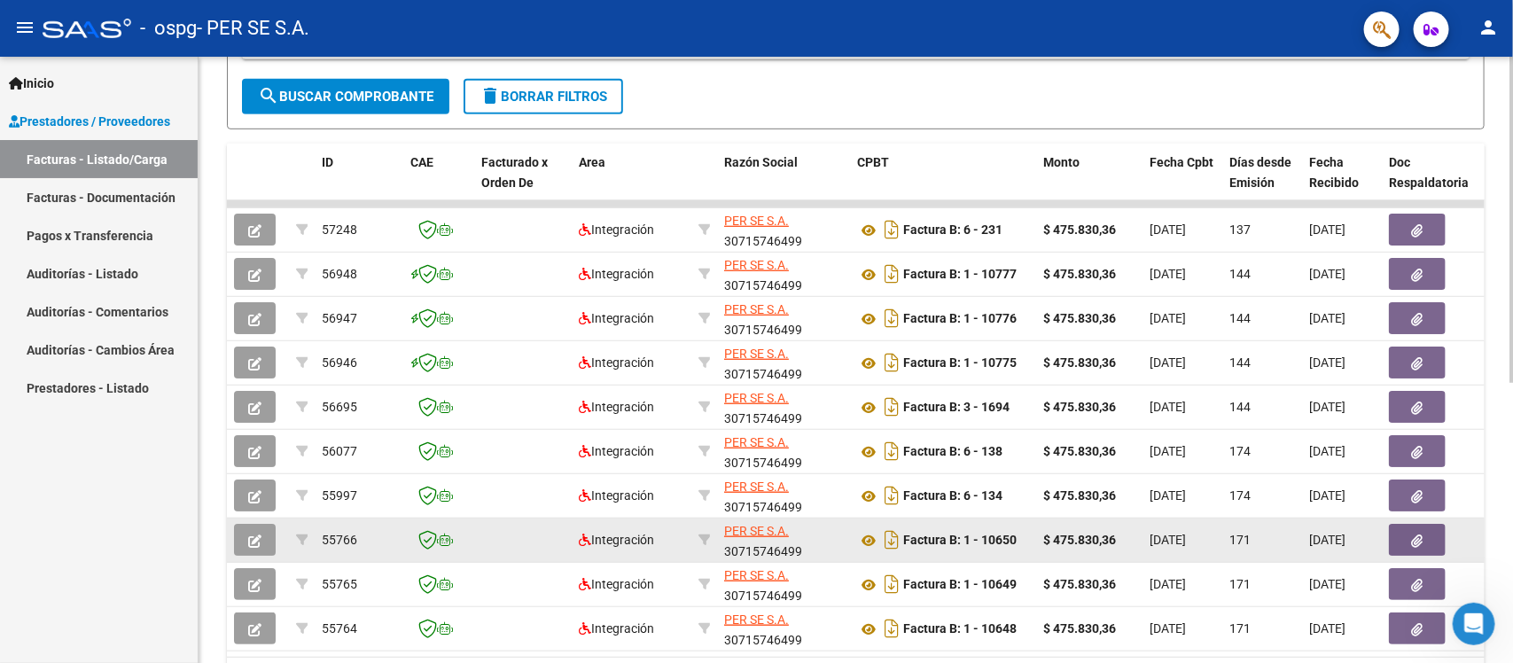
click at [253, 530] on icon "button" at bounding box center [254, 541] width 13 height 13
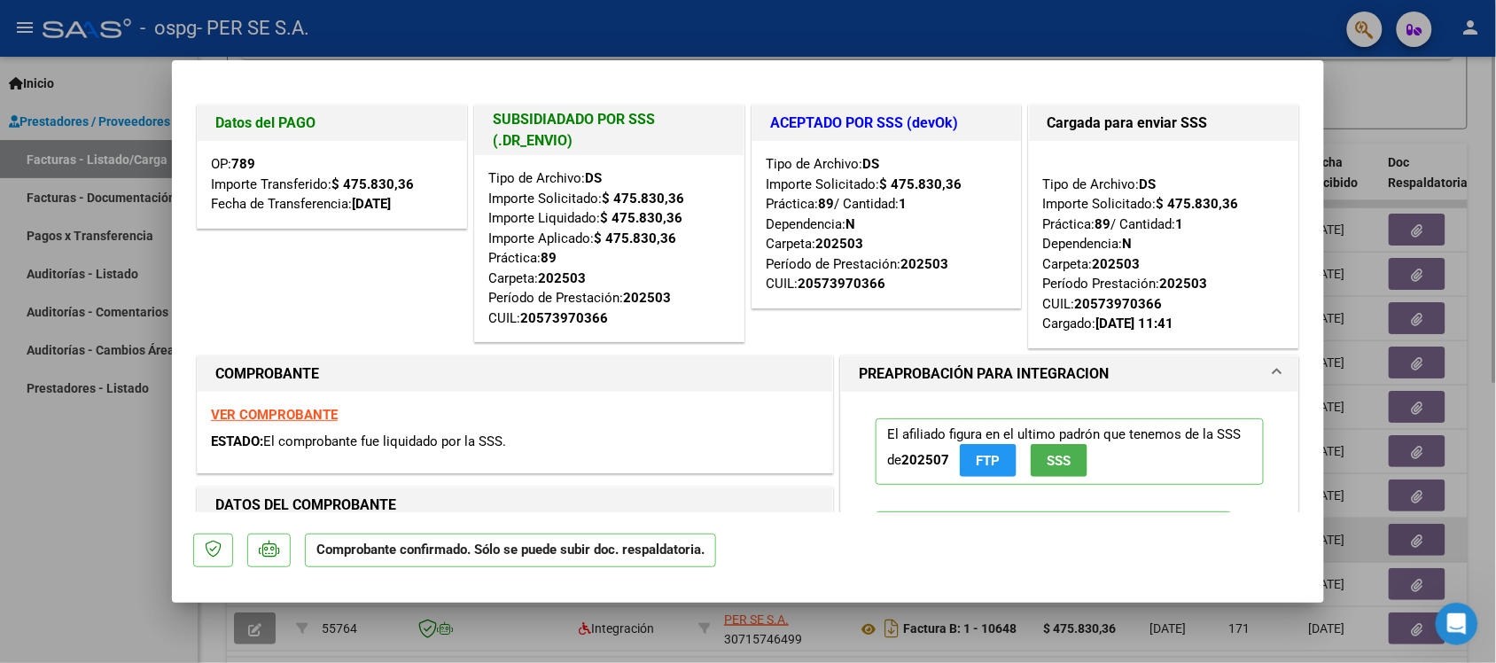
type input "$ 0,00"
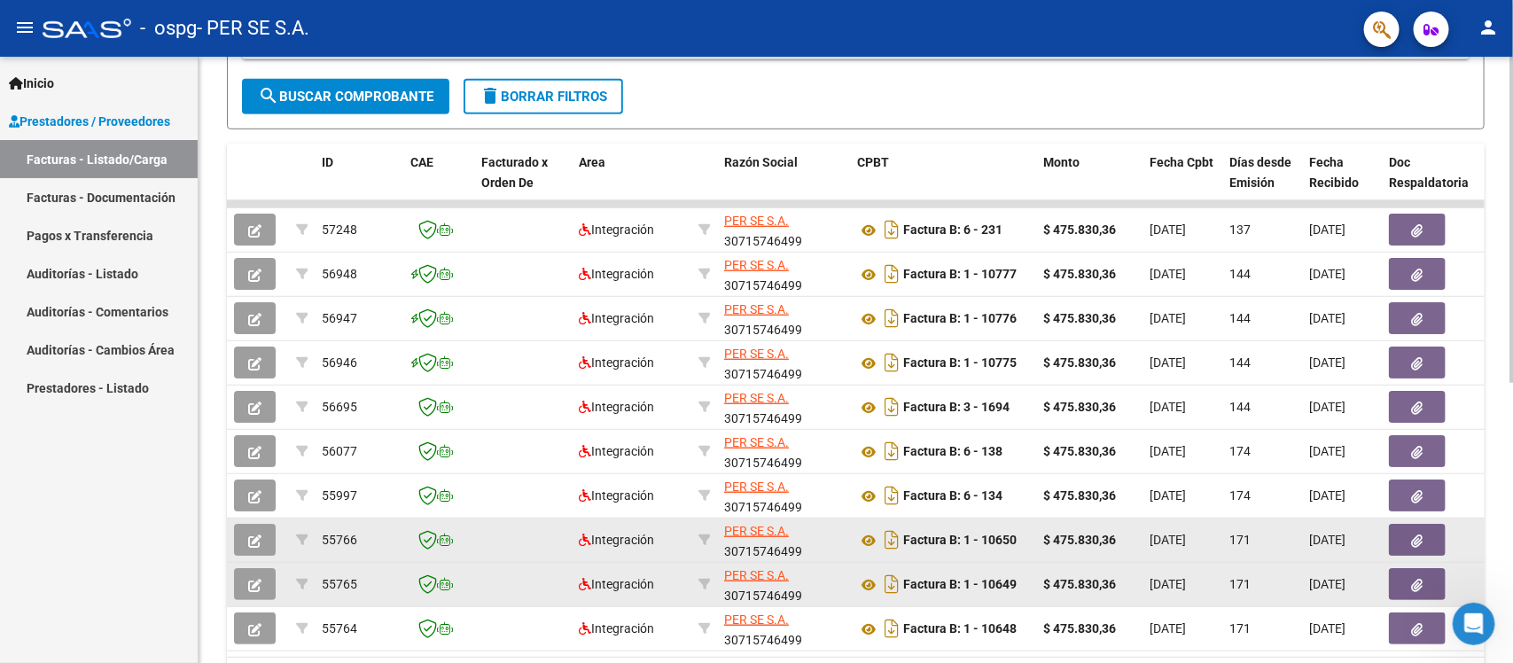
click at [257, 530] on icon "button" at bounding box center [254, 585] width 13 height 13
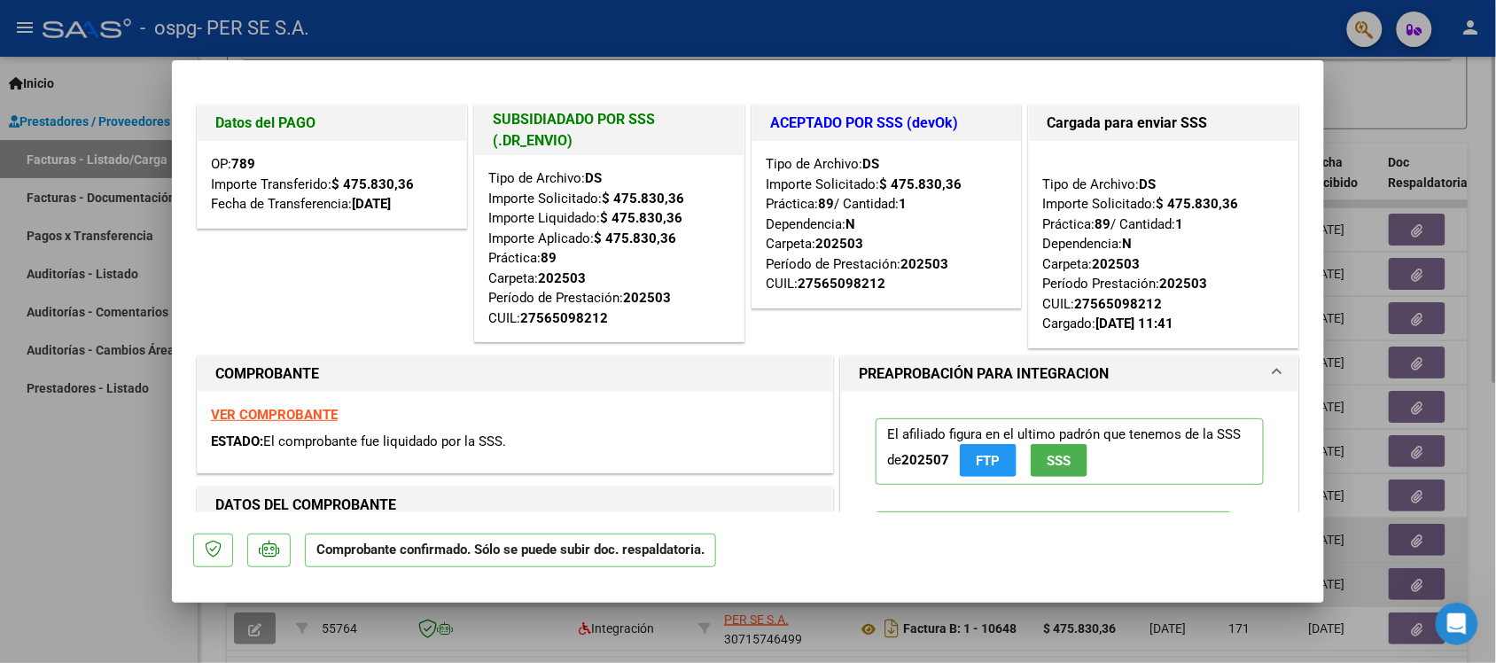
type input "$ 0,00"
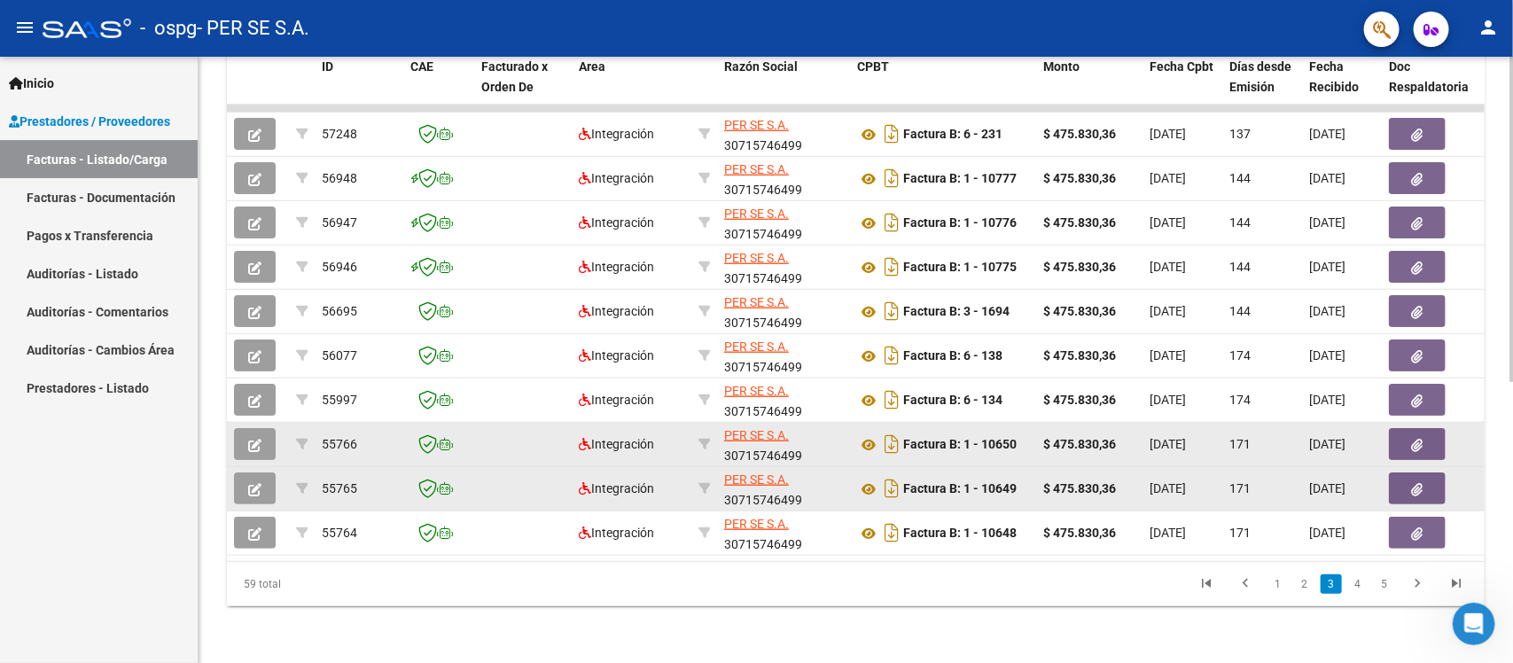
scroll to position [523, 0]
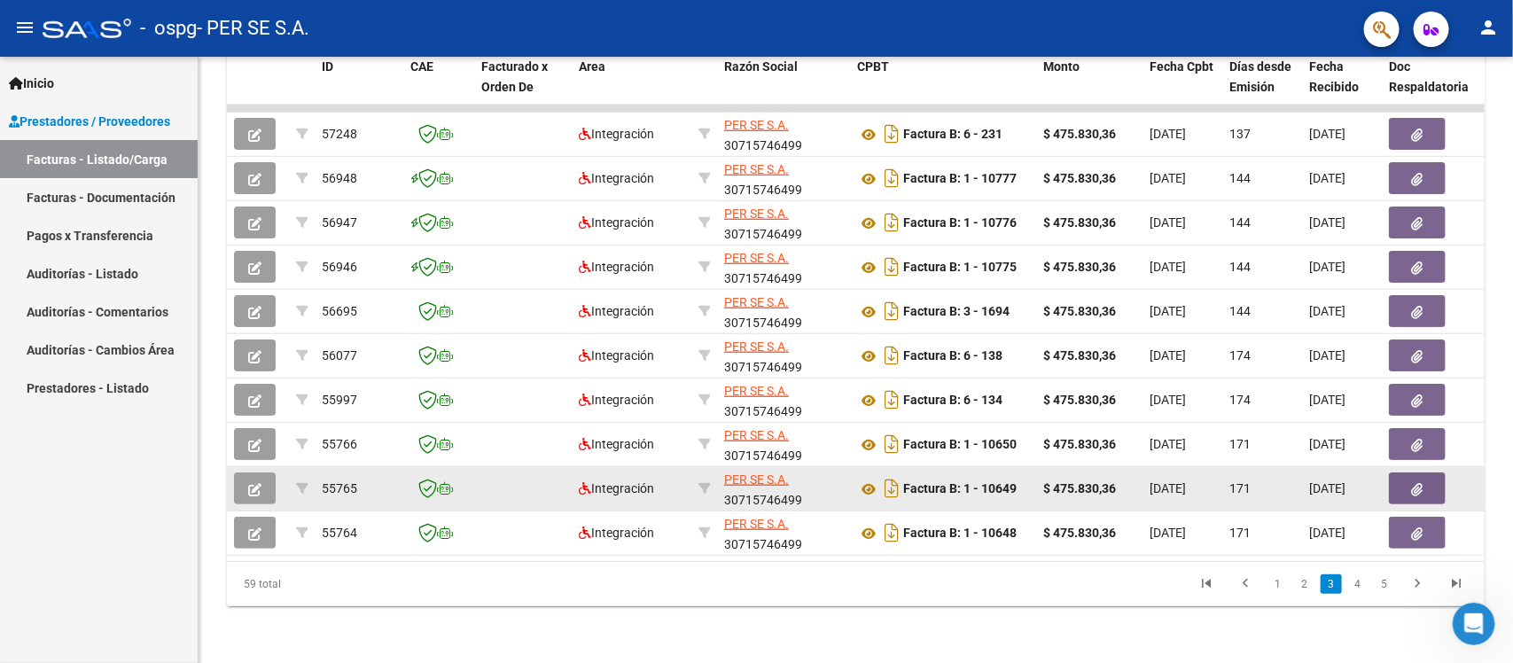
click at [261, 480] on button "button" at bounding box center [255, 488] width 42 height 32
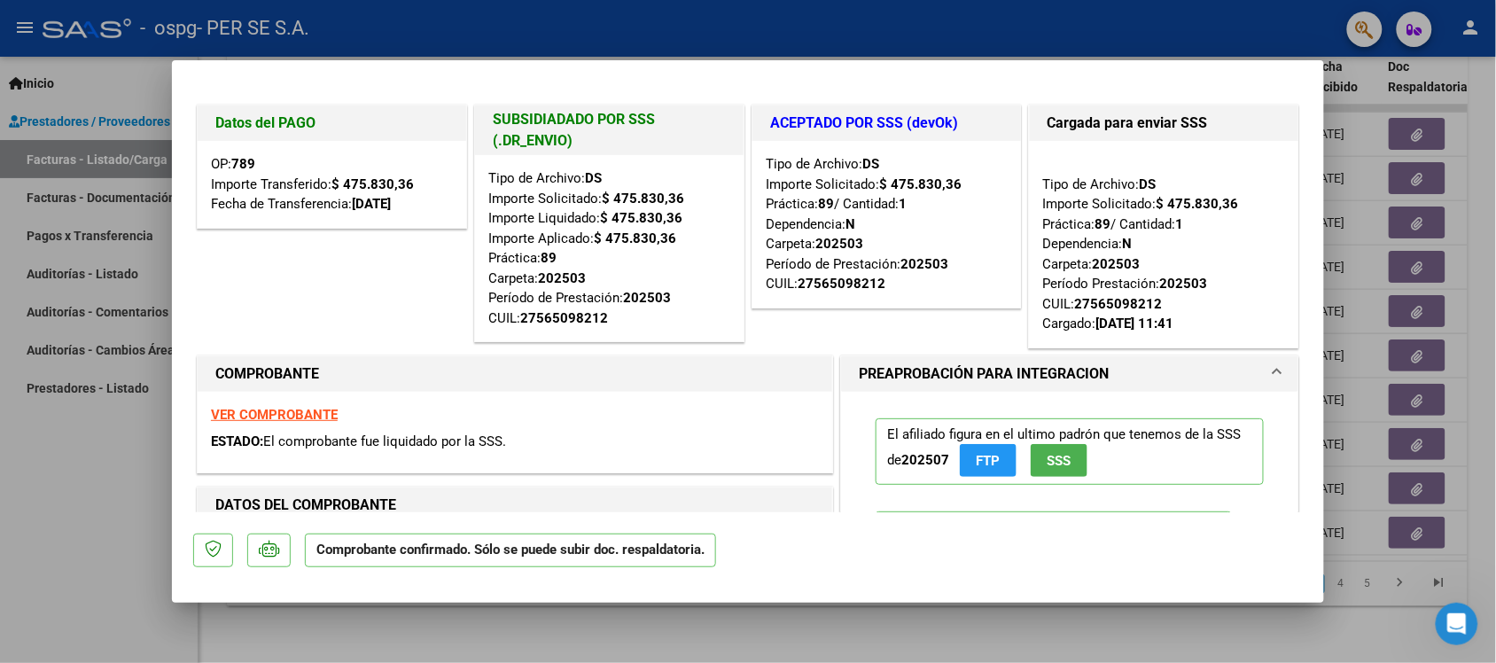
type input "$ 0,00"
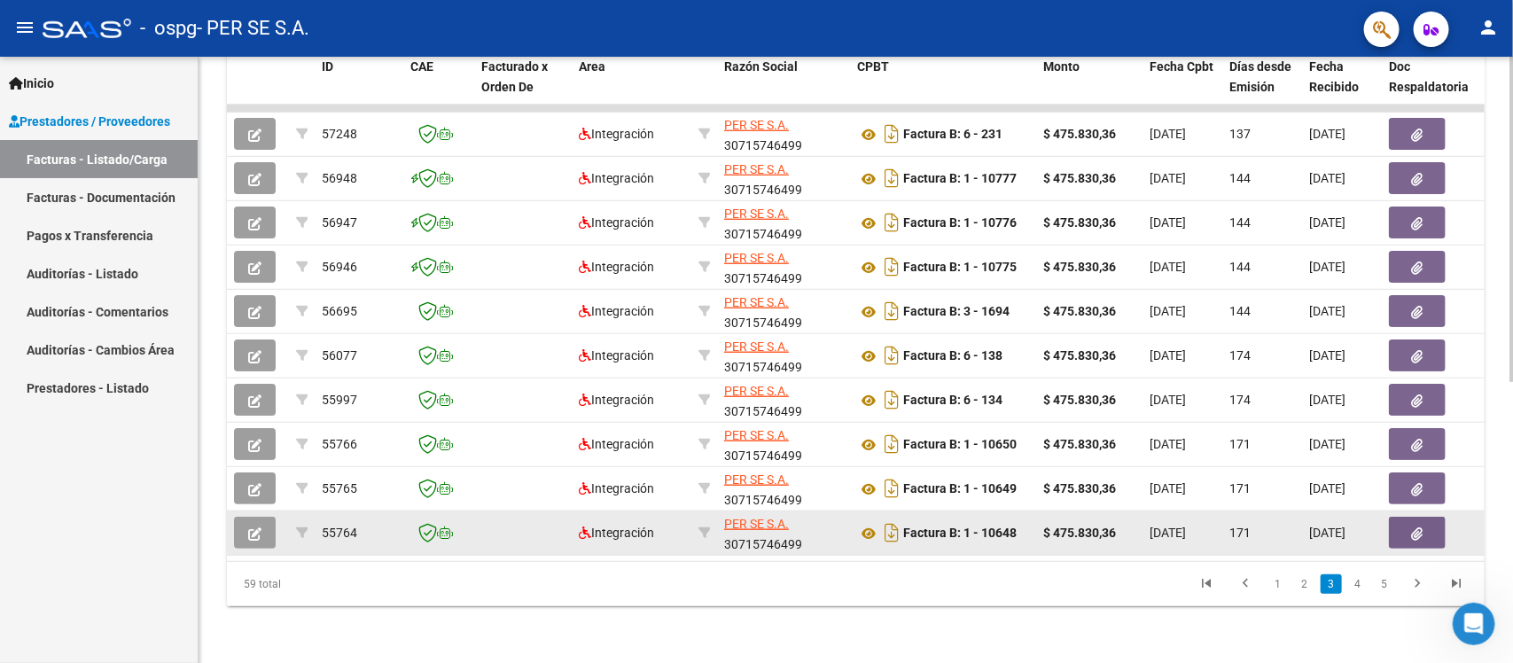
click at [255, 527] on icon "button" at bounding box center [254, 533] width 13 height 13
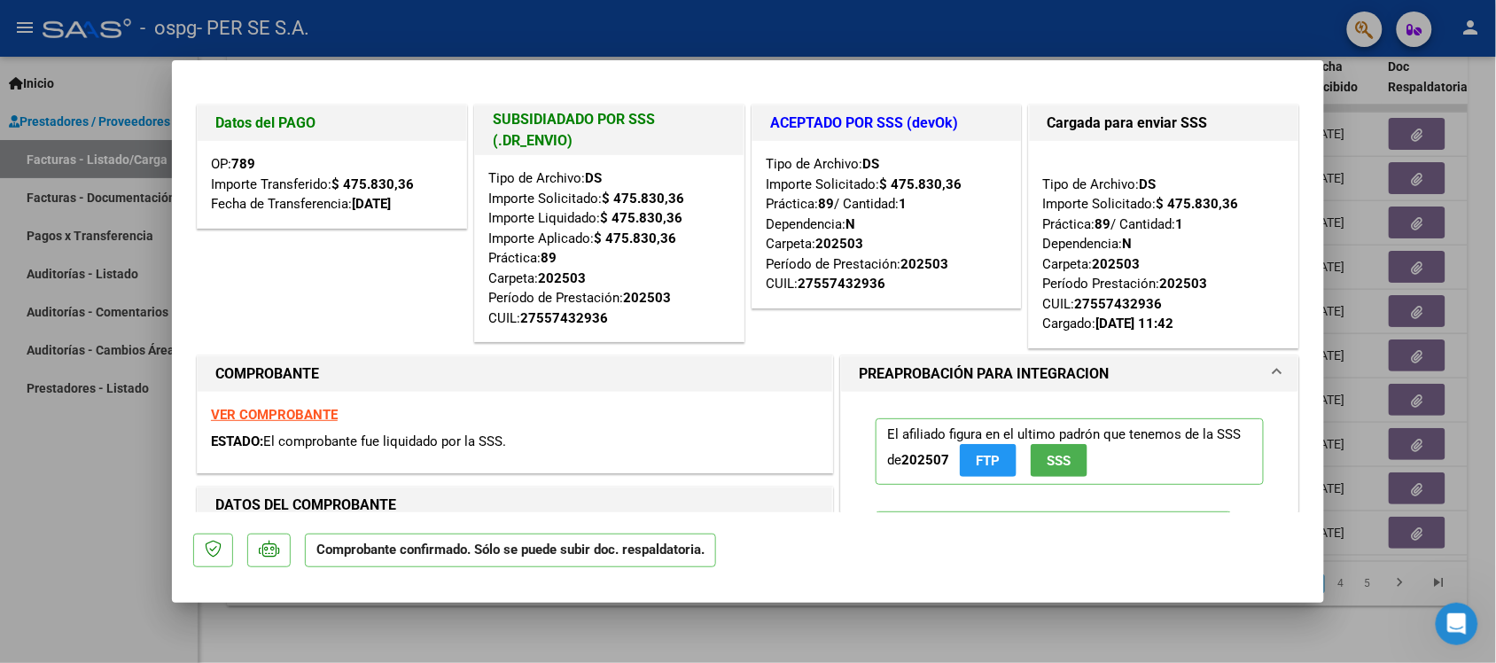
type input "$ 0,00"
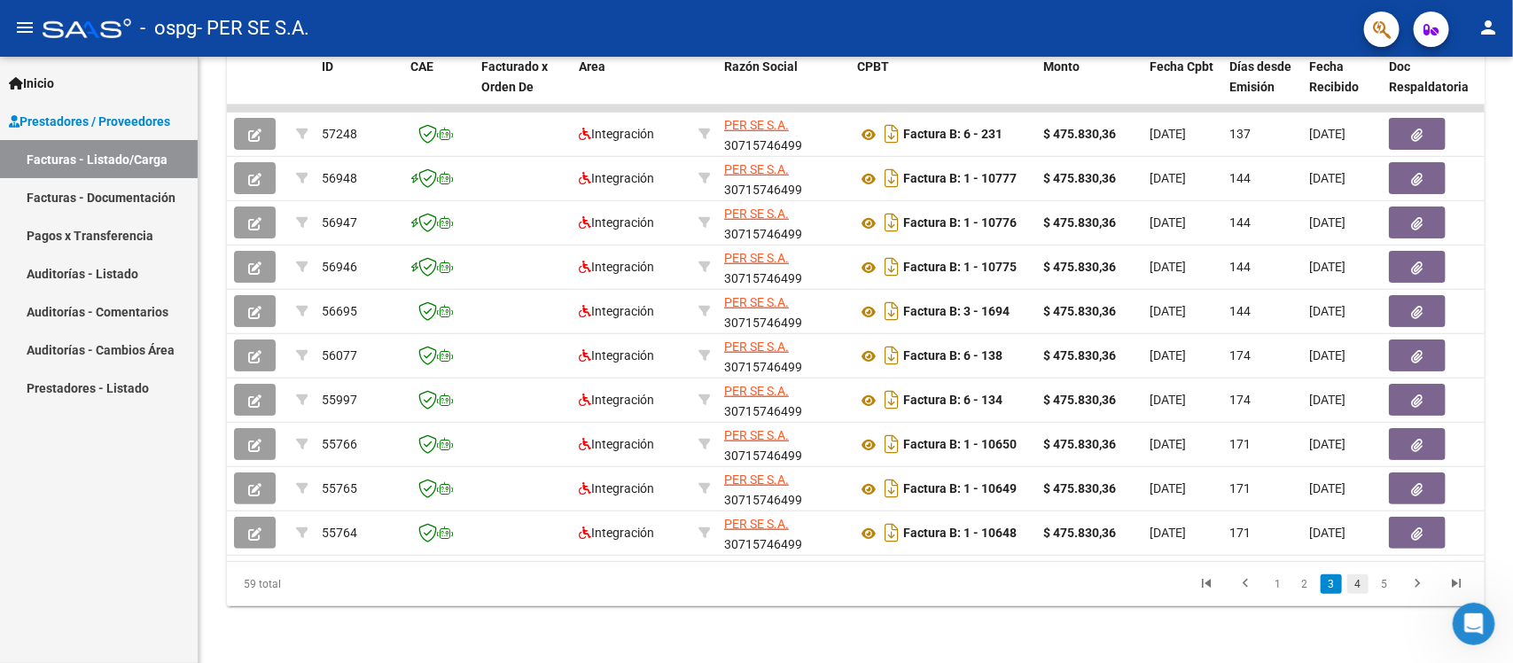
click at [1210, 530] on link "4" at bounding box center [1357, 584] width 21 height 20
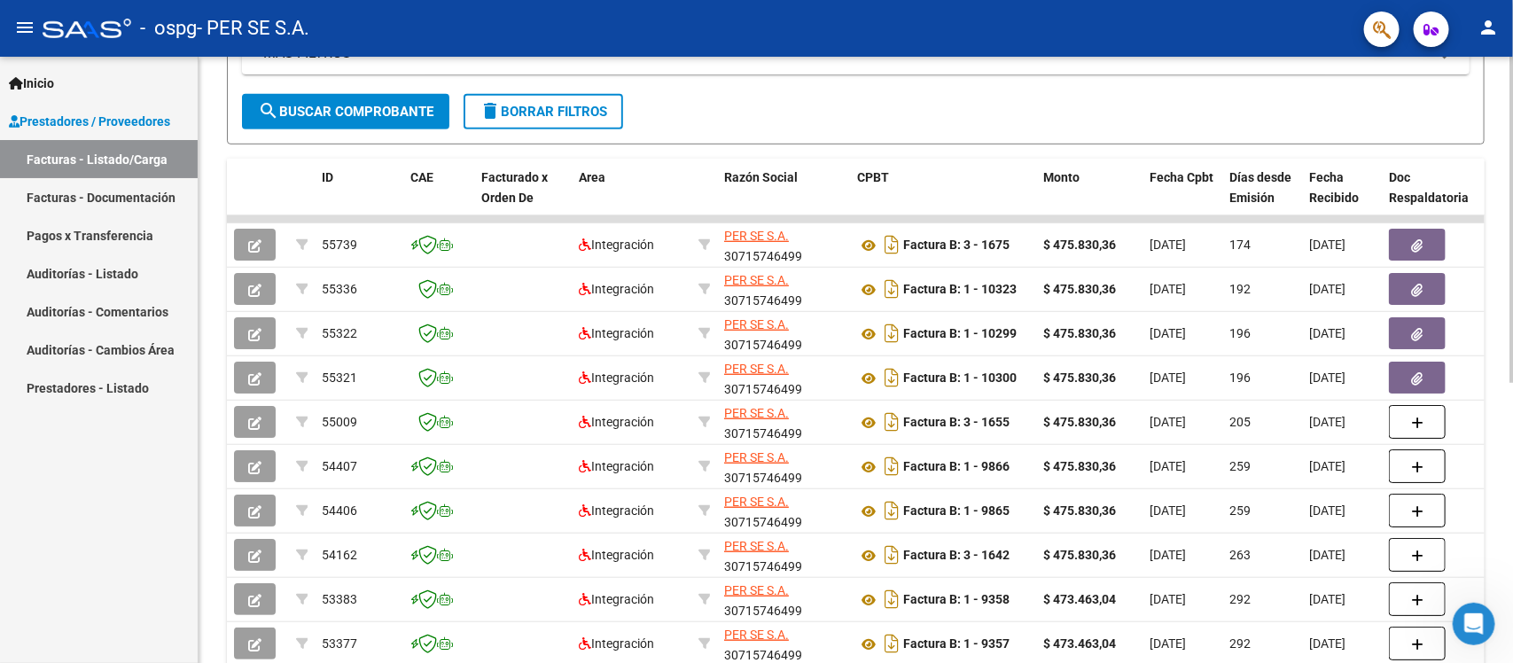
scroll to position [412, 0]
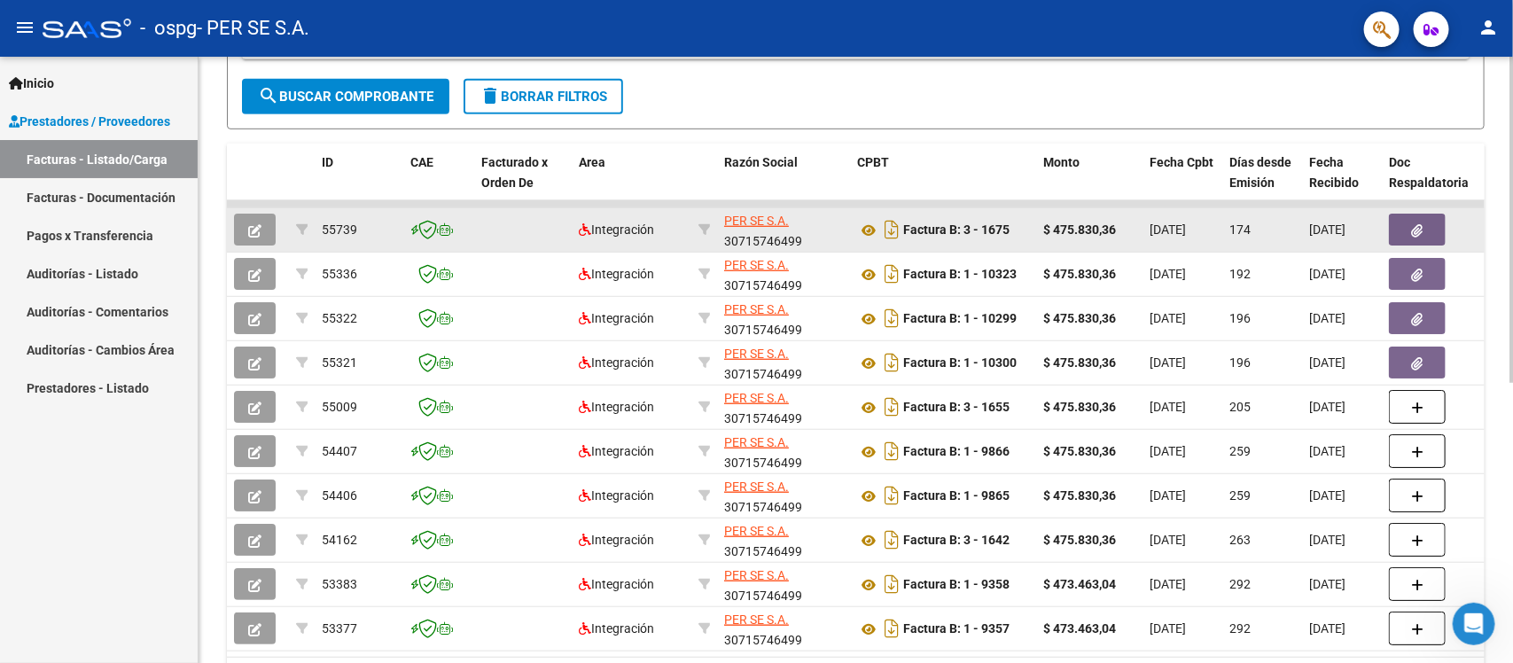
click at [251, 222] on span "button" at bounding box center [254, 230] width 13 height 16
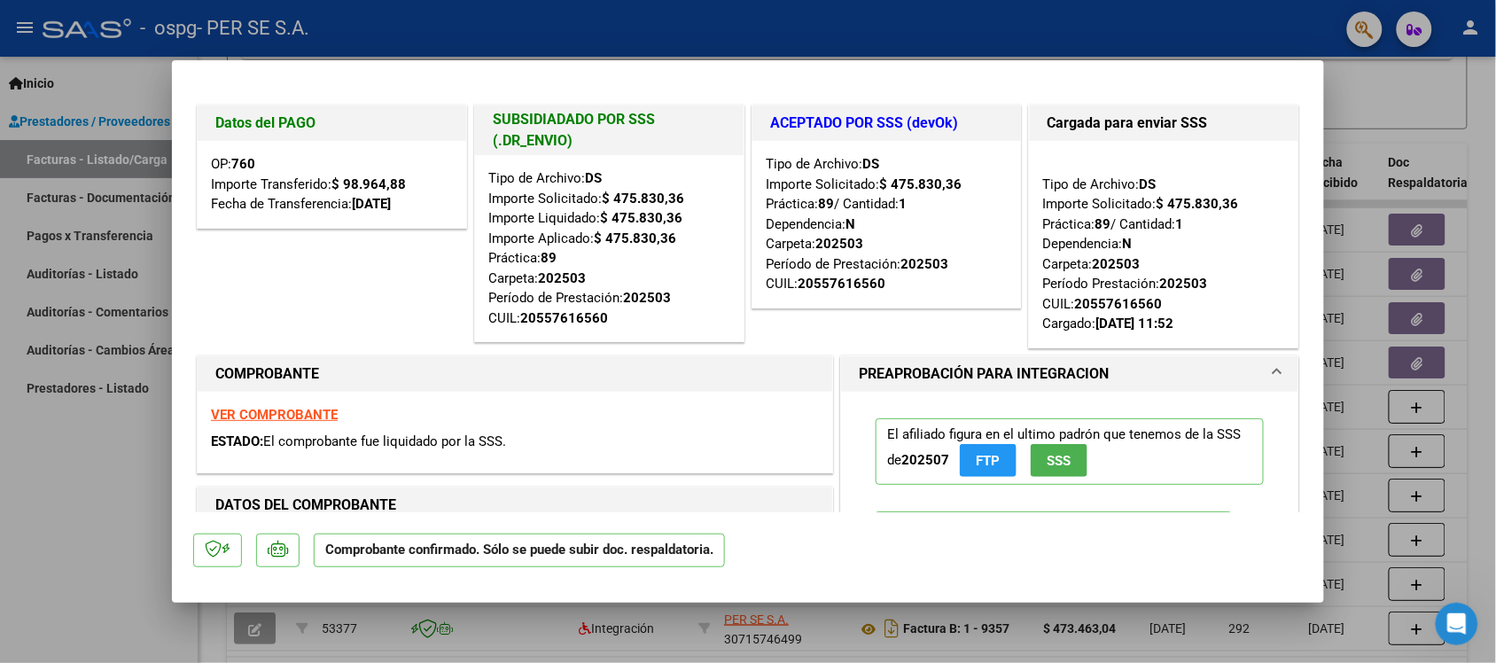
type input "$ 0,00"
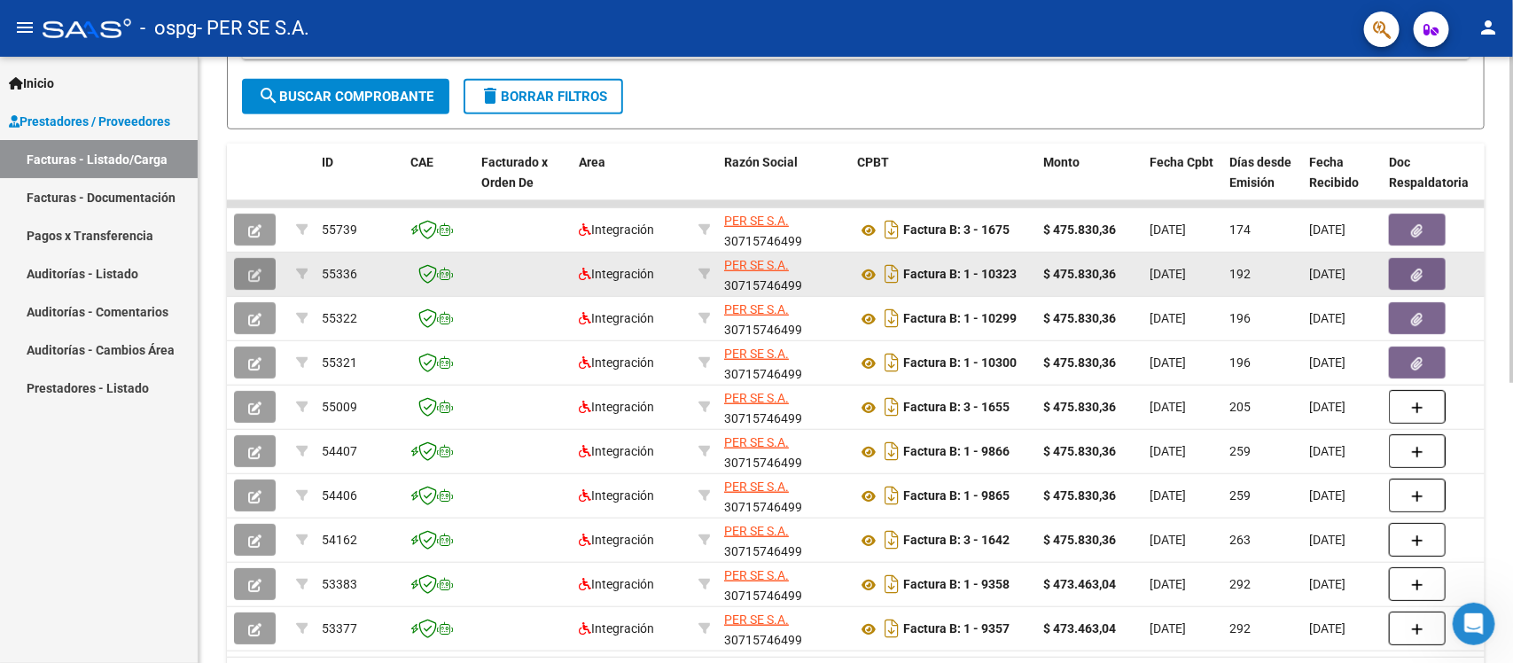
click at [257, 277] on icon "button" at bounding box center [254, 275] width 13 height 13
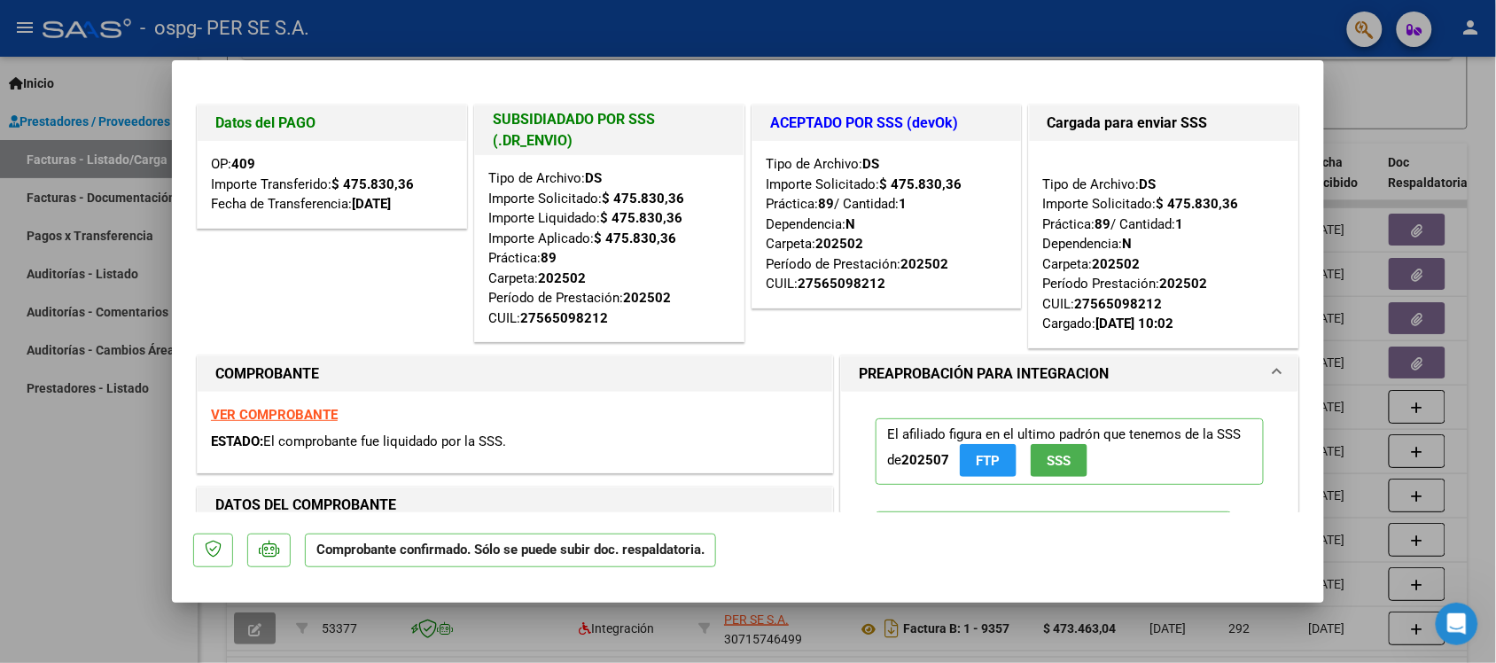
type input "$ 0,00"
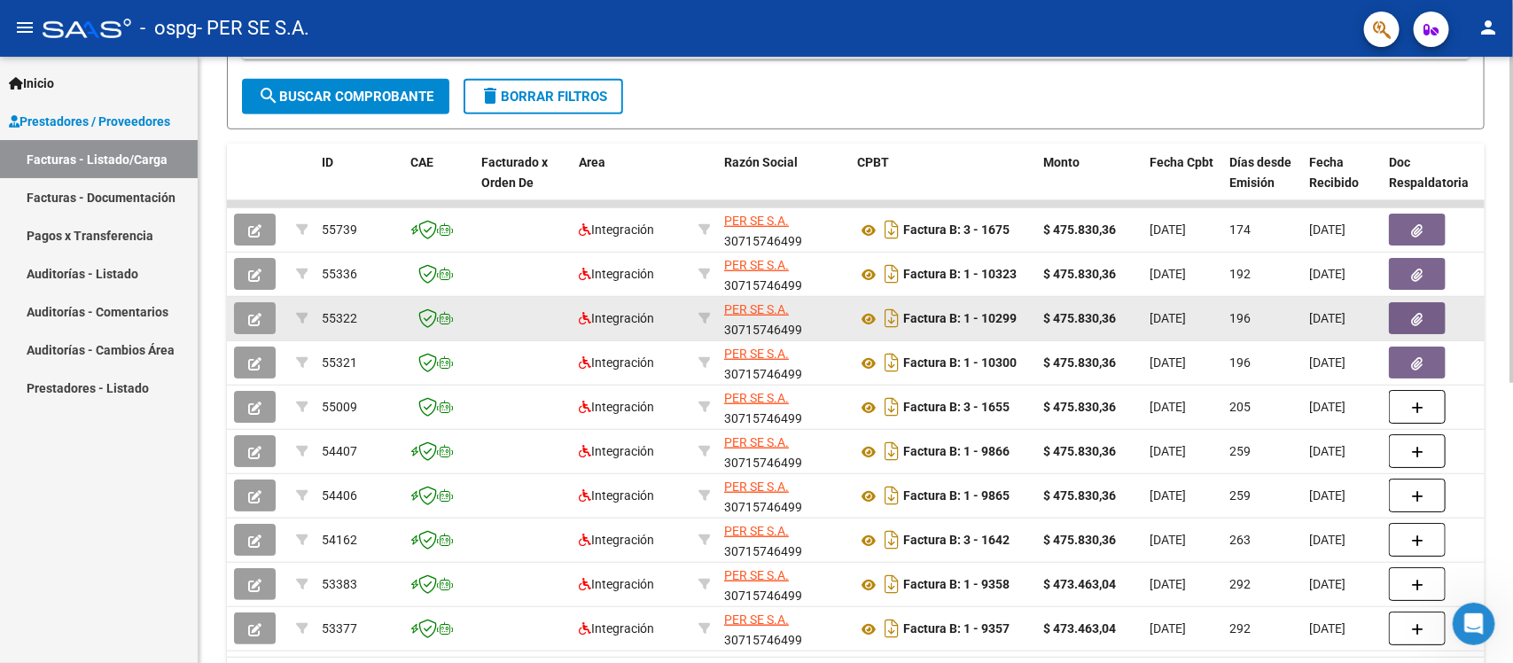
click at [246, 315] on button "button" at bounding box center [255, 318] width 42 height 32
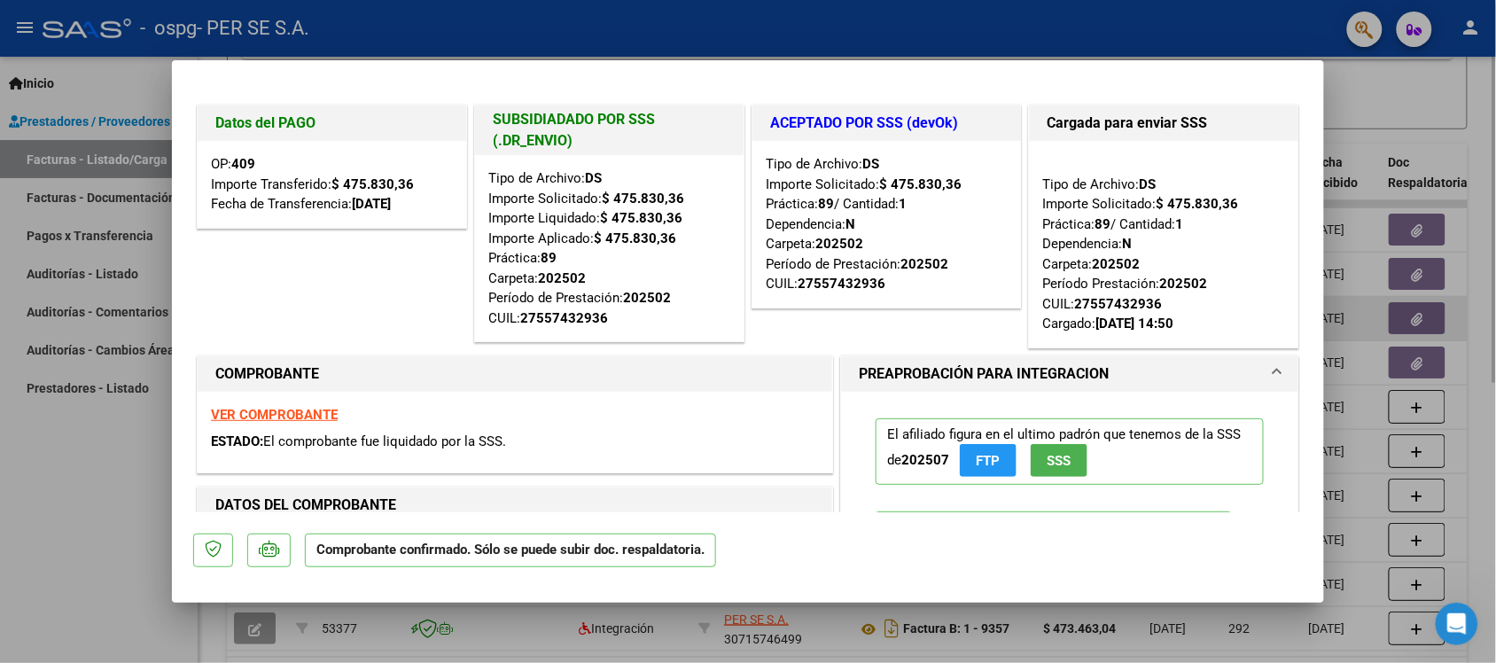
type input "$ 0,00"
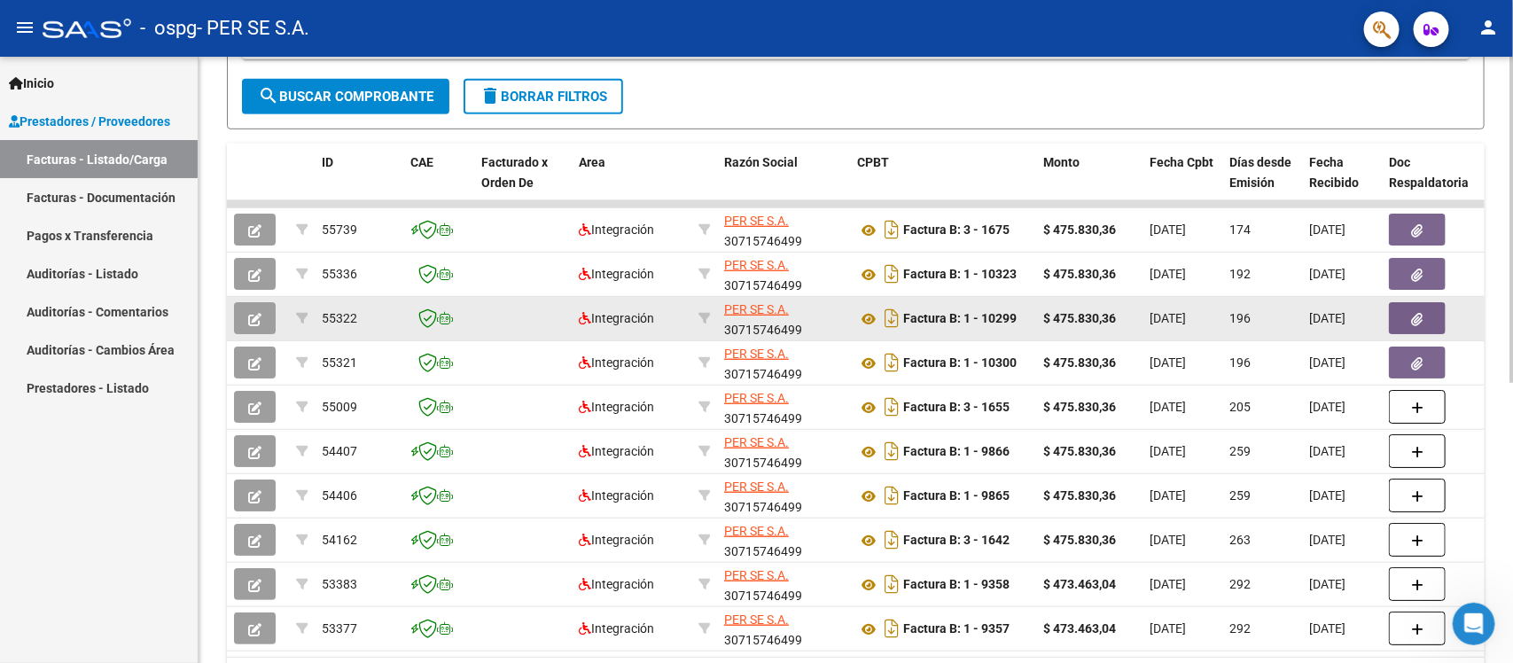
click at [130, 426] on div "Inicio Instructivos Contacto OS Prestadores / Proveedores Facturas - Listado/Ca…" at bounding box center [99, 360] width 198 height 606
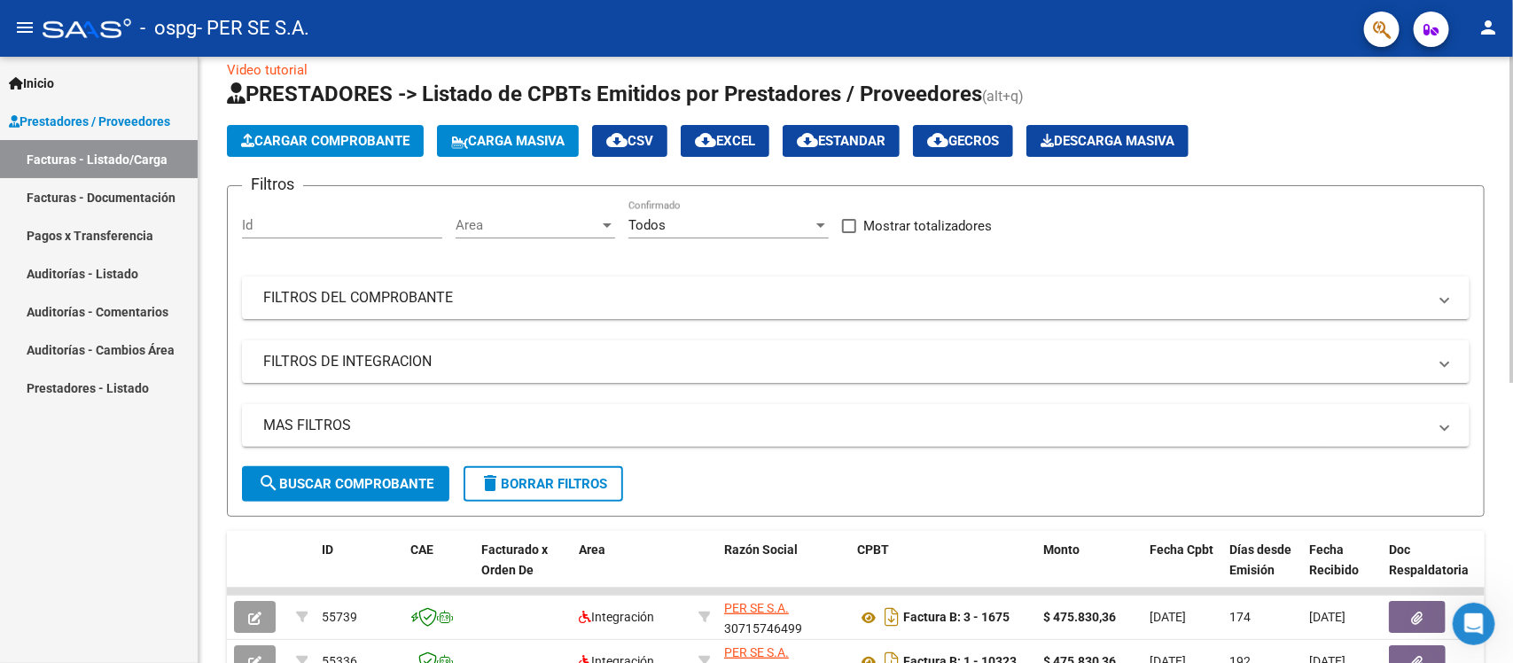
scroll to position [0, 0]
